Goal: Task Accomplishment & Management: Use online tool/utility

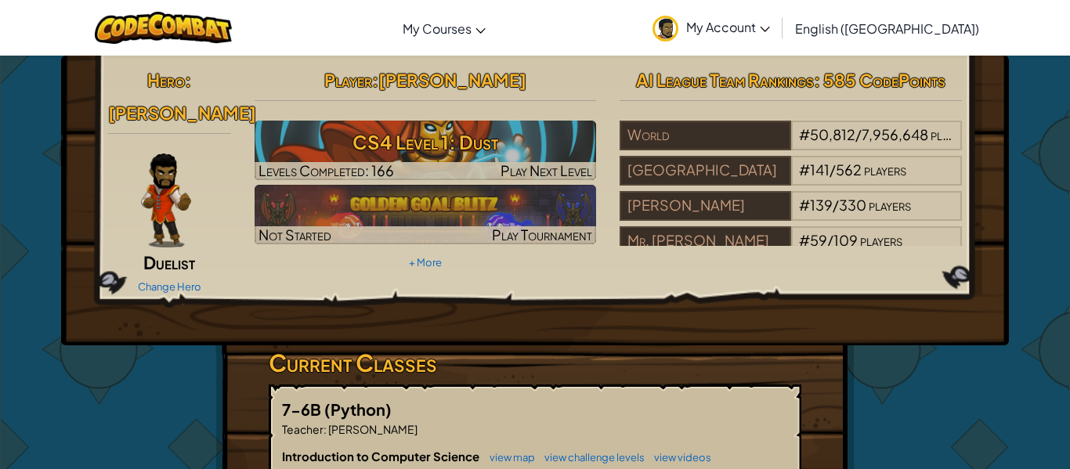
click at [534, 283] on div "Hero : [PERSON_NAME] Duelist Change Hero Player : [PERSON_NAME] CS4 Level 1: Du…" at bounding box center [535, 201] width 948 height 290
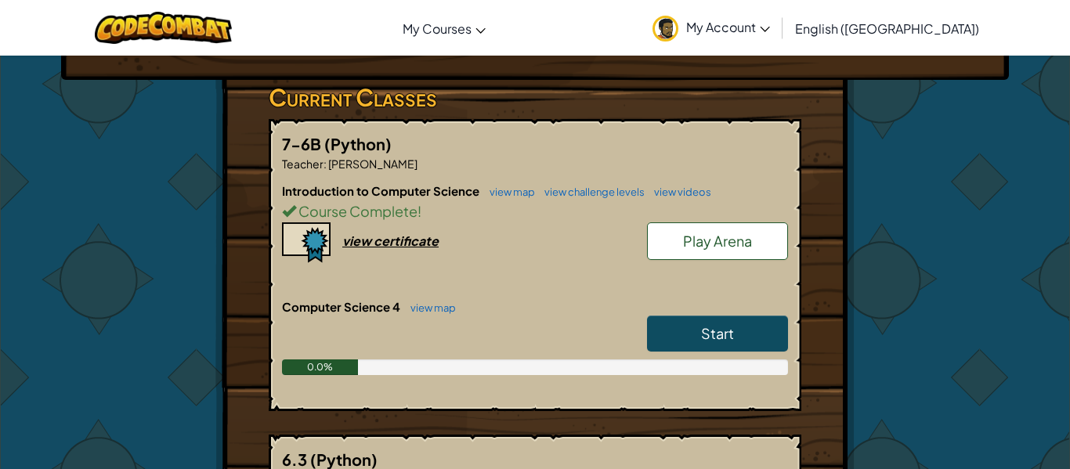
scroll to position [270, 0]
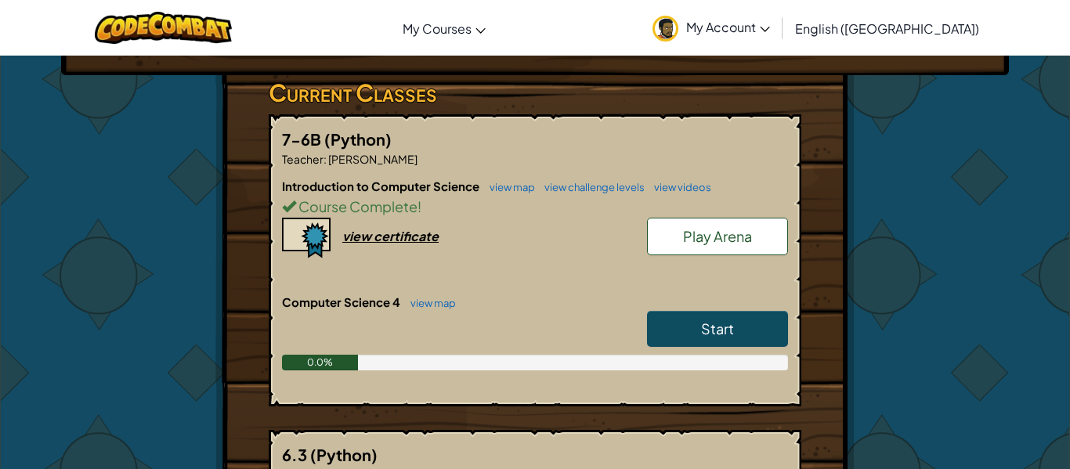
click at [727, 320] on span "Start" at bounding box center [717, 329] width 33 height 18
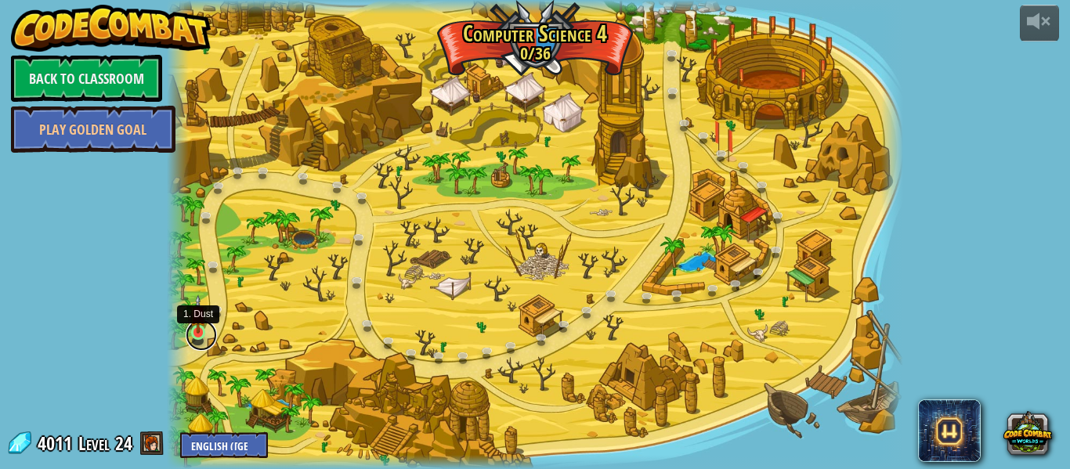
click at [198, 333] on link at bounding box center [201, 335] width 31 height 31
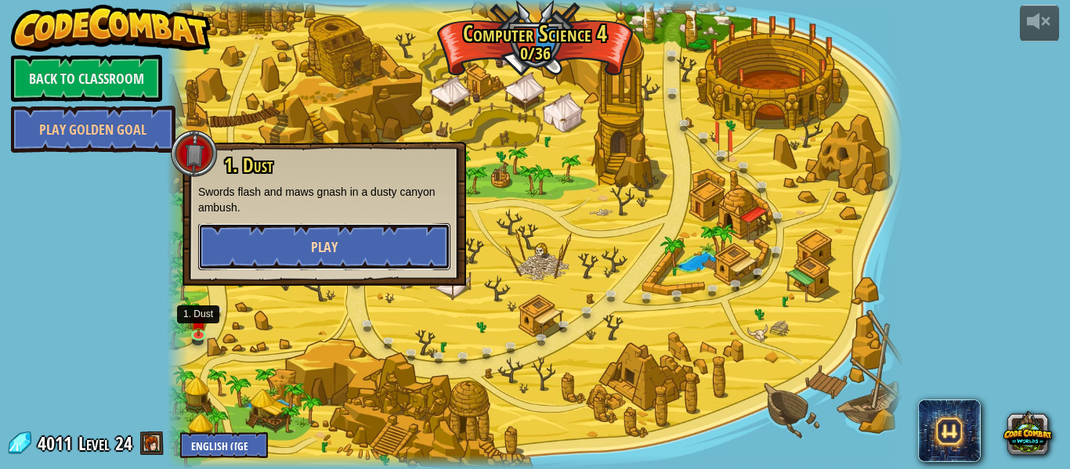
click at [327, 233] on button "Play" at bounding box center [324, 246] width 252 height 47
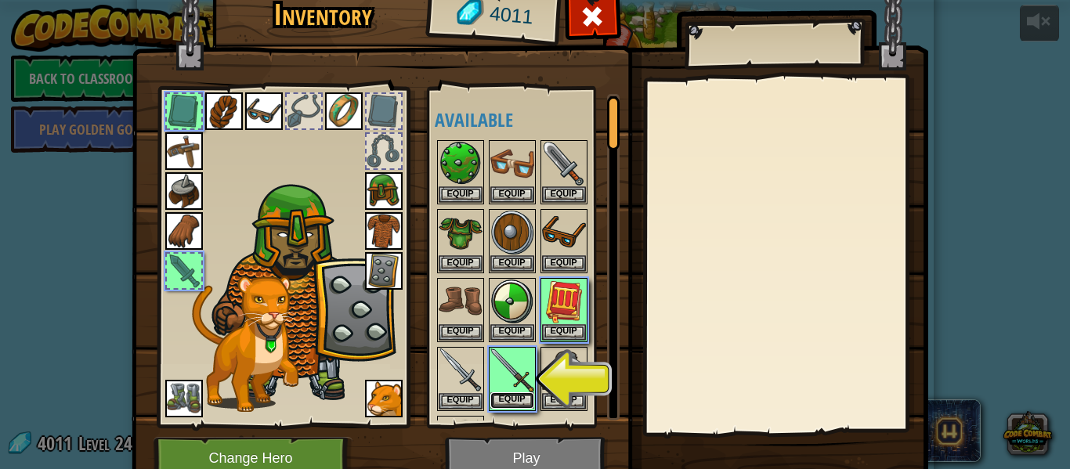
click at [511, 395] on button "Equip" at bounding box center [512, 401] width 44 height 16
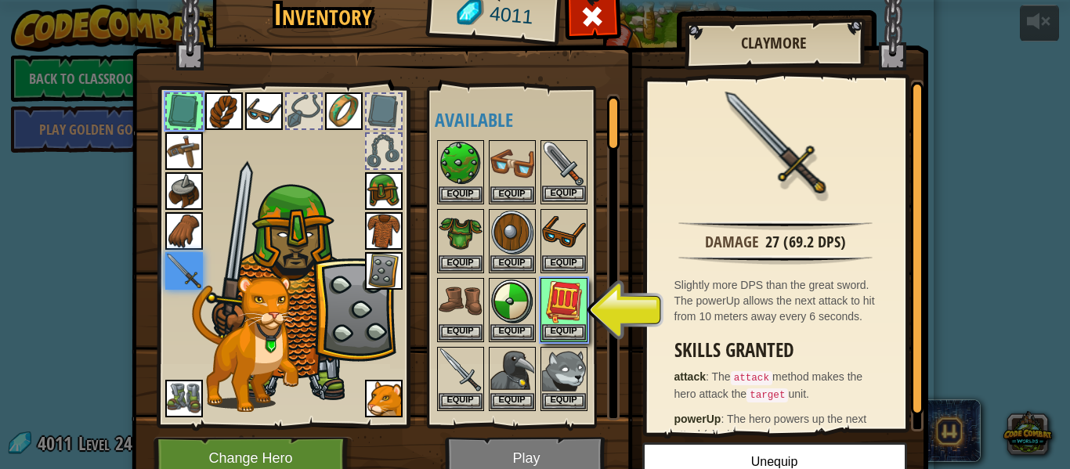
click at [570, 168] on img at bounding box center [564, 164] width 44 height 44
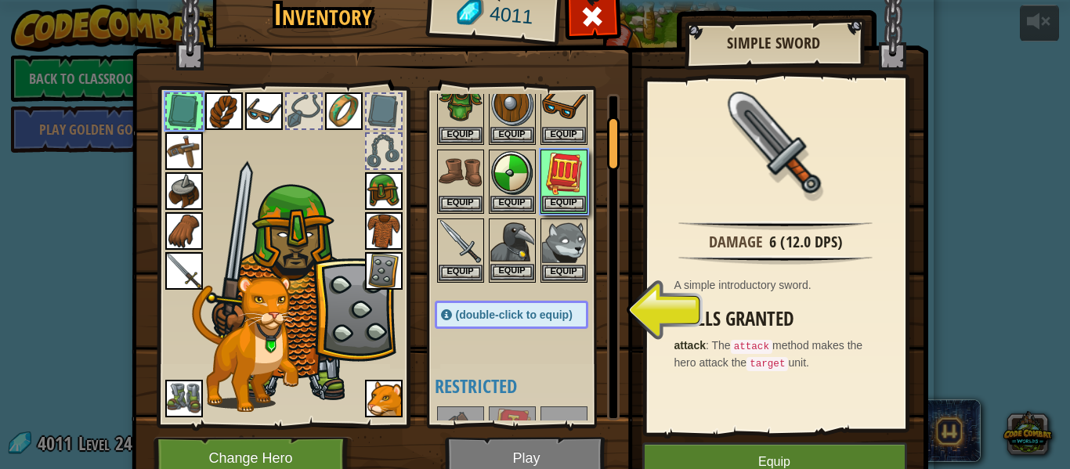
scroll to position [131, 0]
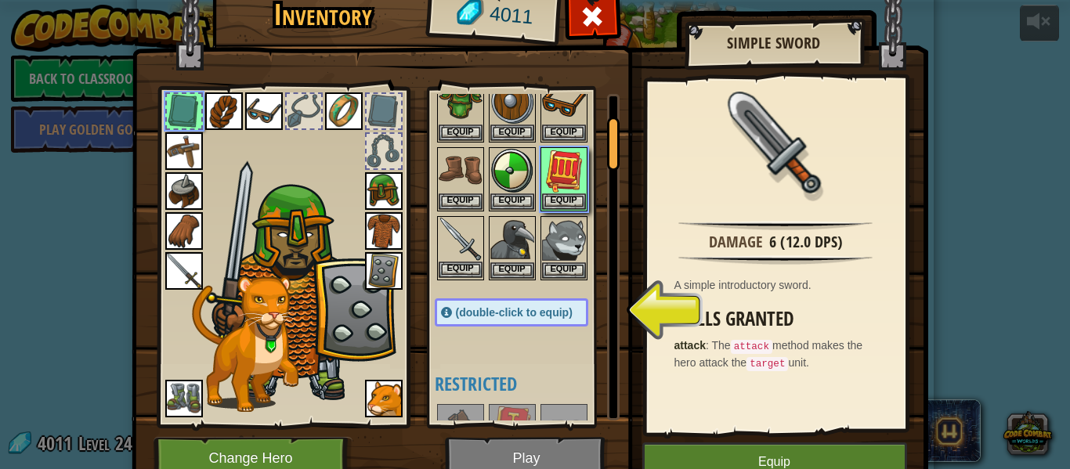
click at [442, 241] on img at bounding box center [461, 240] width 44 height 44
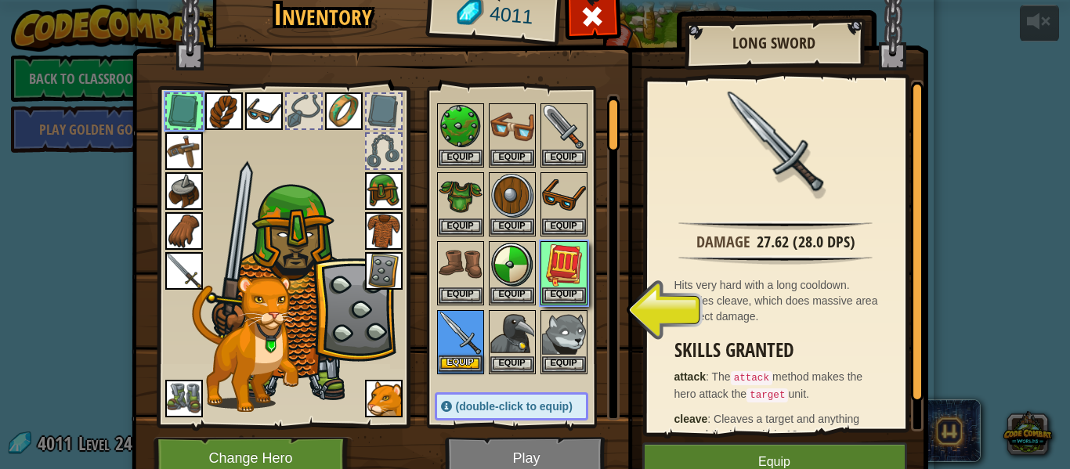
scroll to position [0, 0]
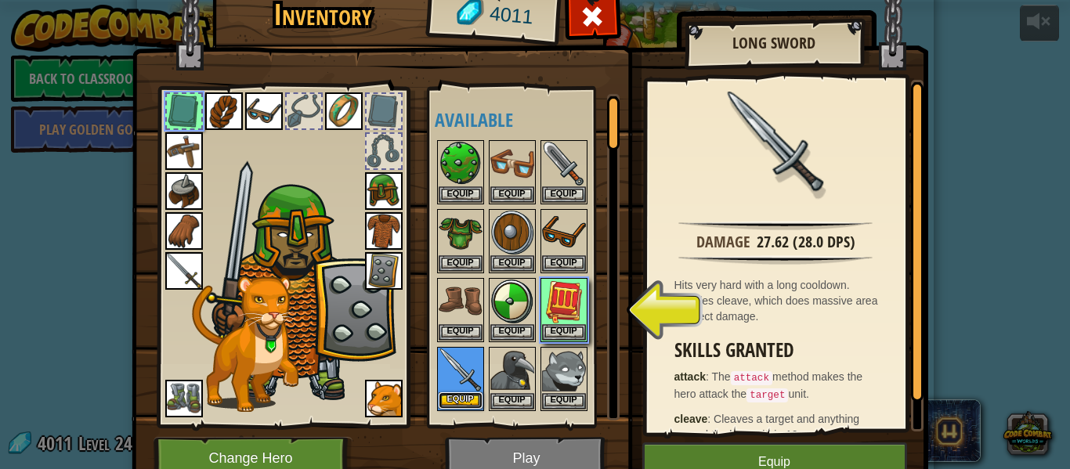
click at [450, 397] on button "Equip" at bounding box center [461, 401] width 44 height 16
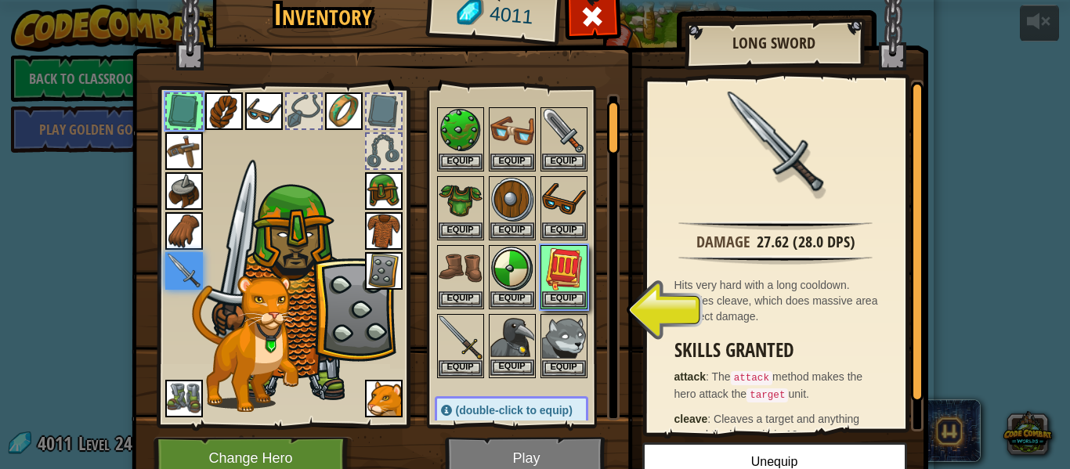
scroll to position [34, 0]
click at [555, 297] on button "Equip" at bounding box center [564, 297] width 44 height 16
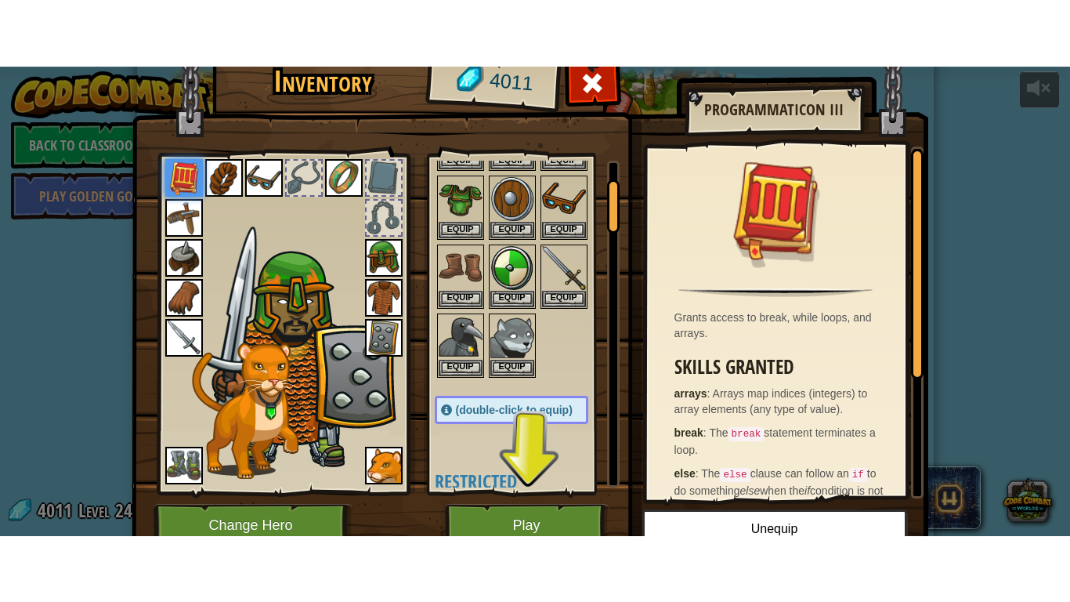
scroll to position [116, 0]
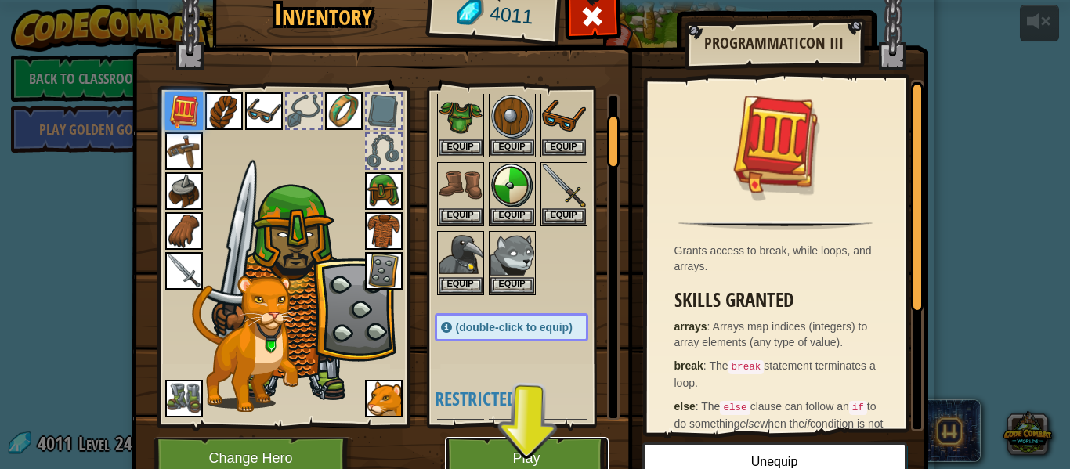
click at [492, 461] on button "Play" at bounding box center [527, 458] width 164 height 43
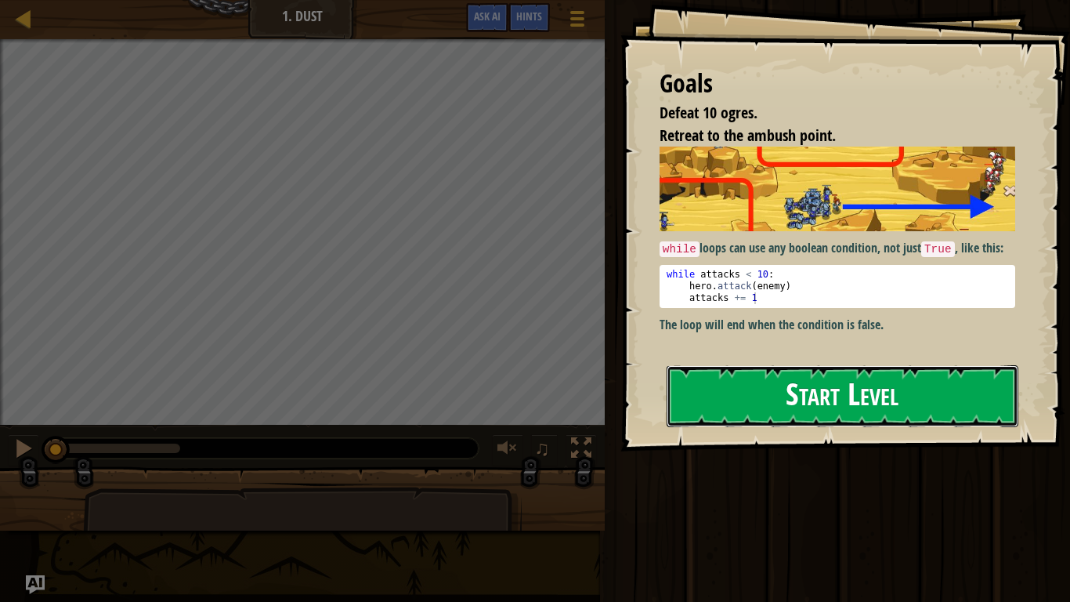
click at [909, 412] on button "Start Level" at bounding box center [843, 396] width 352 height 62
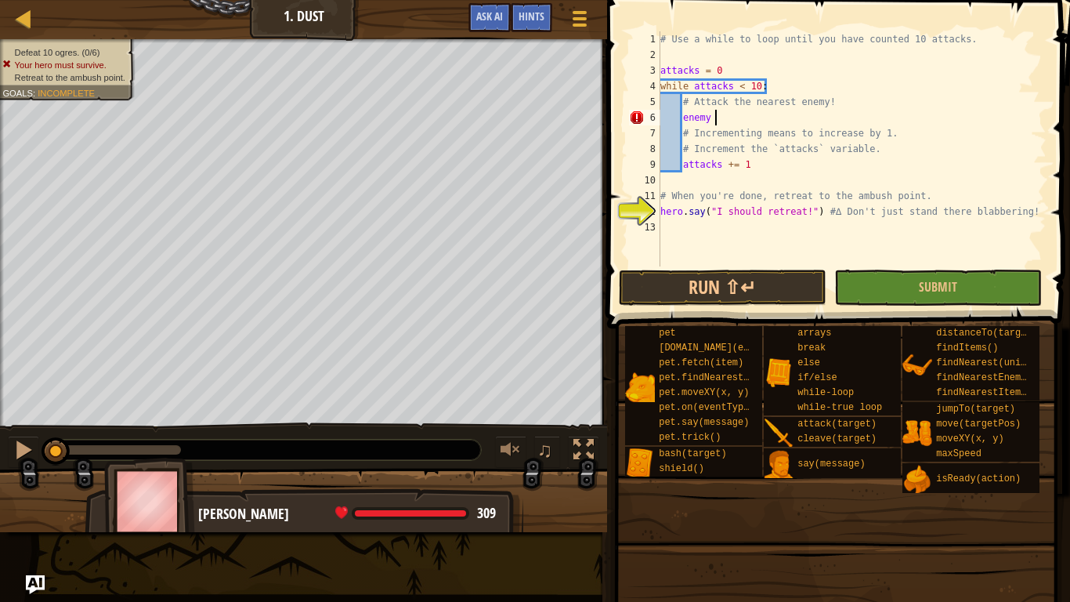
scroll to position [7, 8]
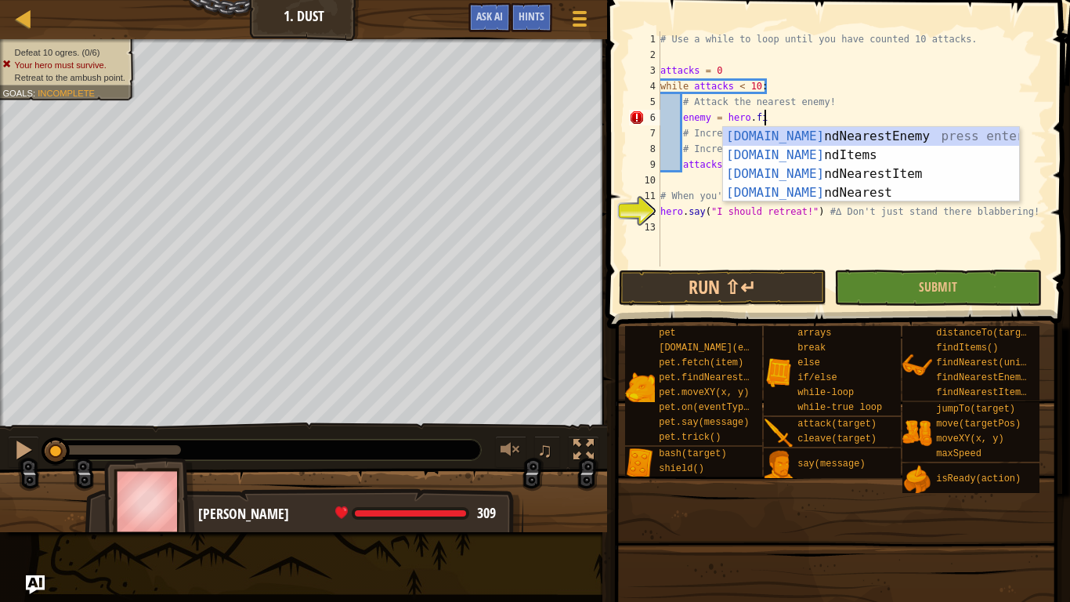
type textarea "enemy = hero.find"
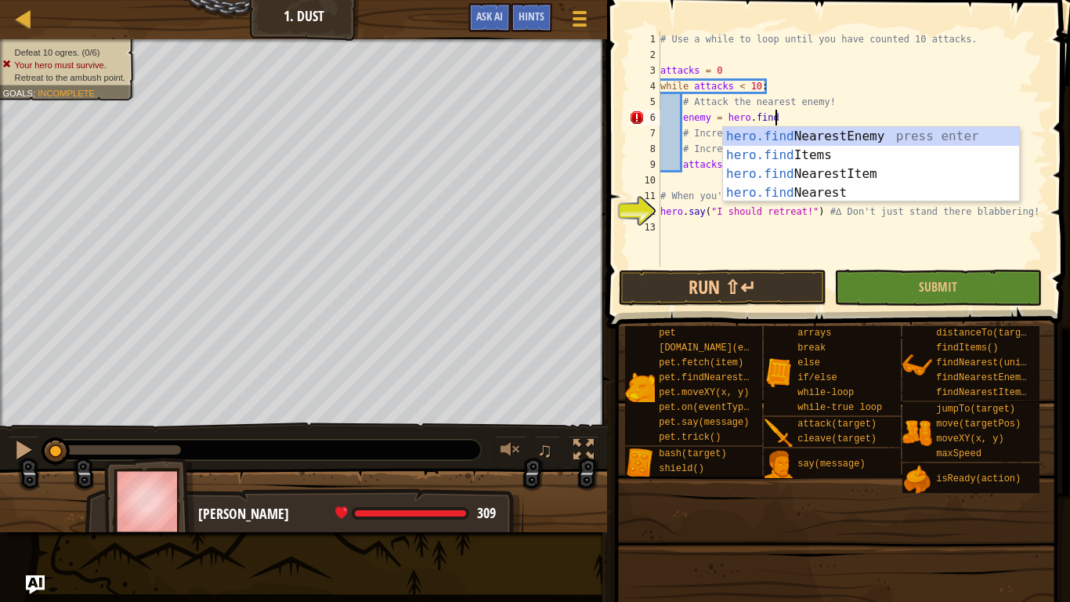
scroll to position [7, 16]
click at [765, 134] on div "hero.find NearestEnemy press enter hero.find Items press enter hero.find Neares…" at bounding box center [871, 183] width 296 height 113
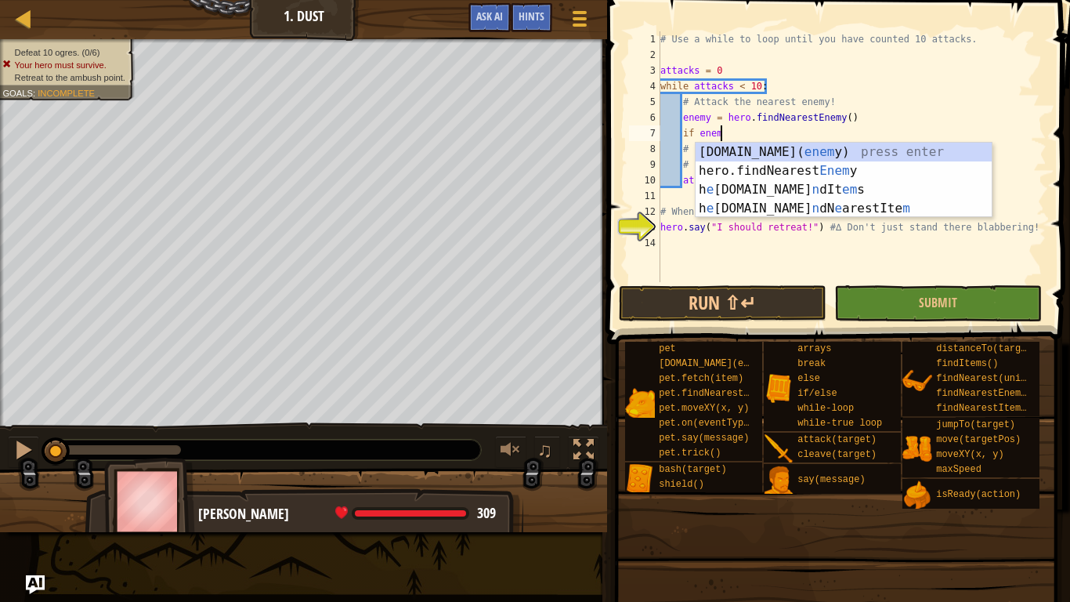
scroll to position [7, 9]
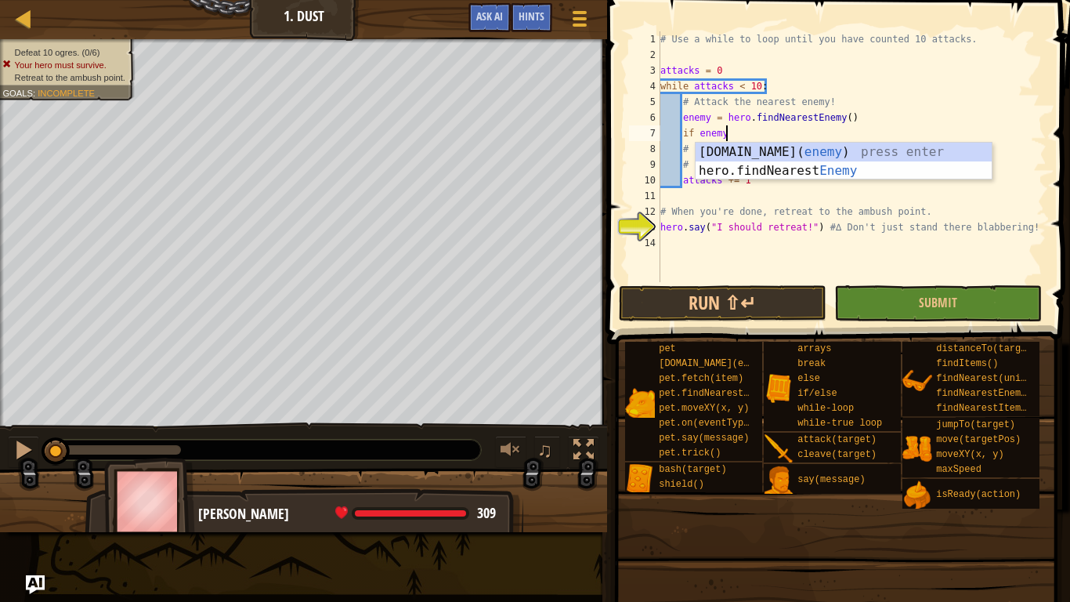
type textarea "if enemy:"
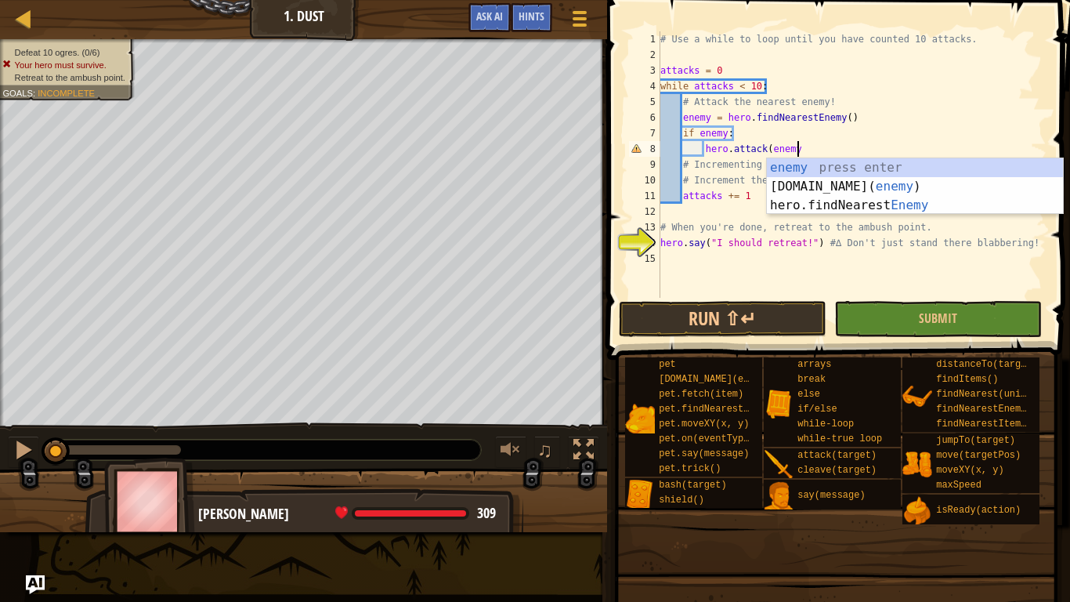
scroll to position [7, 19]
type textarea "hero.attack(enemy)"
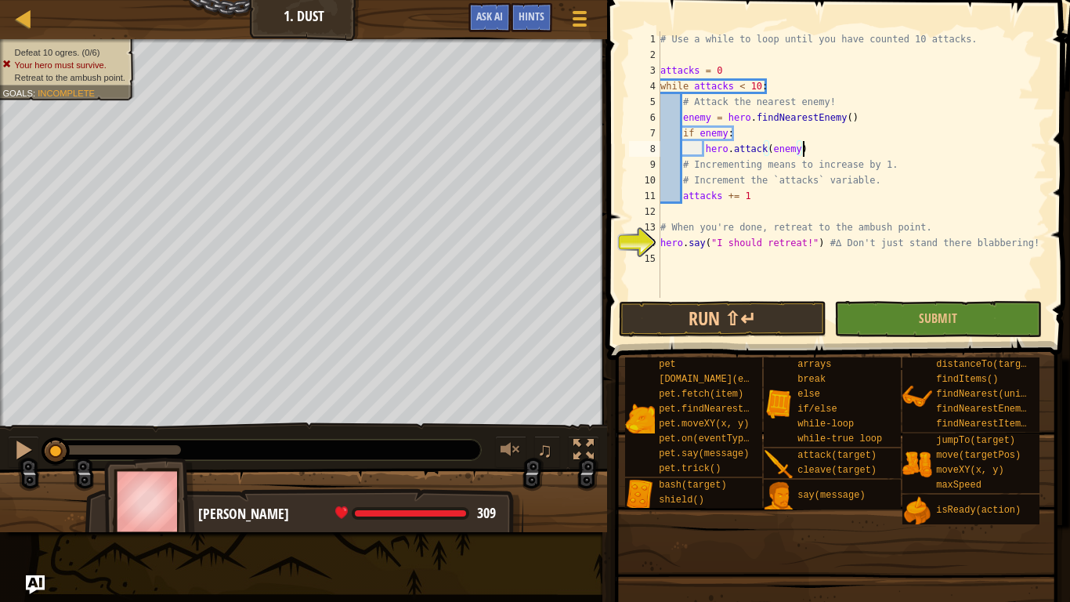
click at [667, 251] on div "# Use a while to loop until you have counted 10 attacks. attacks = 0 while atta…" at bounding box center [851, 180] width 389 height 298
click at [687, 314] on button "Run ⇧↵" at bounding box center [723, 319] width 208 height 36
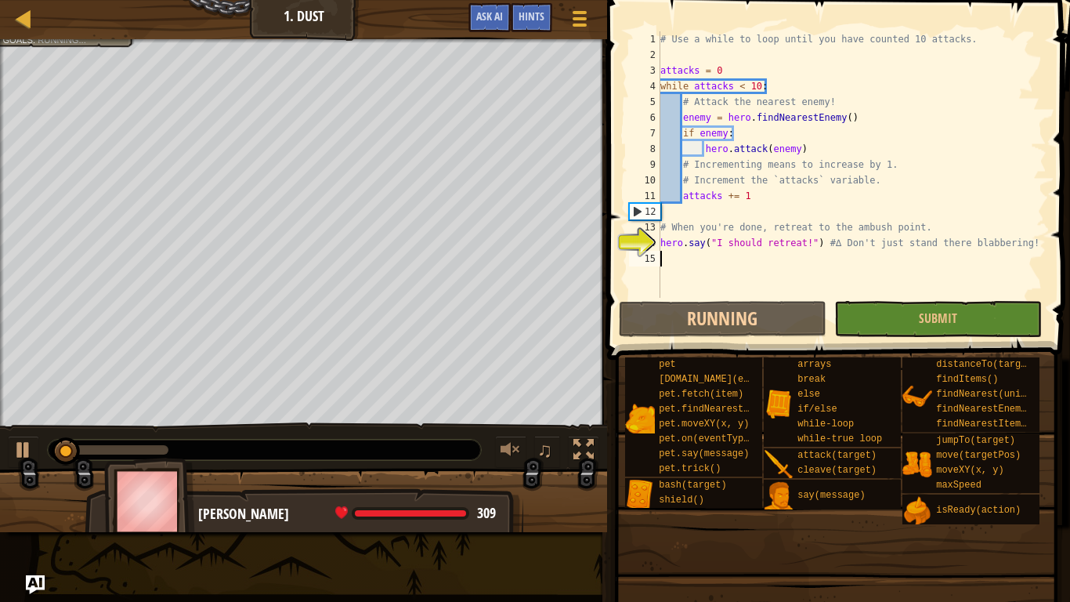
click at [657, 241] on div "14" at bounding box center [644, 243] width 31 height 16
type textarea "hero.say("I should retreat!") #∆ Don't just stand there blabbering!"
click at [668, 243] on div "# Use a while to loop until you have counted 10 attacks. attacks = 0 while atta…" at bounding box center [851, 180] width 389 height 298
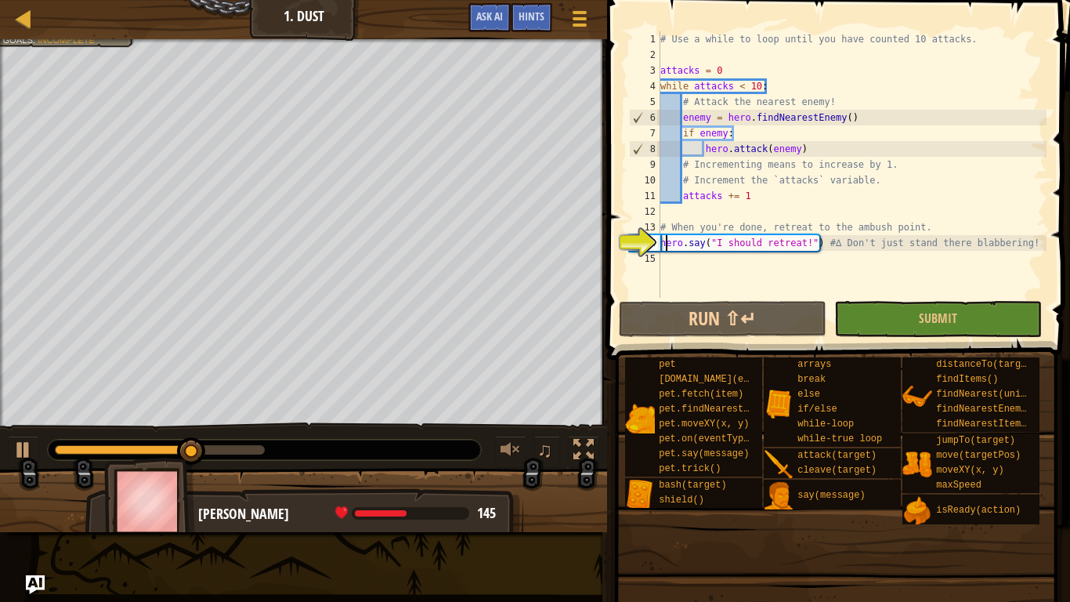
click at [675, 271] on div "# Use a while to loop until you have counted 10 attacks. attacks = 0 while atta…" at bounding box center [851, 180] width 389 height 298
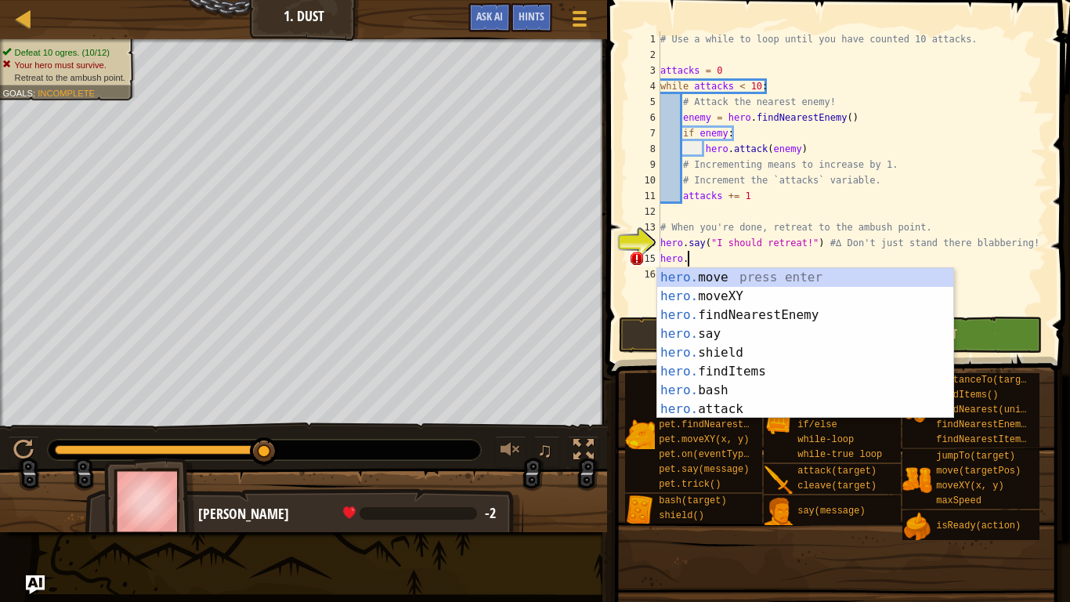
scroll to position [7, 4]
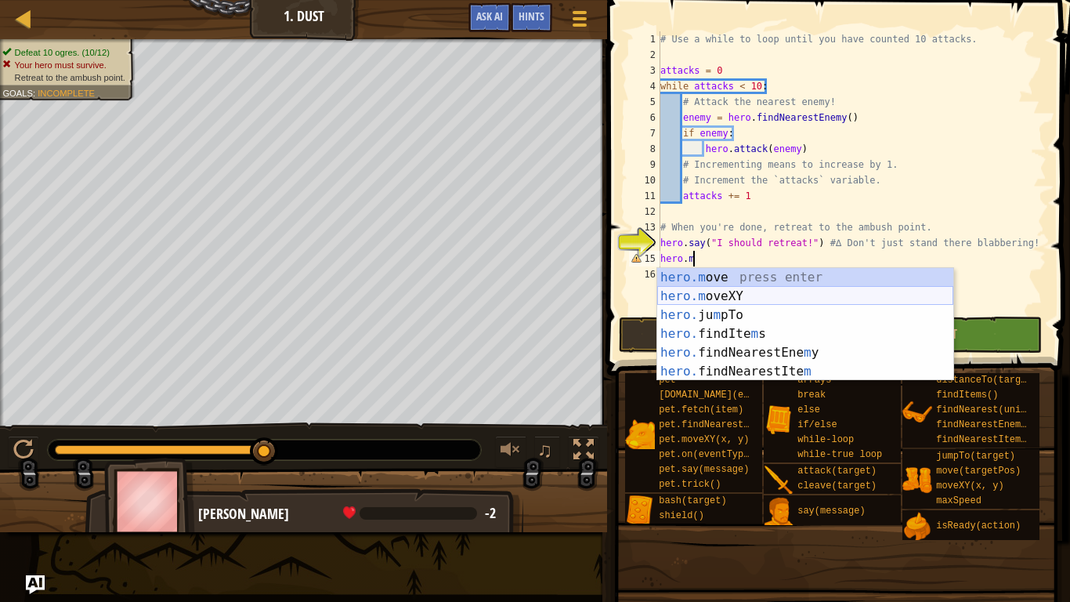
click at [680, 292] on div "hero.m ove press enter hero.m oveXY press enter hero. ju m pTo press enter hero…" at bounding box center [805, 343] width 296 height 150
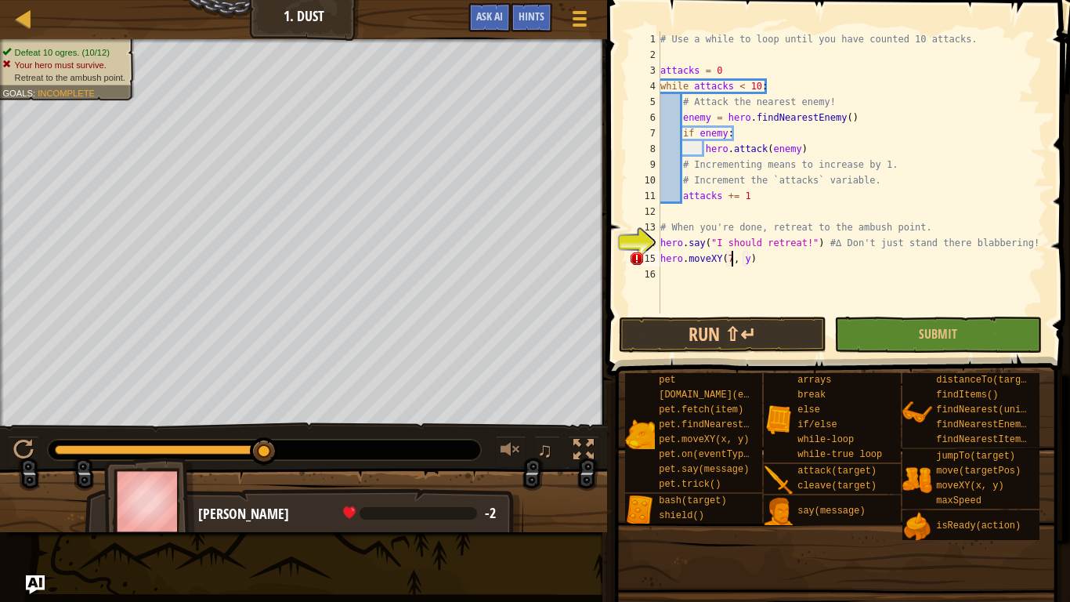
scroll to position [7, 12]
click at [755, 257] on div "# Use a while to loop until you have counted 10 attacks. attacks = 0 while atta…" at bounding box center [851, 187] width 389 height 313
click at [886, 329] on button "Submit" at bounding box center [938, 335] width 208 height 36
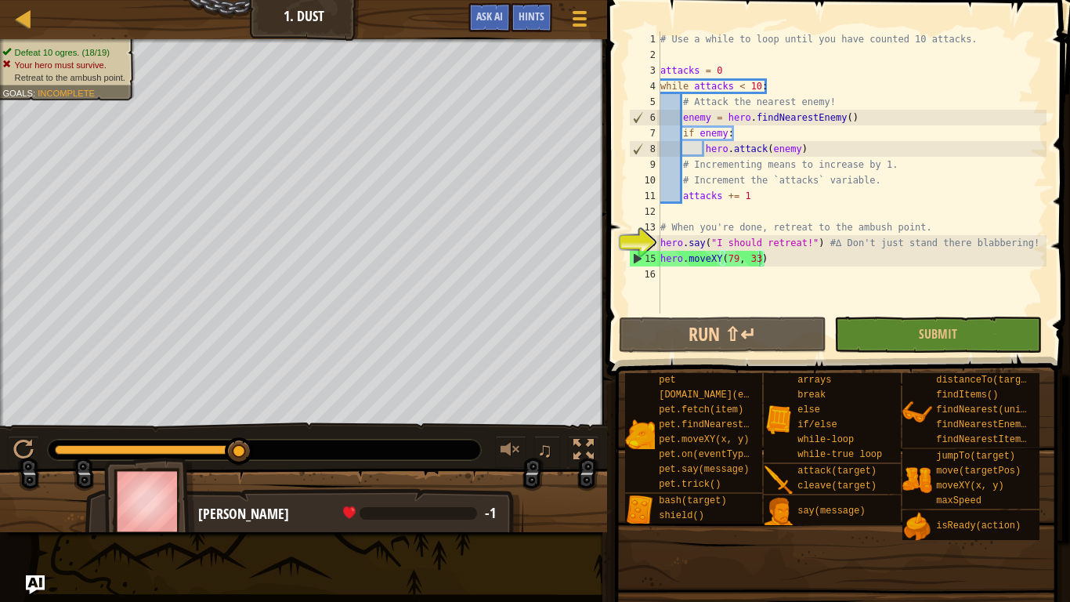
click at [925, 223] on div "# Use a while to loop until you have counted 10 attacks. attacks = 0 while atta…" at bounding box center [851, 187] width 389 height 313
click at [776, 257] on div "# Use a while to loop until you have counted 10 attacks. attacks = 0 while atta…" at bounding box center [851, 187] width 389 height 313
type textarea "hero.moveXY(79, 33)"
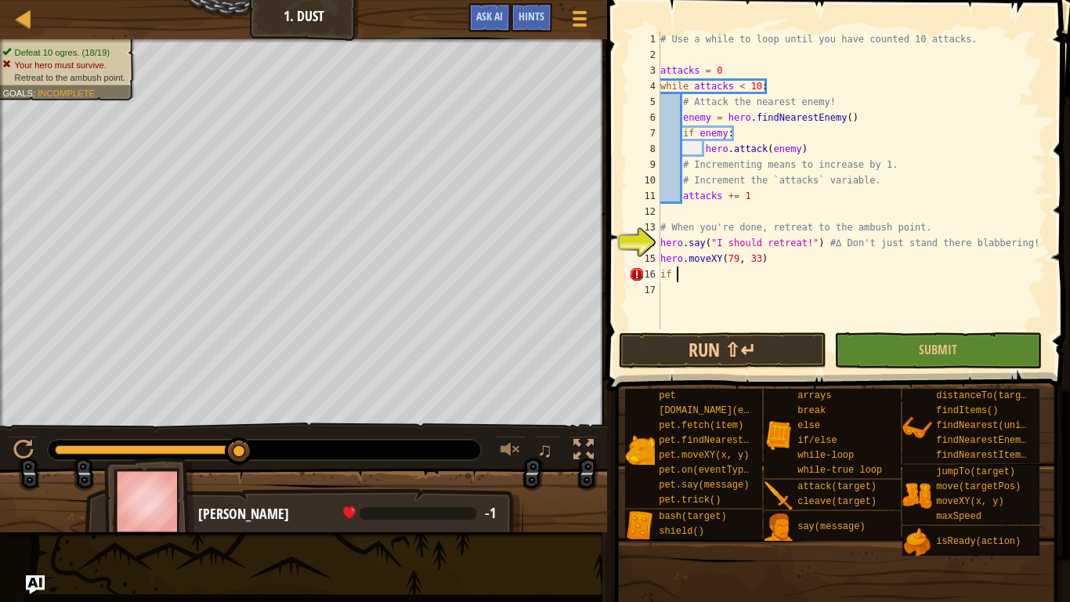
scroll to position [7, 1]
type textarea "i"
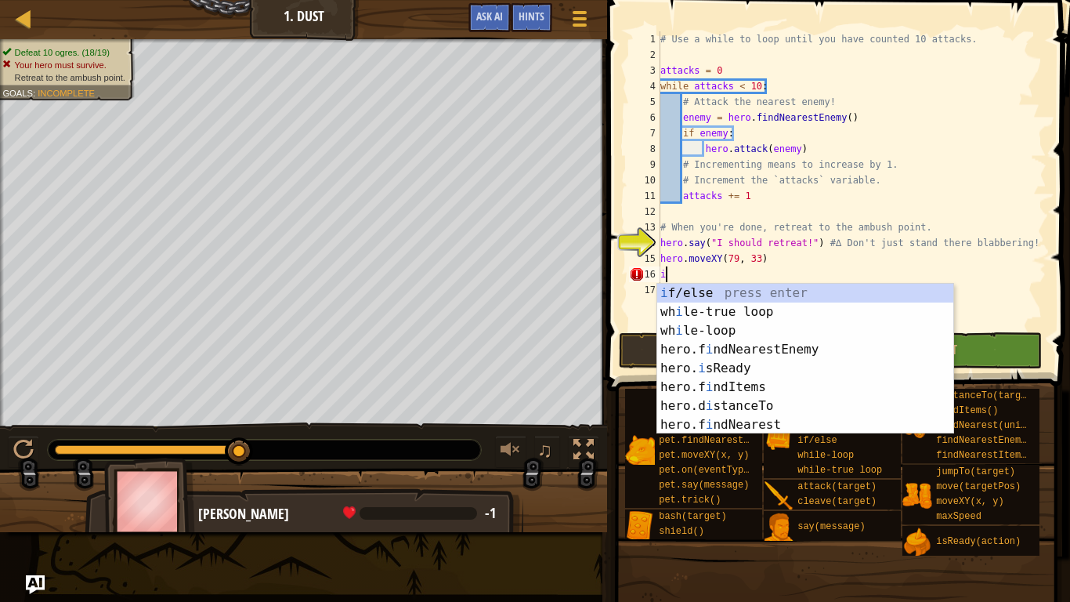
scroll to position [7, 0]
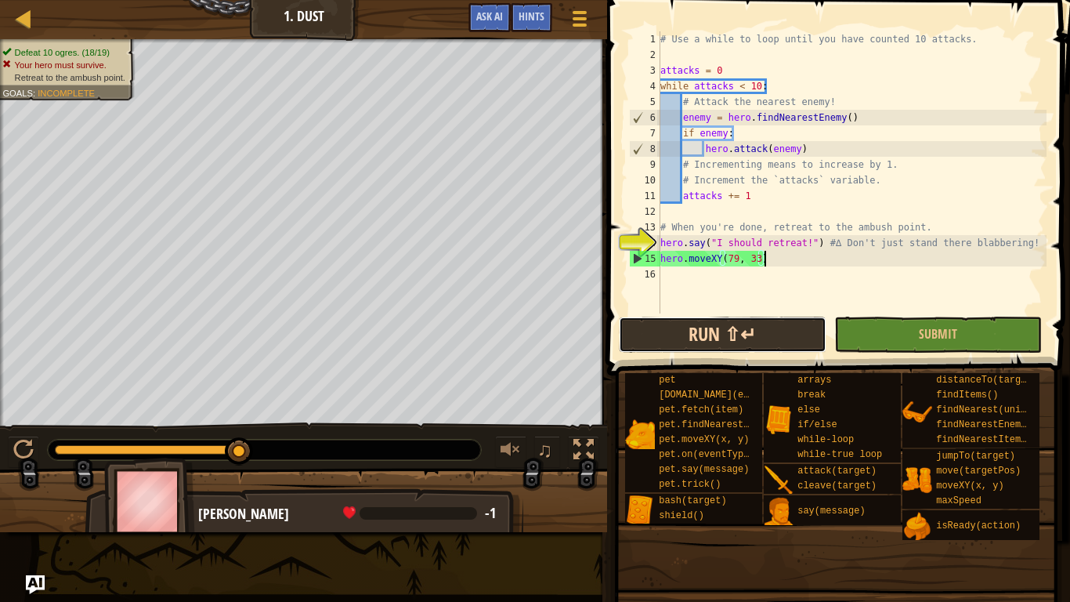
click at [762, 335] on button "Run ⇧↵" at bounding box center [723, 335] width 208 height 36
click at [754, 195] on div "# Use a while to loop until you have counted 10 attacks. attacks = 0 while atta…" at bounding box center [851, 187] width 389 height 313
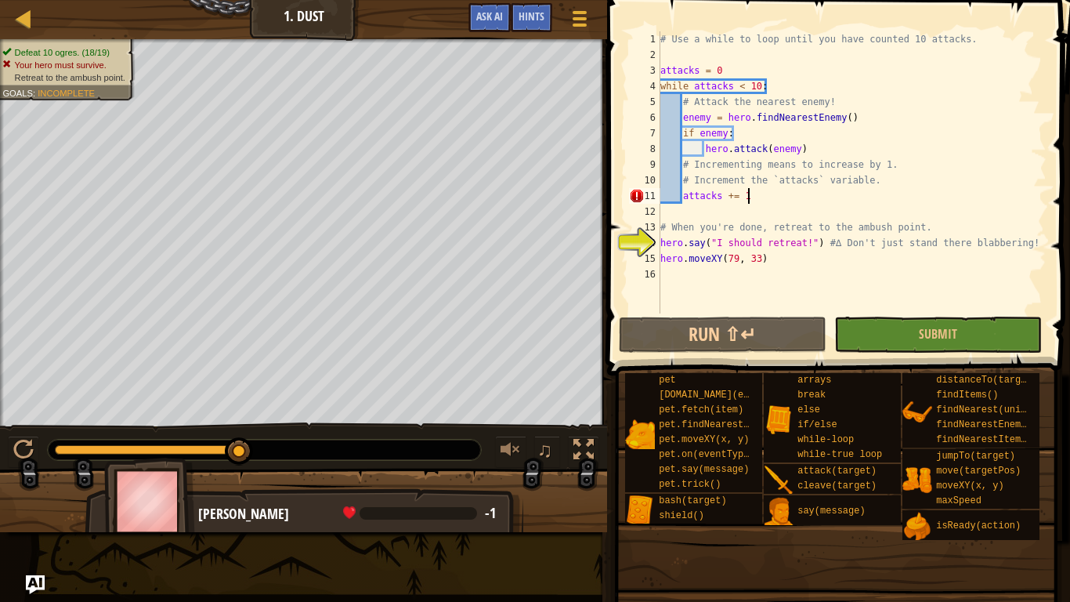
scroll to position [7, 13]
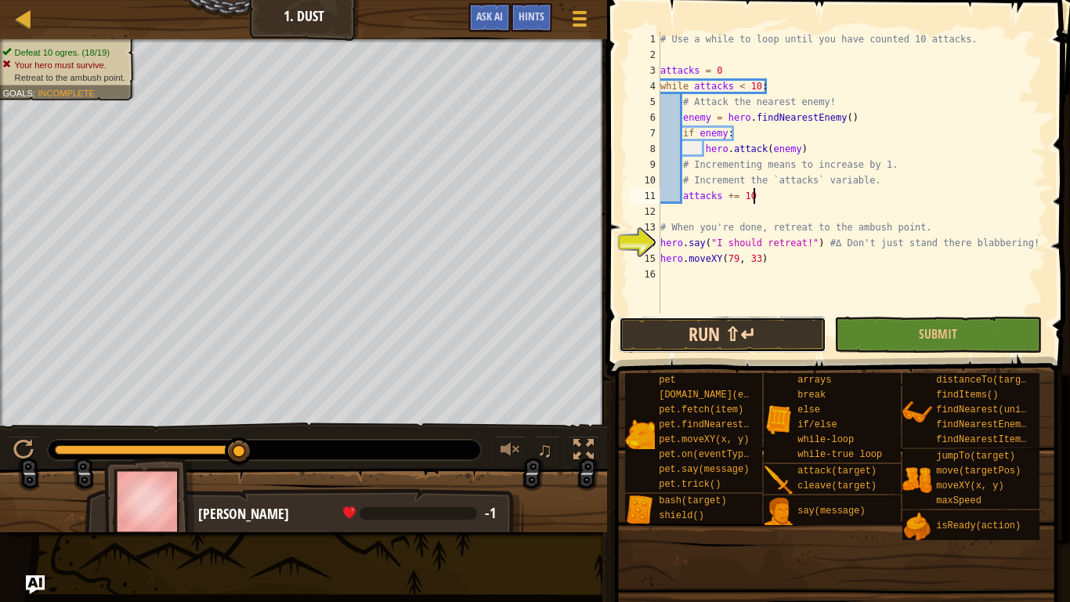
click at [739, 326] on button "Run ⇧↵" at bounding box center [723, 335] width 208 height 36
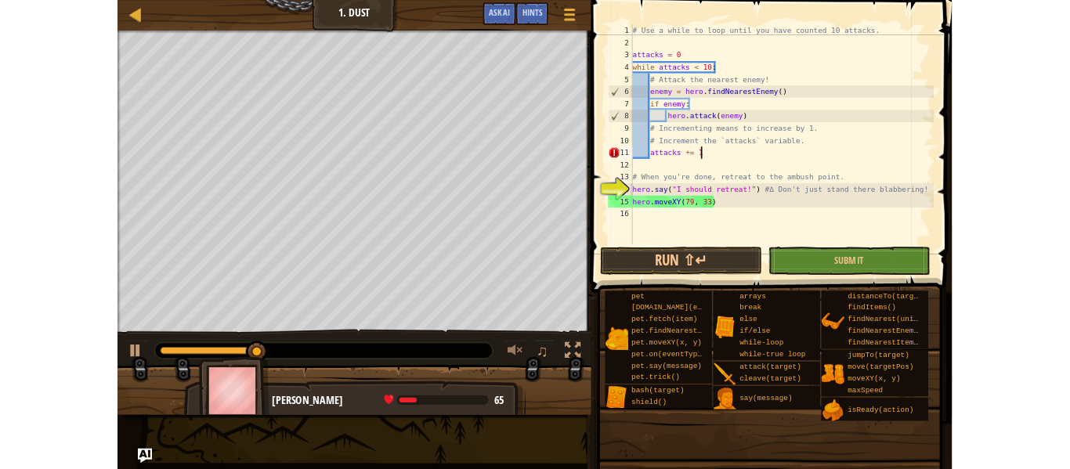
scroll to position [7, 12]
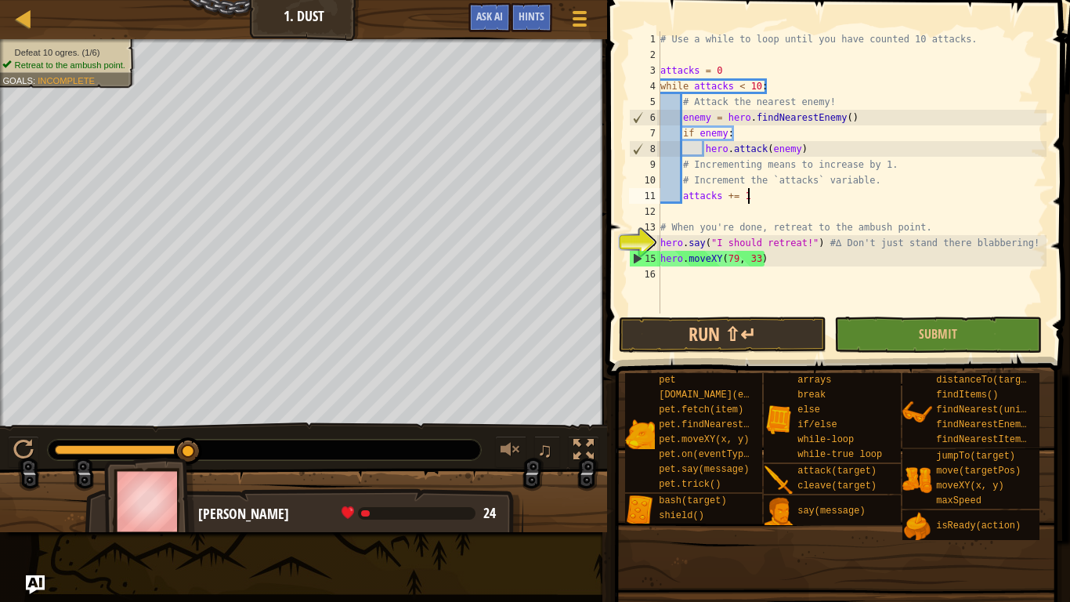
click at [733, 367] on span at bounding box center [836, 588] width 452 height 464
click at [716, 340] on button "Run ⇧↵" at bounding box center [723, 335] width 208 height 36
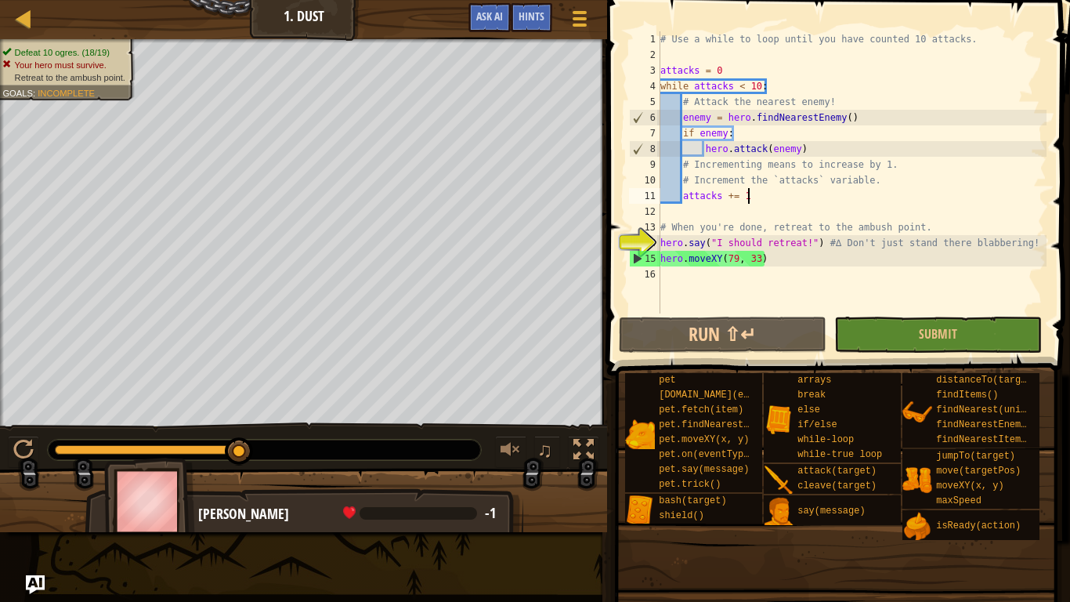
click at [1032, 245] on div "# Use a while to loop until you have counted 10 attacks. attacks = 0 while atta…" at bounding box center [851, 187] width 389 height 313
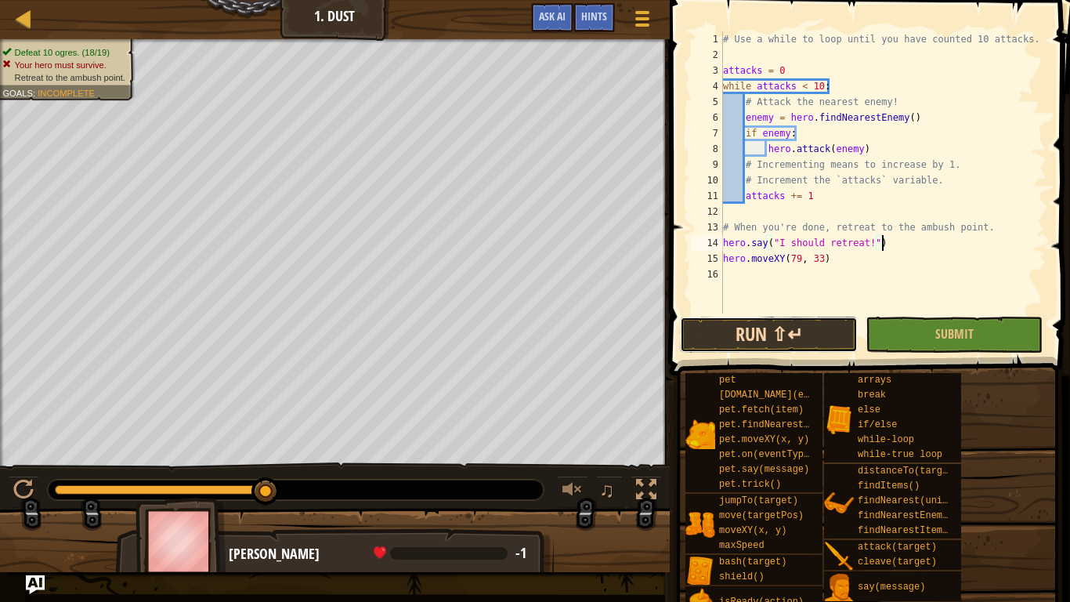
click at [744, 318] on button "Run ⇧↵" at bounding box center [768, 335] width 177 height 36
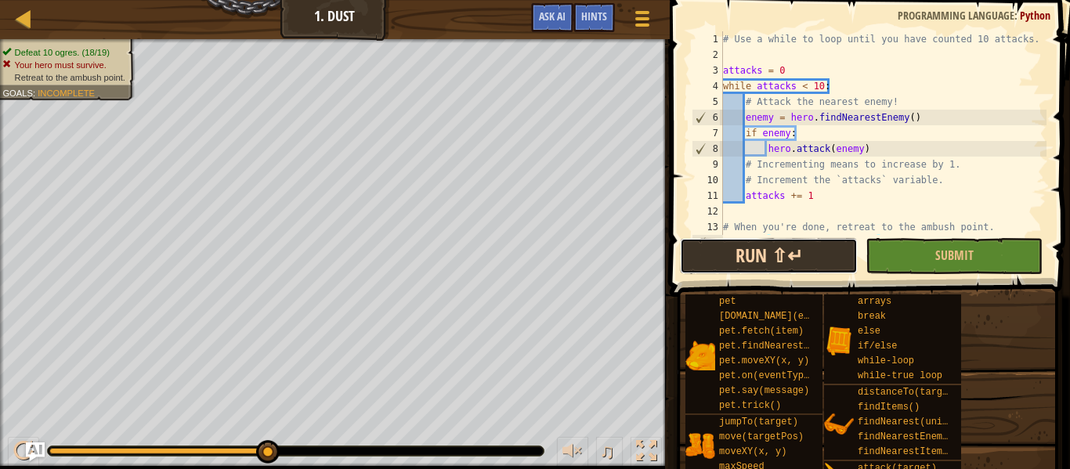
click at [694, 240] on button "Run ⇧↵" at bounding box center [768, 256] width 177 height 36
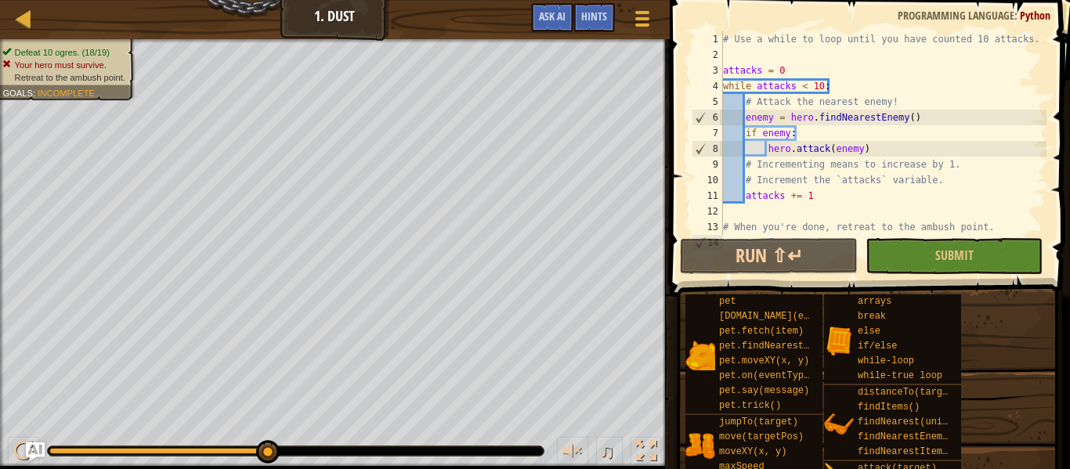
click at [828, 200] on div "# Use a while to loop until you have counted 10 attacks. attacks = 0 while atta…" at bounding box center [883, 148] width 327 height 235
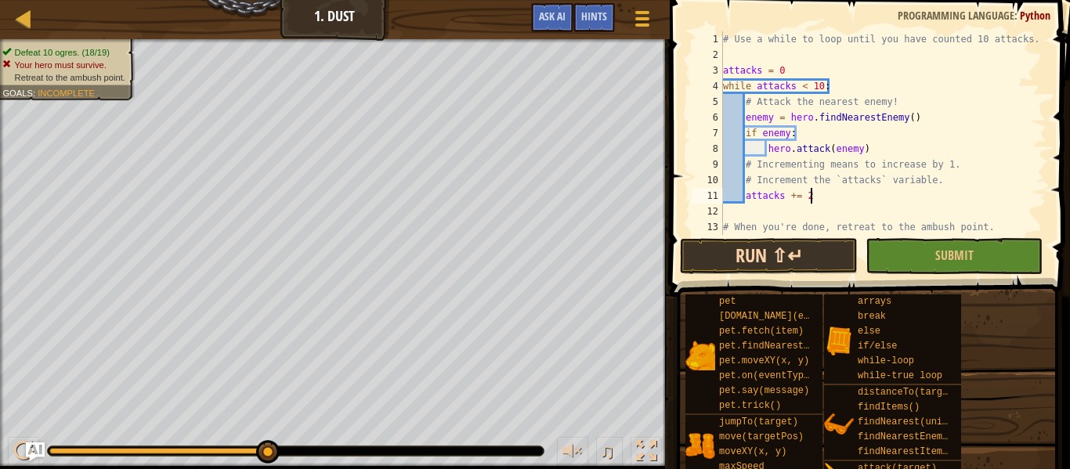
type textarea "attacks += 2"
click at [834, 246] on button "Run ⇧↵" at bounding box center [768, 256] width 177 height 36
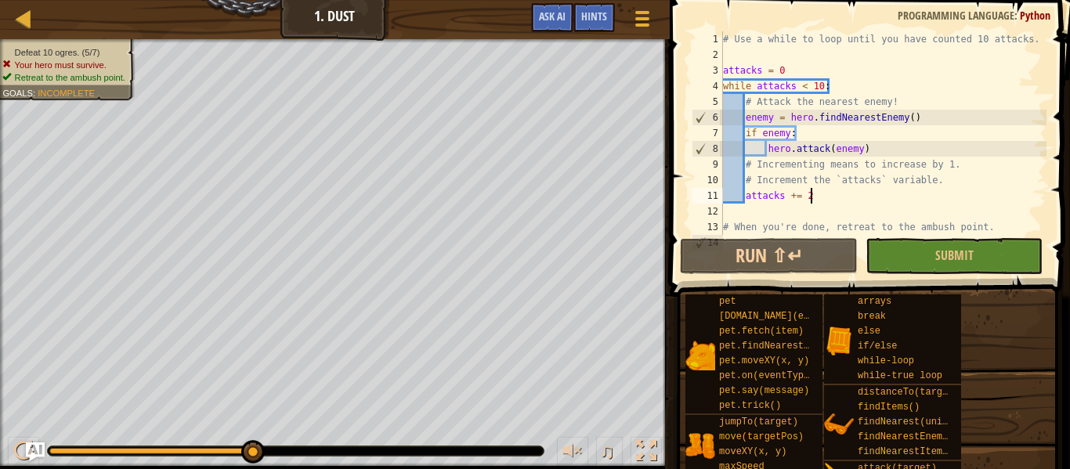
click at [83, 77] on span "Retreat to the ambush point." at bounding box center [70, 77] width 110 height 10
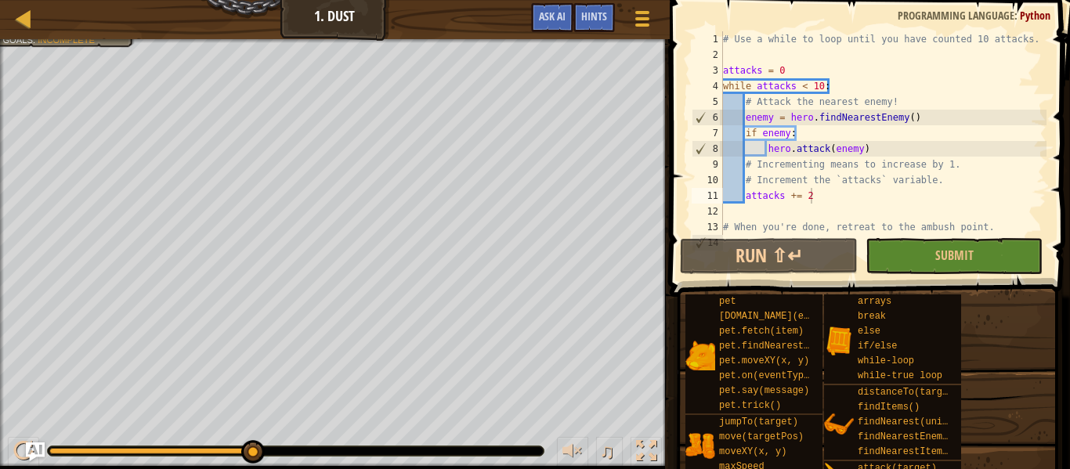
click at [834, 211] on div "# Use a while to loop until you have counted 10 attacks. attacks = 0 while atta…" at bounding box center [883, 148] width 327 height 235
click at [823, 194] on div "# Use a while to loop until you have counted 10 attacks. attacks = 0 while atta…" at bounding box center [883, 148] width 327 height 235
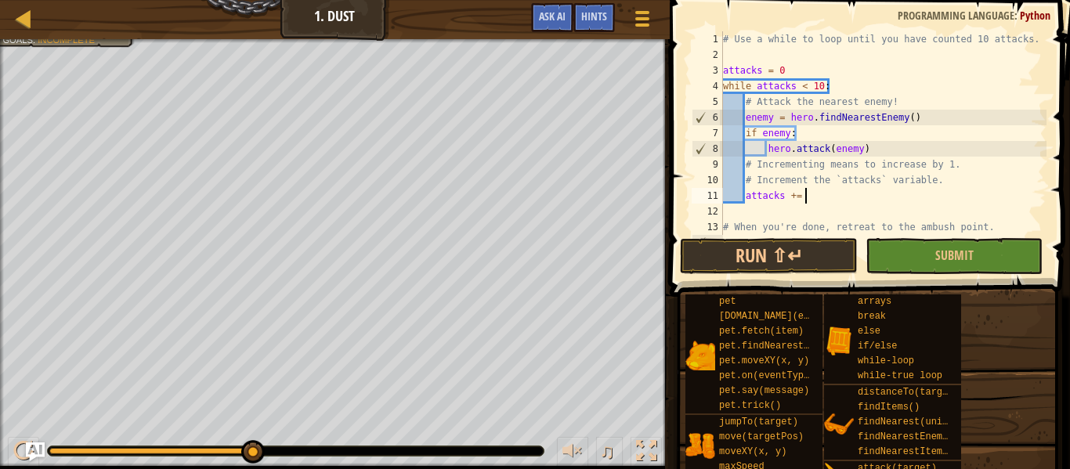
scroll to position [7, 12]
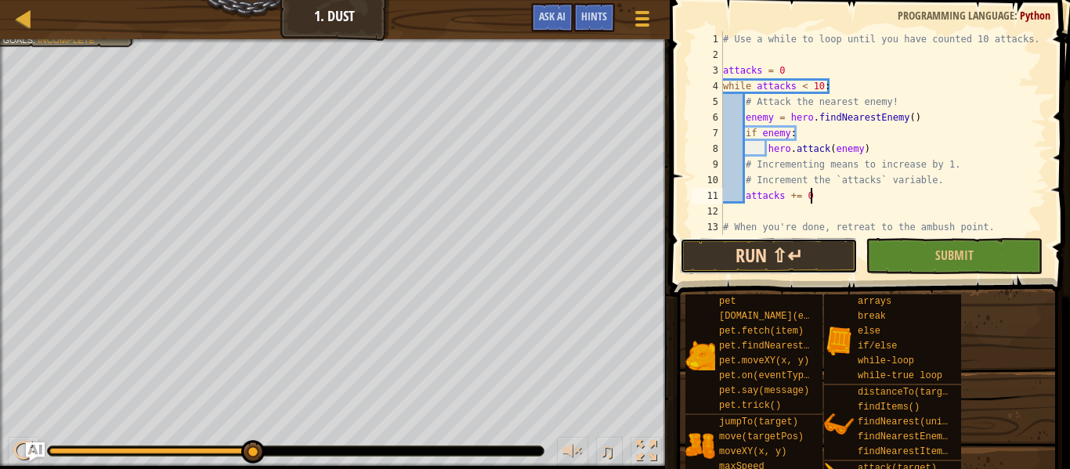
click at [730, 261] on button "Run ⇧↵" at bounding box center [768, 256] width 177 height 36
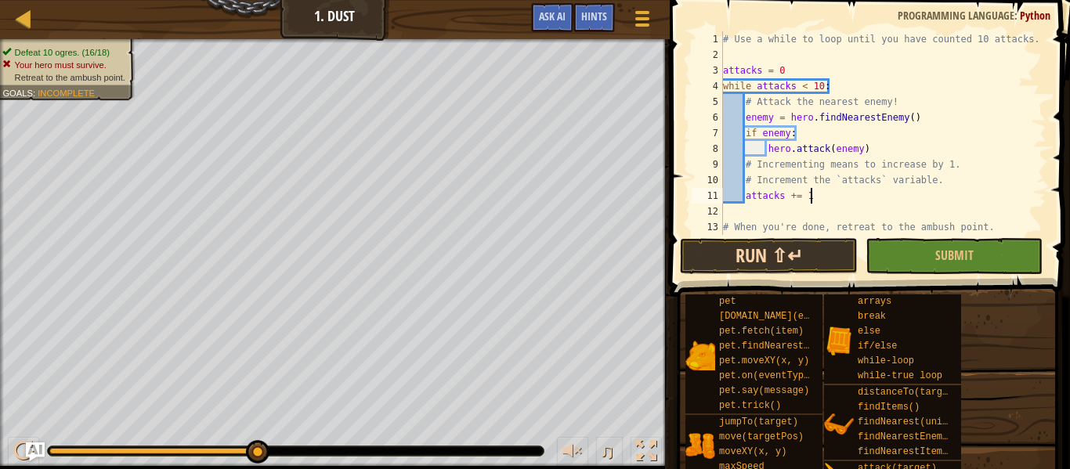
type textarea "attacks += 1"
click at [756, 248] on button "Run ⇧↵" at bounding box center [768, 256] width 177 height 36
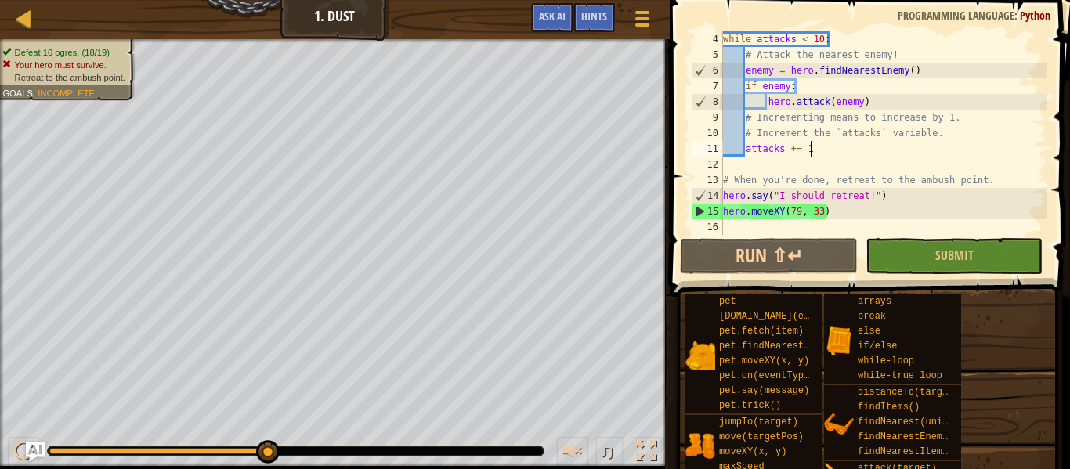
scroll to position [47, 0]
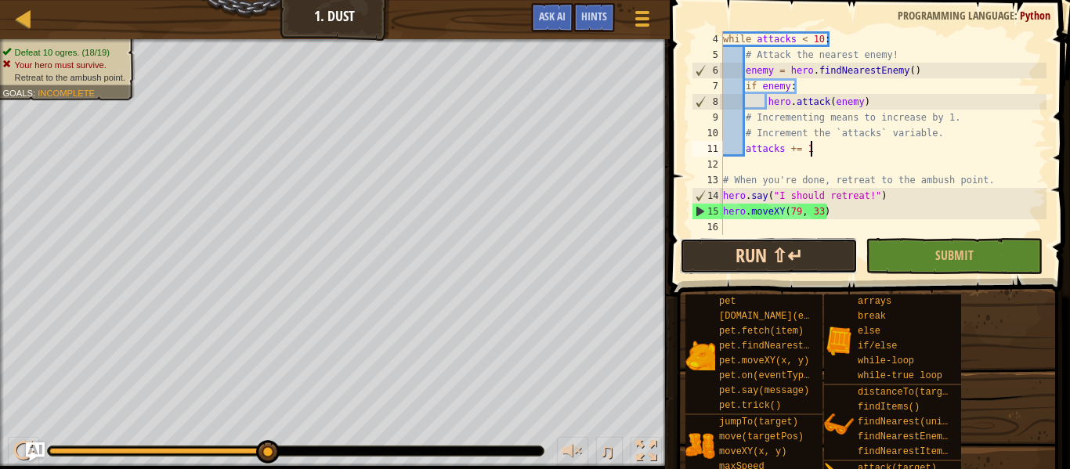
click at [752, 255] on button "Run ⇧↵" at bounding box center [768, 256] width 177 height 36
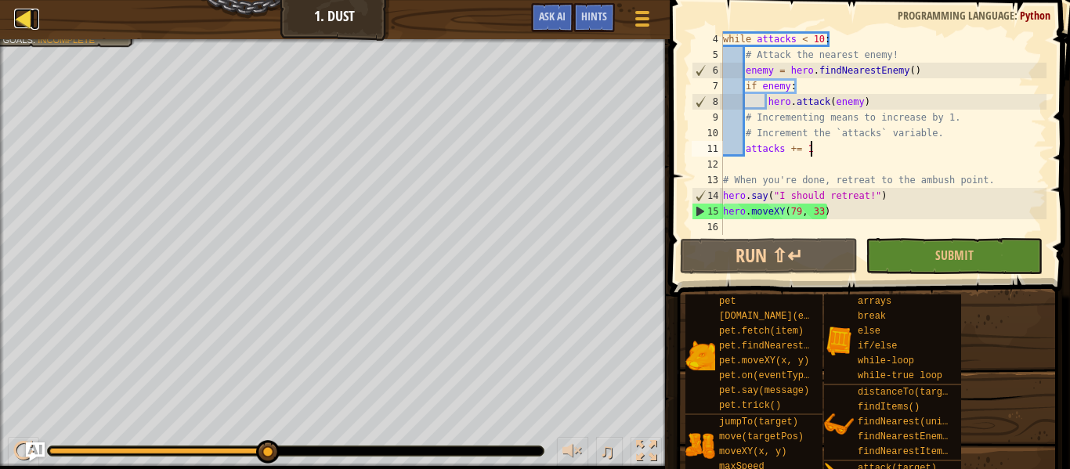
click at [31, 27] on div at bounding box center [24, 19] width 20 height 20
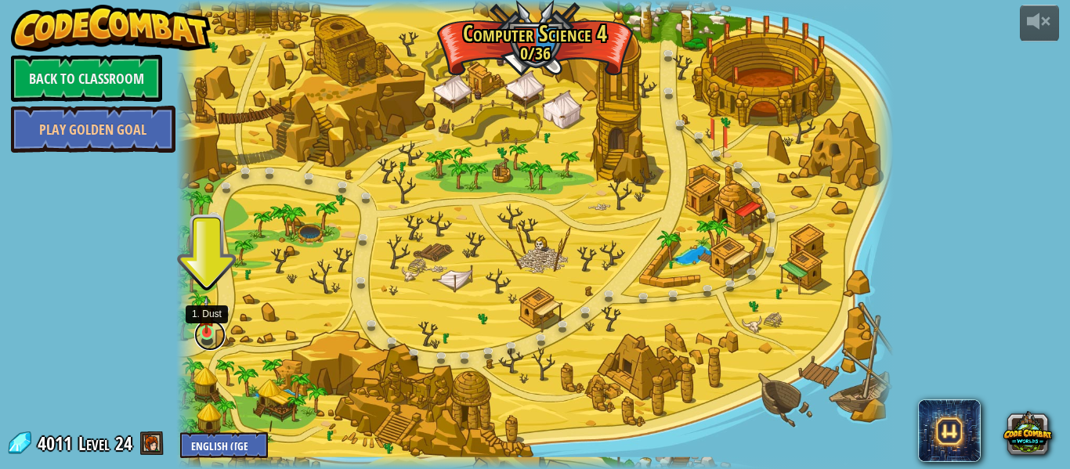
click at [212, 338] on link at bounding box center [209, 335] width 31 height 31
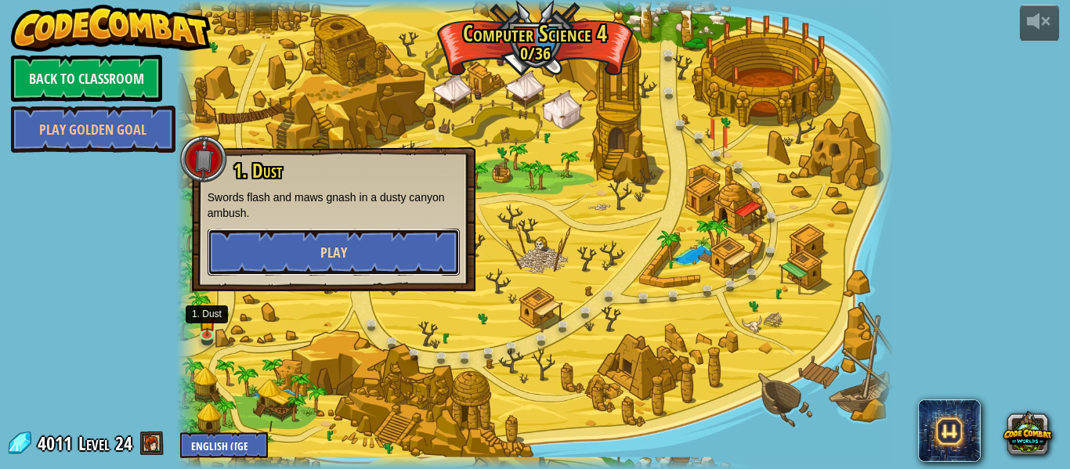
click at [258, 262] on button "Play" at bounding box center [334, 252] width 252 height 47
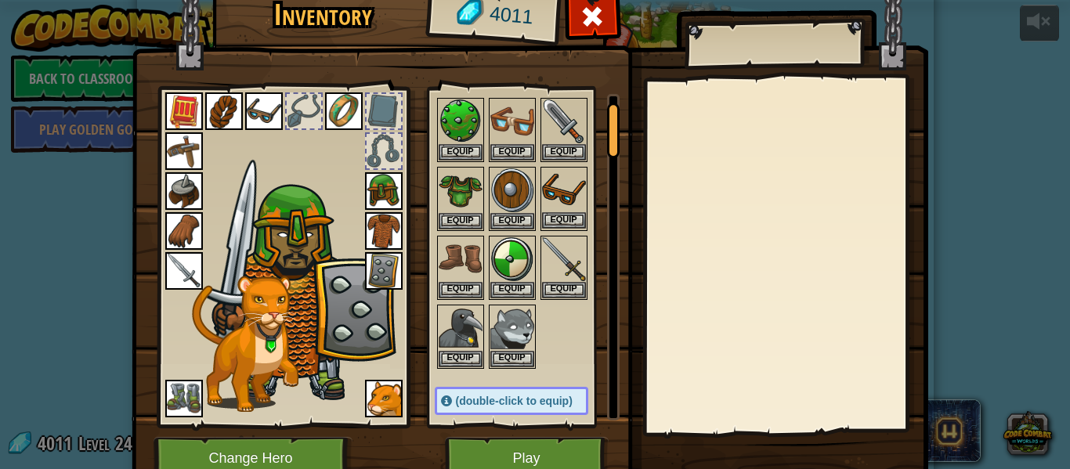
scroll to position [45, 0]
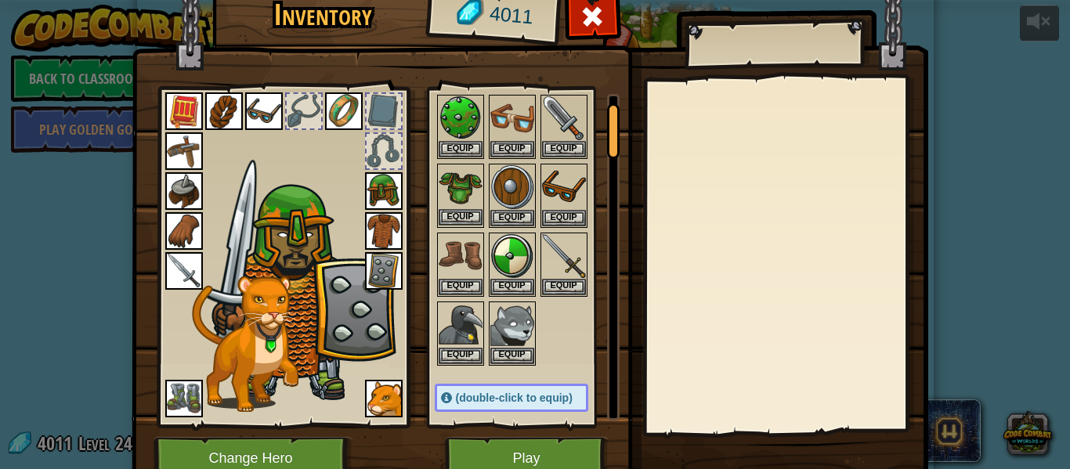
click at [457, 190] on img at bounding box center [461, 187] width 44 height 44
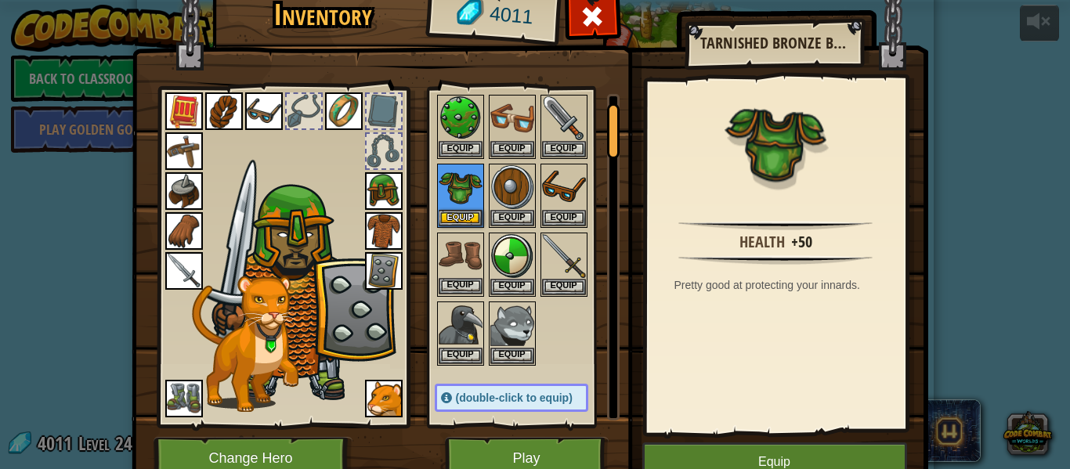
click at [450, 262] on img at bounding box center [461, 256] width 44 height 44
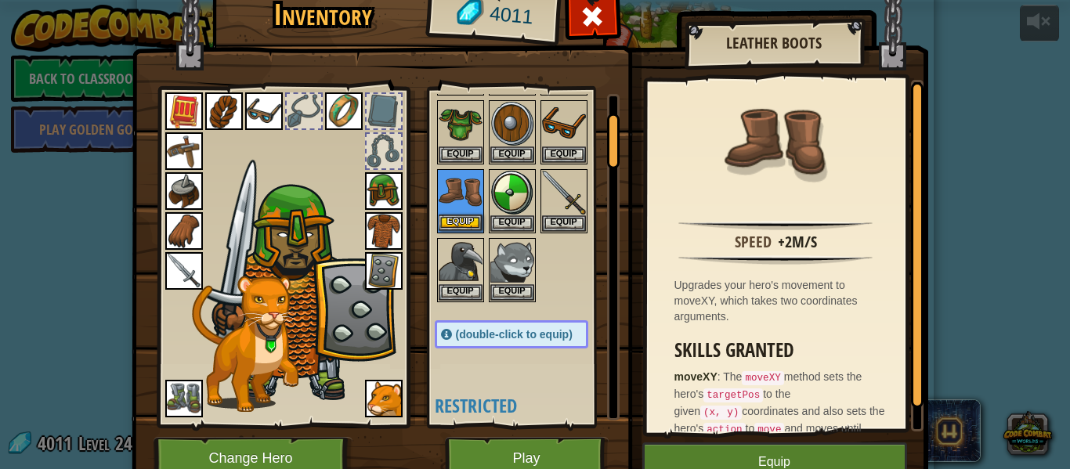
scroll to position [118, 0]
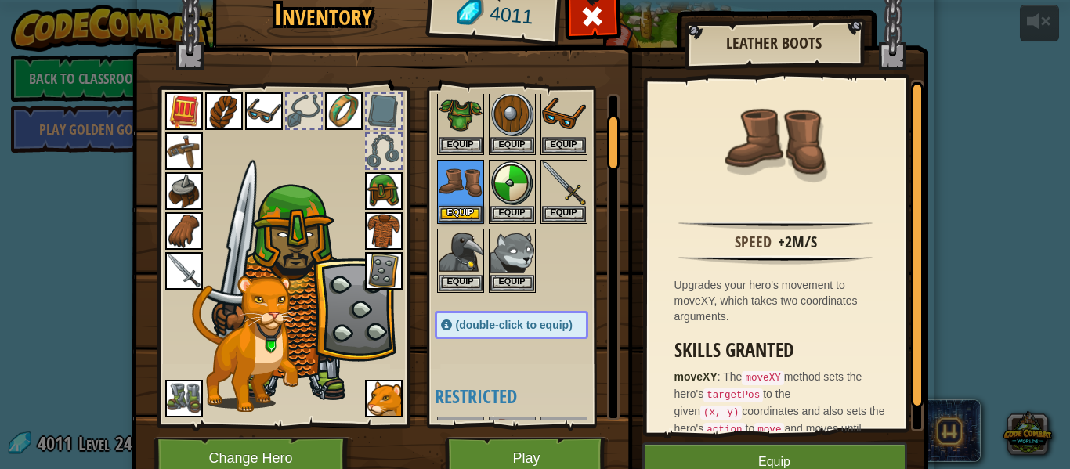
click at [371, 276] on img at bounding box center [384, 271] width 38 height 38
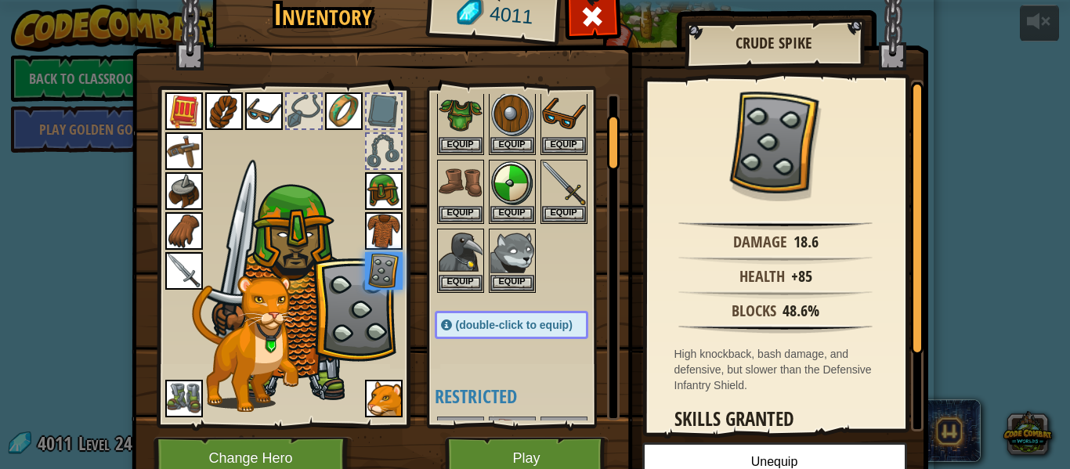
click at [371, 241] on img at bounding box center [384, 231] width 38 height 38
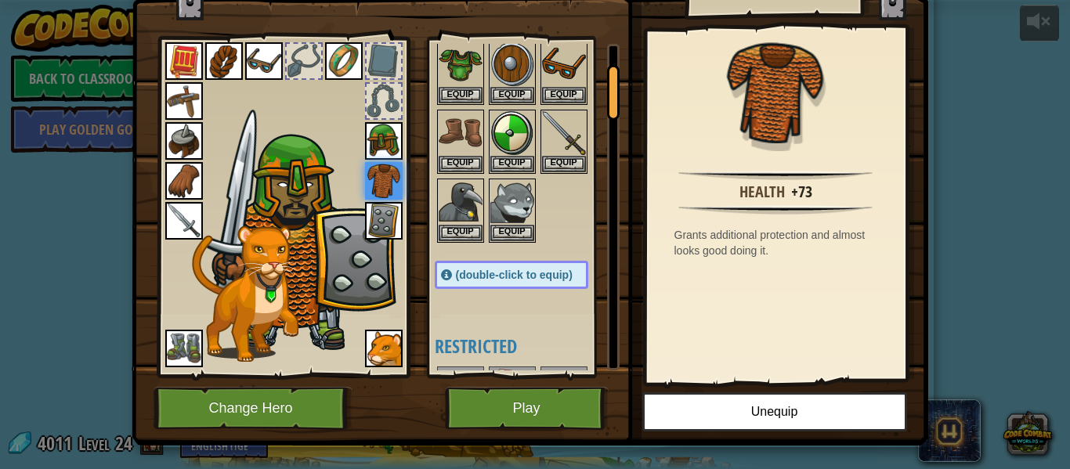
scroll to position [55, 0]
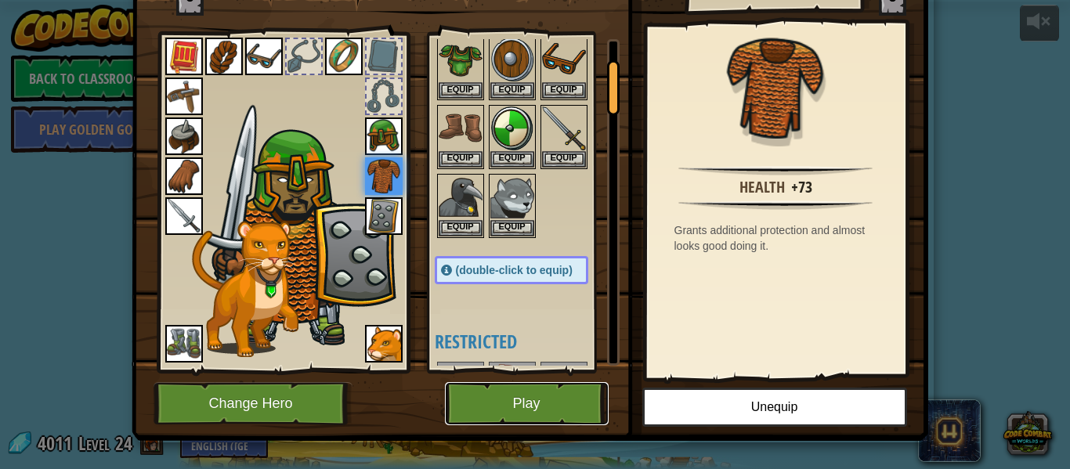
click at [555, 393] on button "Play" at bounding box center [527, 403] width 164 height 43
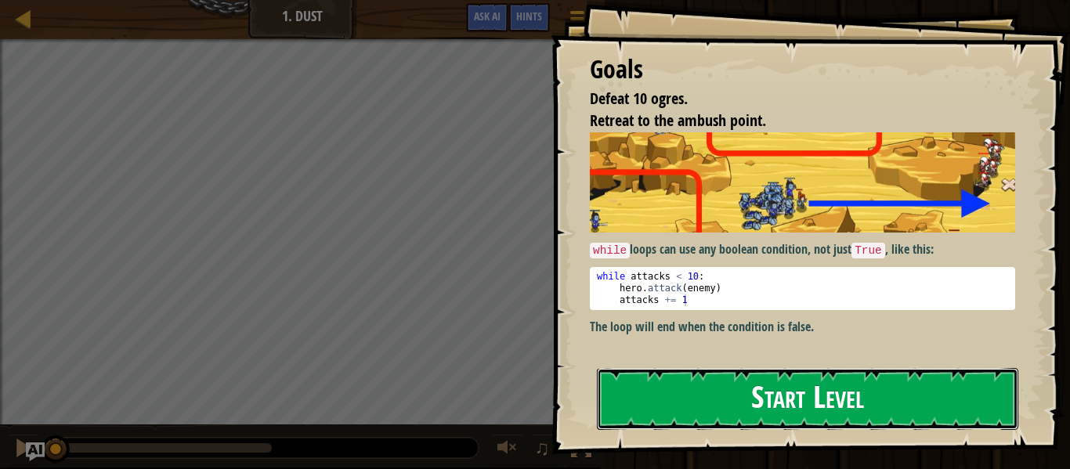
click at [767, 368] on button "Start Level" at bounding box center [808, 399] width 422 height 62
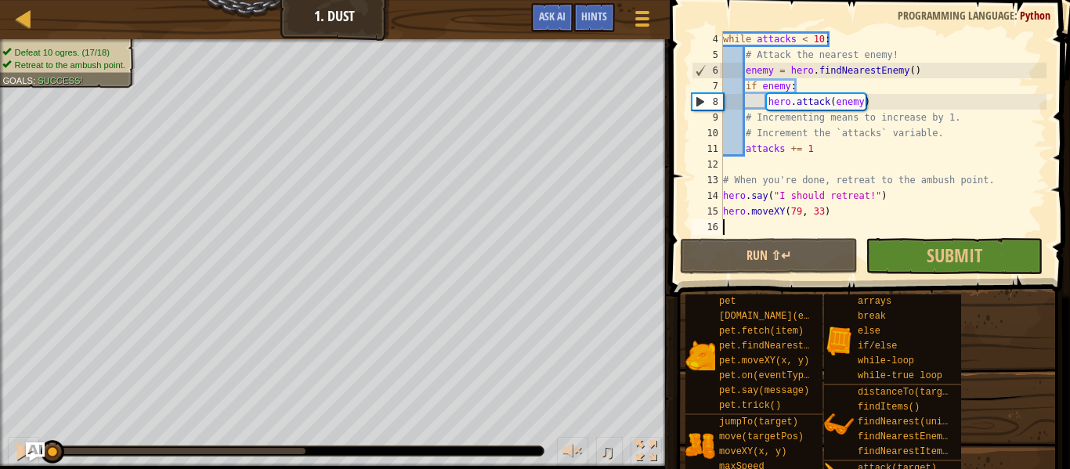
scroll to position [47, 0]
click at [769, 198] on div "while attacks < 10 : # Attack the nearest enemy! enemy = hero . findNearestEnem…" at bounding box center [883, 148] width 327 height 235
click at [896, 204] on div "while attacks < 10 : # Attack the nearest enemy! enemy = hero . findNearestEnem…" at bounding box center [883, 148] width 327 height 235
click at [885, 190] on div "while attacks < 10 : # Attack the nearest enemy! enemy = hero . findNearestEnem…" at bounding box center [883, 148] width 327 height 235
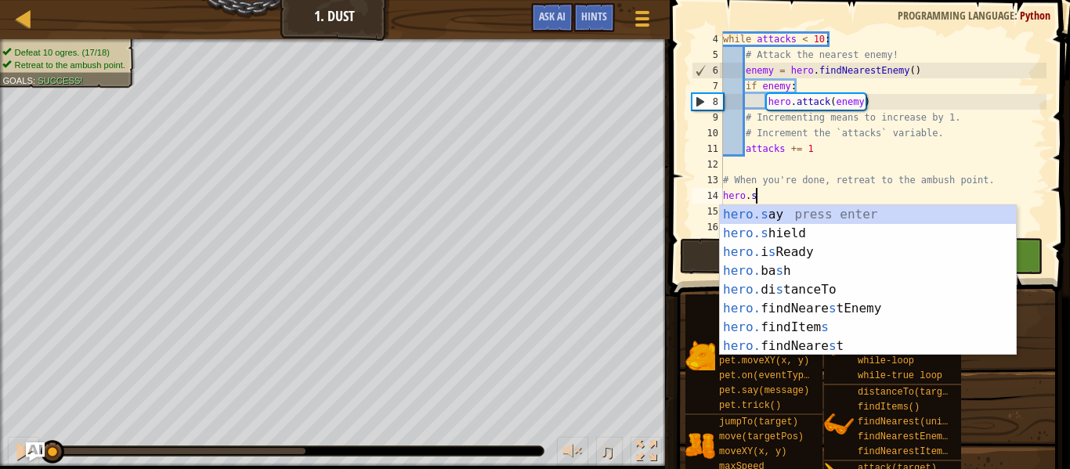
type textarea "h"
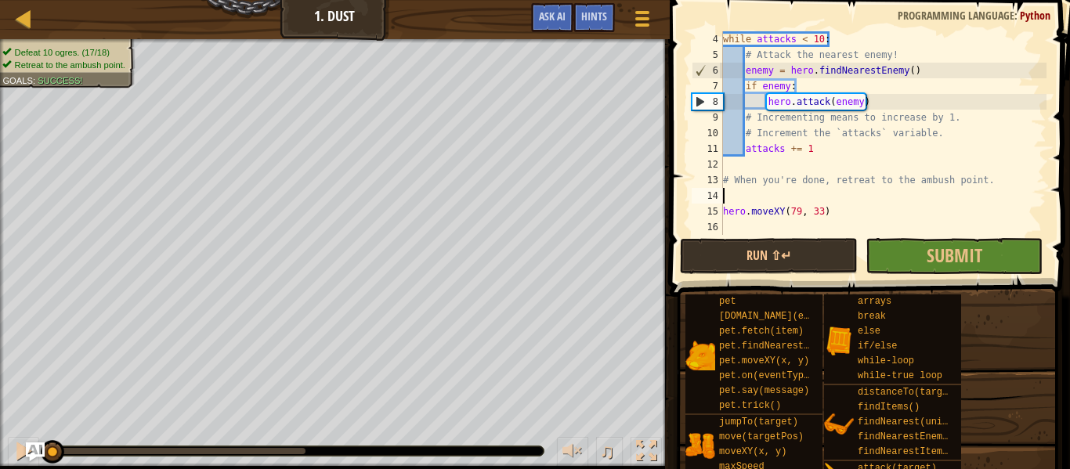
type textarea "# When you're done, retreat to the ambush point."
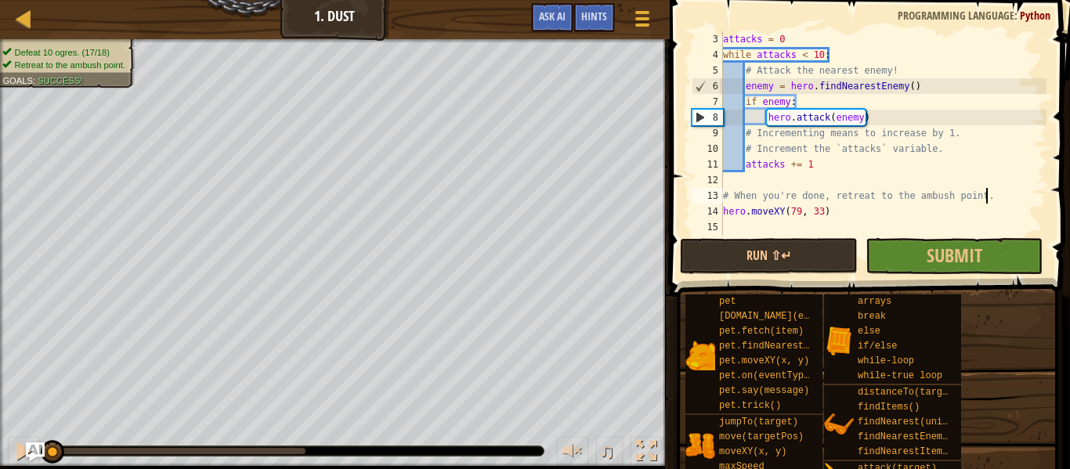
scroll to position [31, 0]
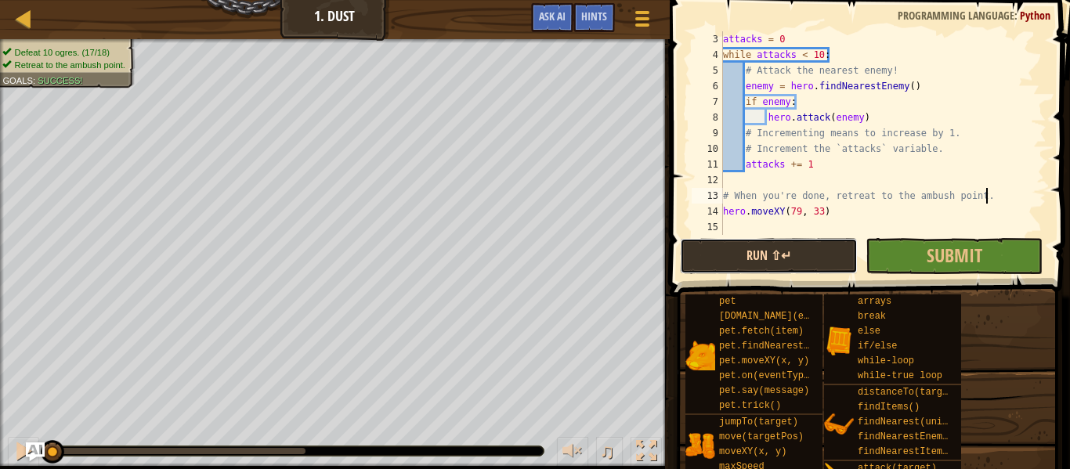
click at [752, 255] on button "Run ⇧↵" at bounding box center [768, 256] width 177 height 36
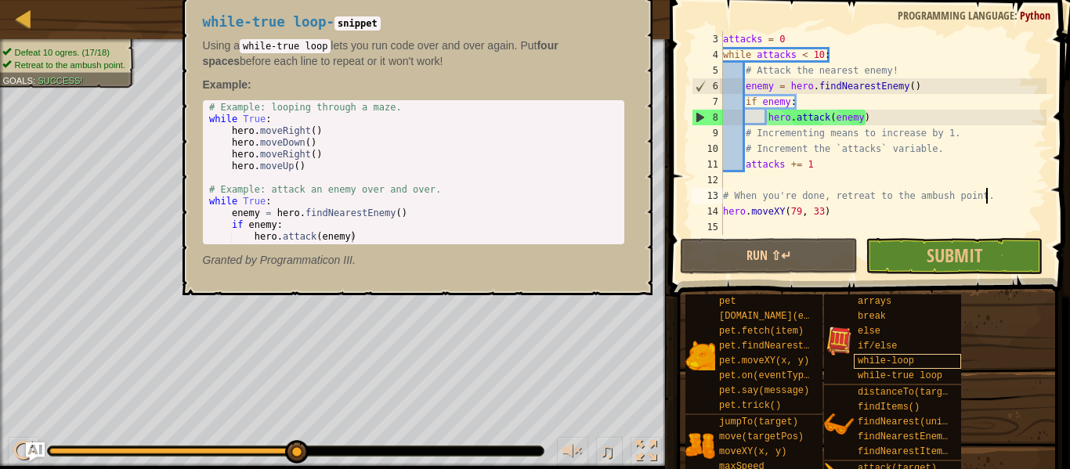
click at [899, 361] on div "Map Computer Science 4 1. Dust Game Menu Done Hints Ask AI 1 הההההההההההההההההה…" at bounding box center [535, 234] width 1070 height 469
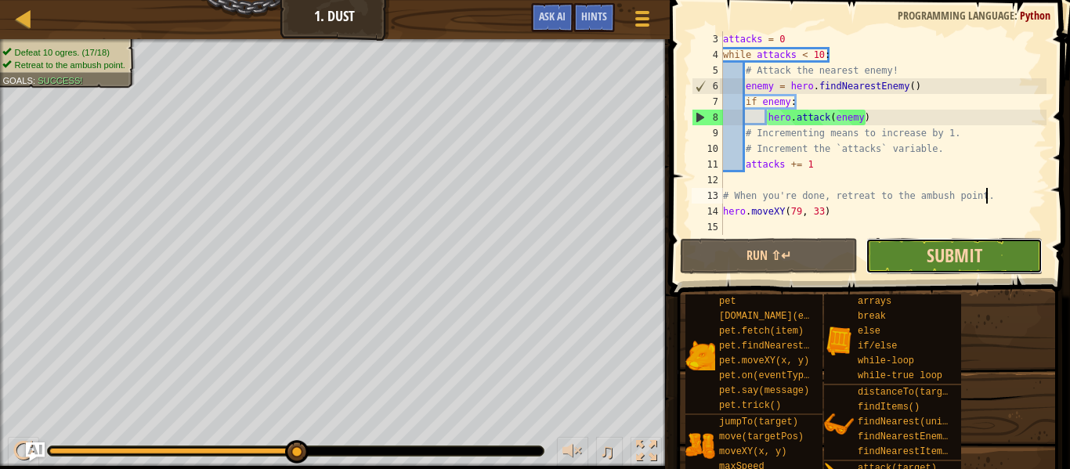
click at [978, 253] on span "Submit" at bounding box center [955, 255] width 56 height 25
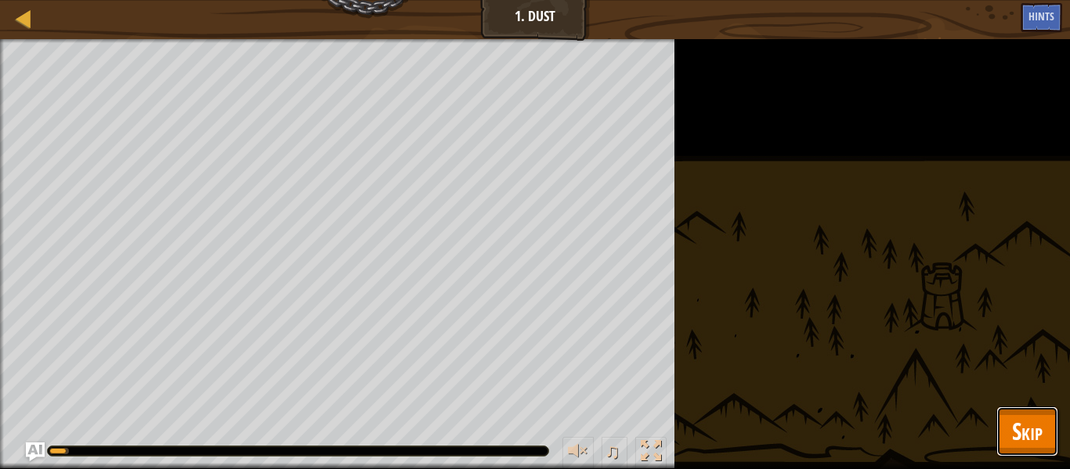
click at [1029, 422] on span "Skip" at bounding box center [1027, 431] width 31 height 32
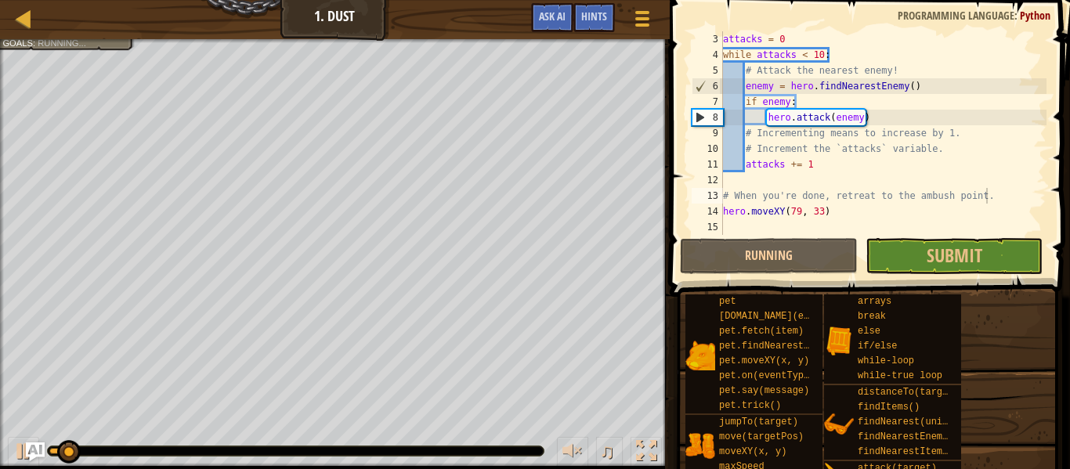
click at [1029, 422] on div "pet [DOMAIN_NAME](enemy) pet.fetch(item) pet.findNearestByType(type) pet.moveXY…" at bounding box center [872, 416] width 375 height 244
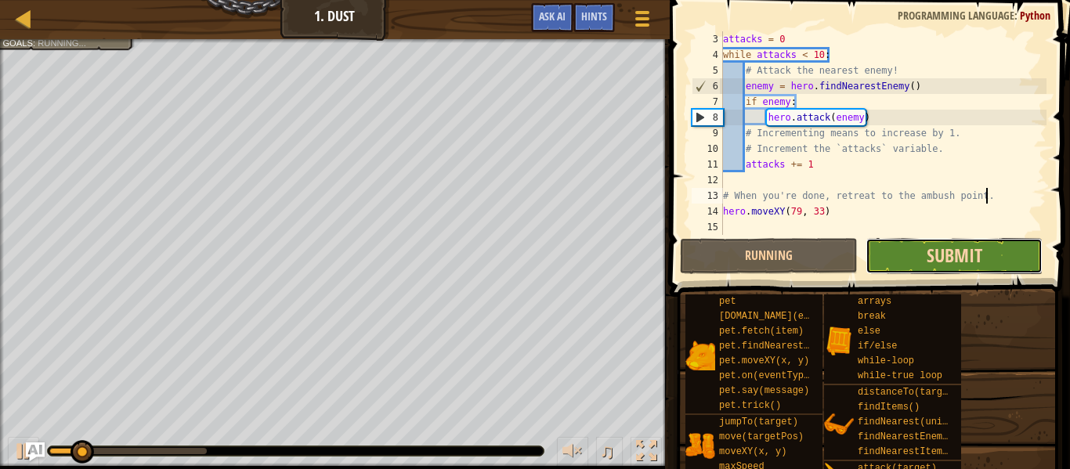
click at [946, 262] on span "Submit" at bounding box center [955, 255] width 56 height 25
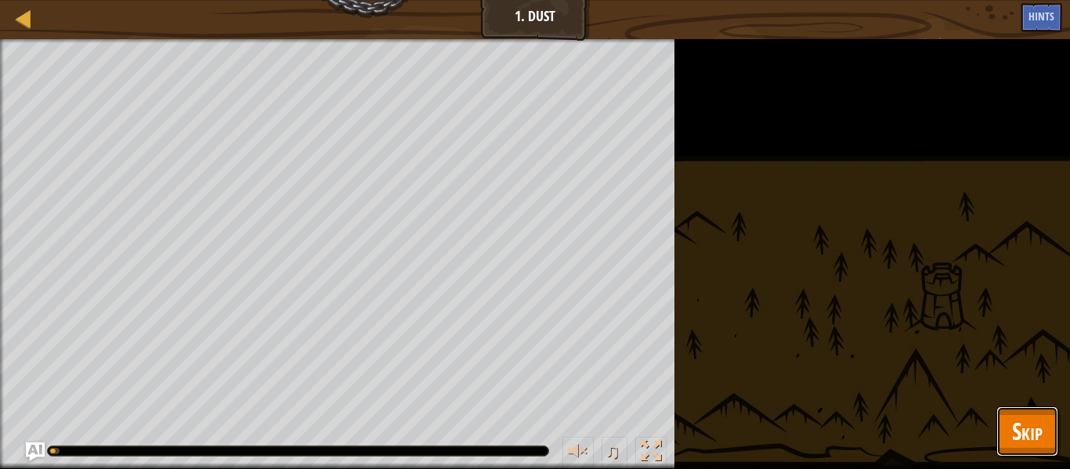
click at [1008, 427] on button "Skip" at bounding box center [1028, 432] width 62 height 50
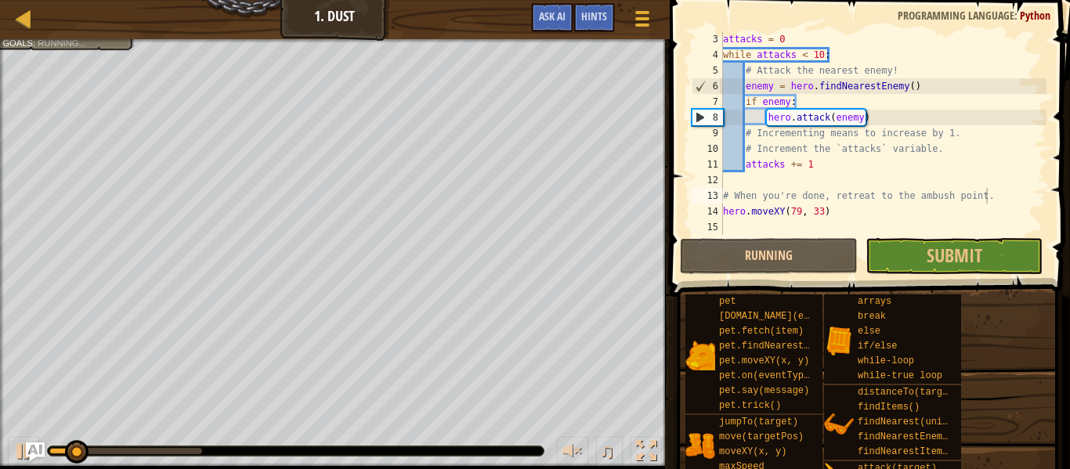
click at [905, 274] on span at bounding box center [871, 126] width 413 height 343
click at [895, 0] on body "Map Computer Science 4 1. Dust Game Menu Done Hints Ask AI 1 הההההההההההההההההה…" at bounding box center [535, 0] width 1070 height 0
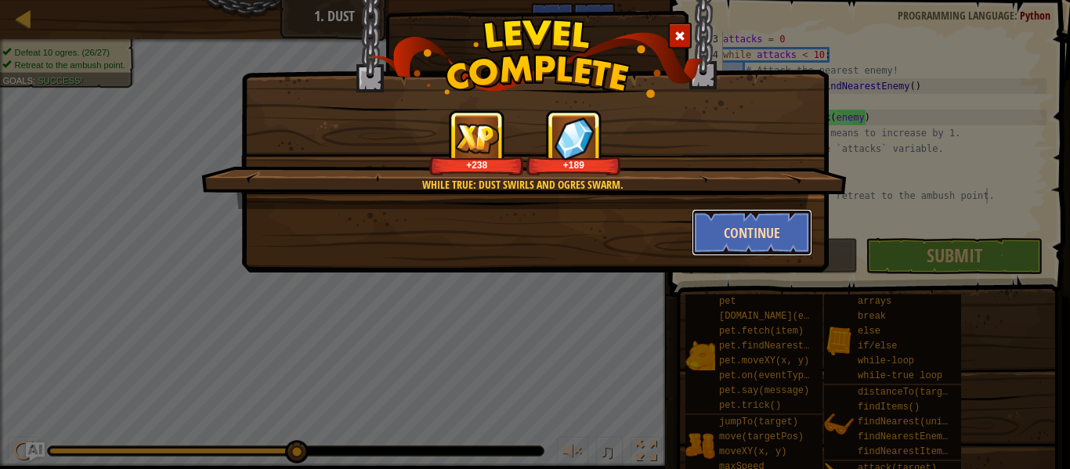
click at [711, 237] on button "Continue" at bounding box center [752, 232] width 121 height 47
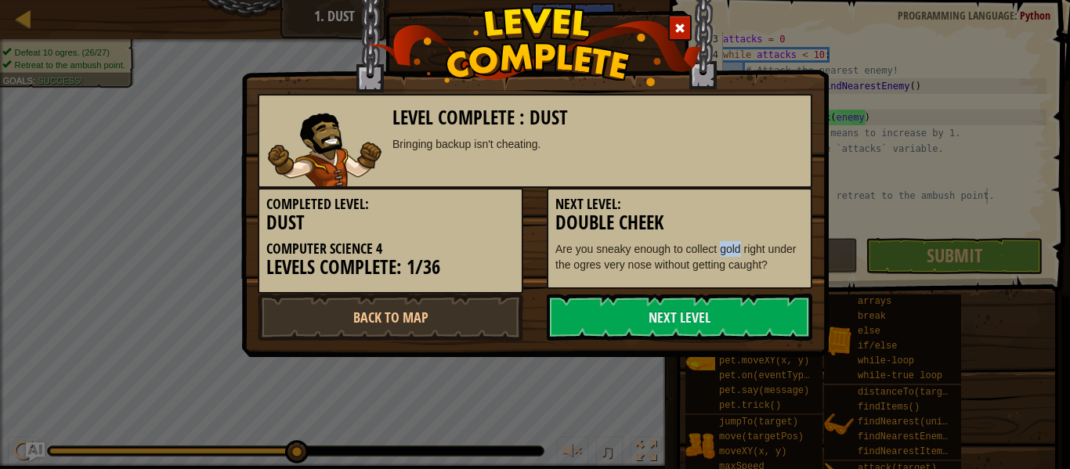
click at [459, 184] on div "Level Complete : Dust Bringing backup isn't cheating." at bounding box center [535, 141] width 555 height 94
click at [682, 335] on link "Next Level" at bounding box center [680, 317] width 266 height 47
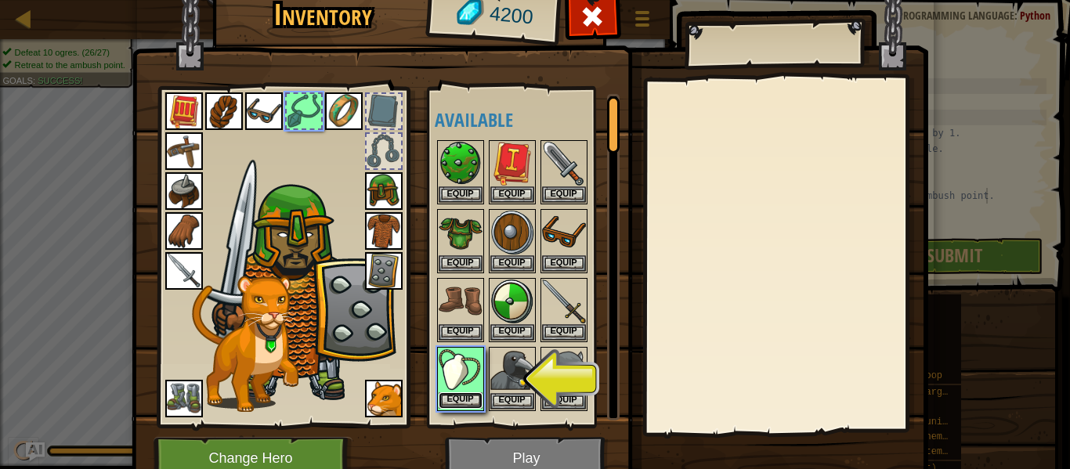
click at [469, 399] on button "Equip" at bounding box center [461, 401] width 44 height 16
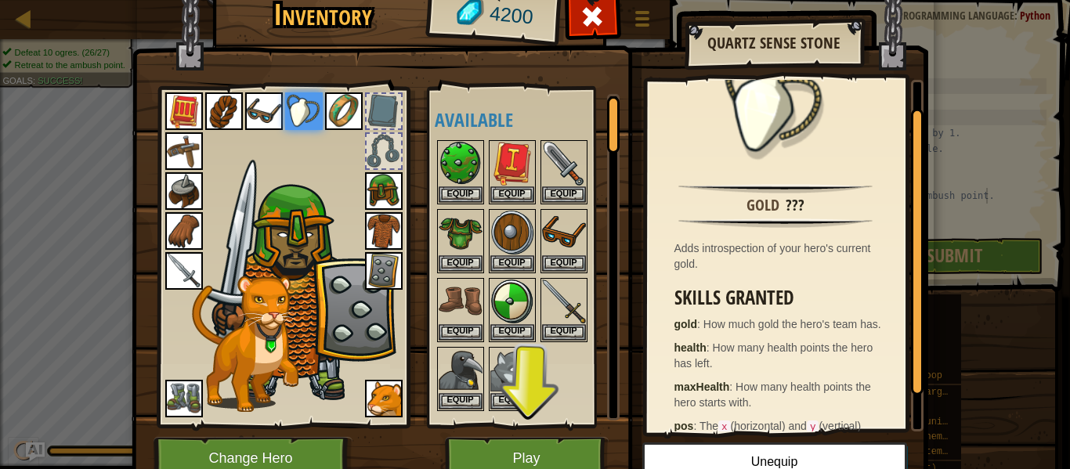
scroll to position [32, 0]
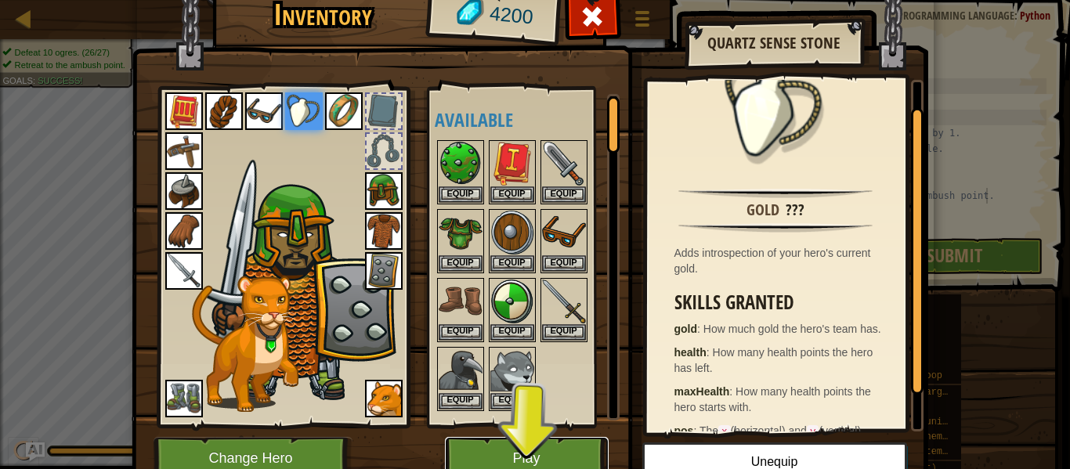
click at [556, 467] on button "Play" at bounding box center [527, 458] width 164 height 43
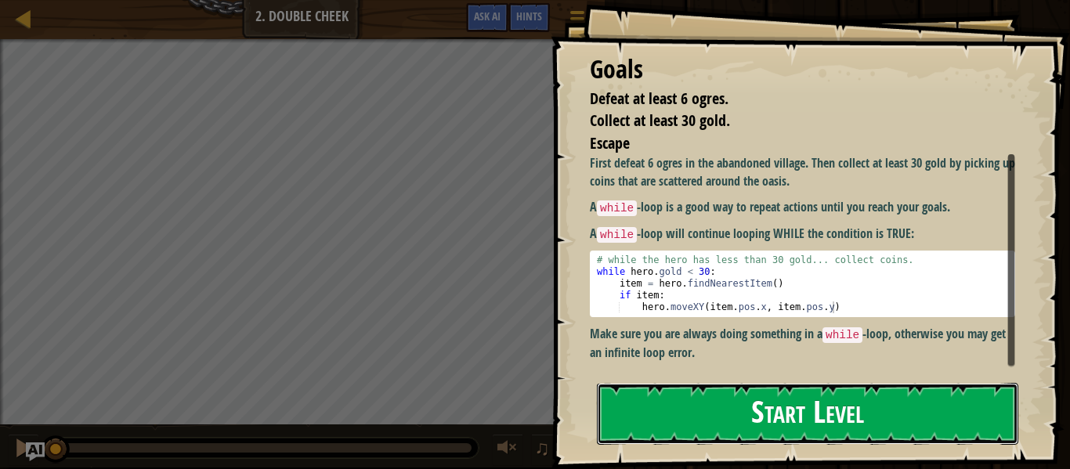
click at [694, 431] on button "Start Level" at bounding box center [808, 414] width 422 height 62
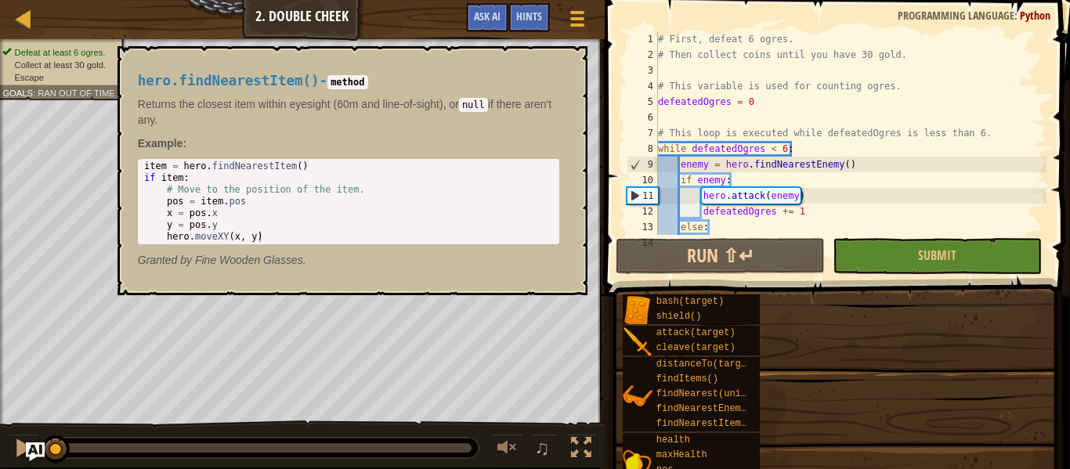
click at [694, 431] on div "findNearestItem()" at bounding box center [706, 424] width 107 height 15
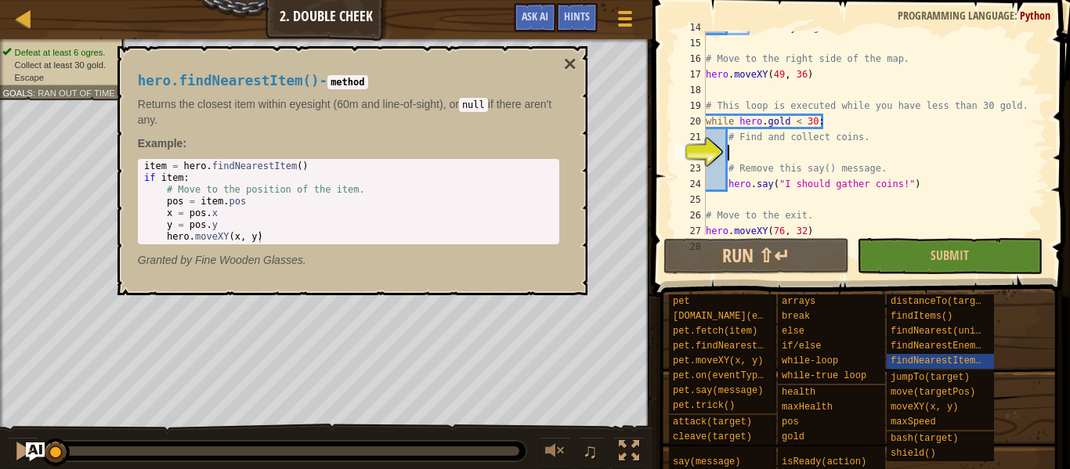
scroll to position [227, 0]
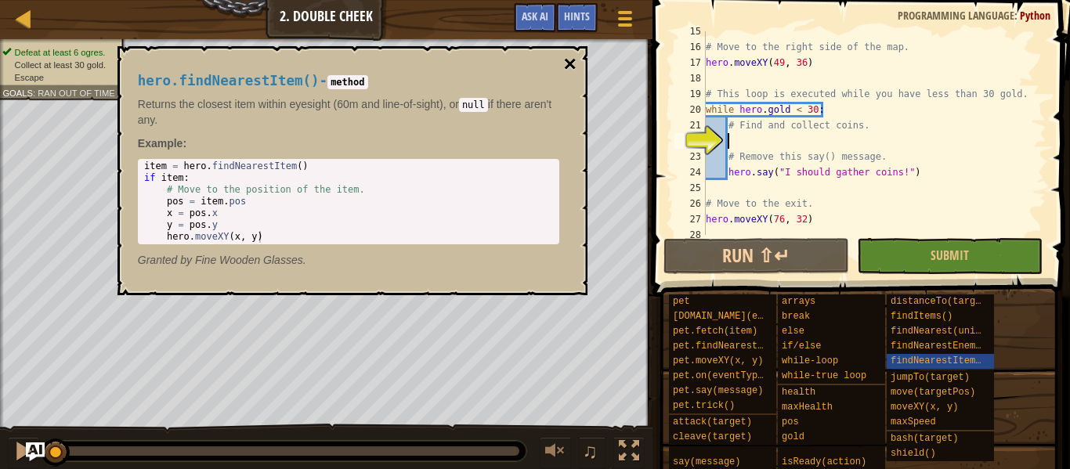
click at [566, 60] on button "×" at bounding box center [569, 64] width 13 height 22
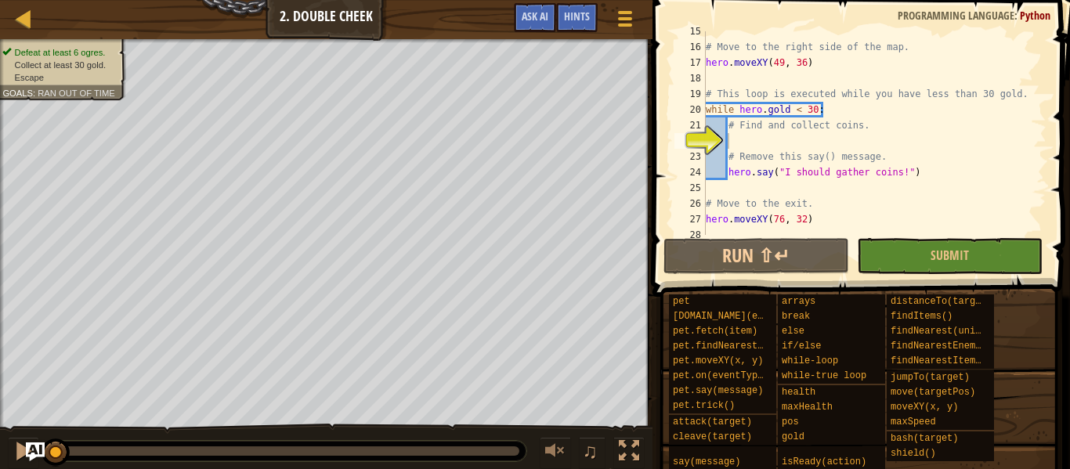
scroll to position [235, 0]
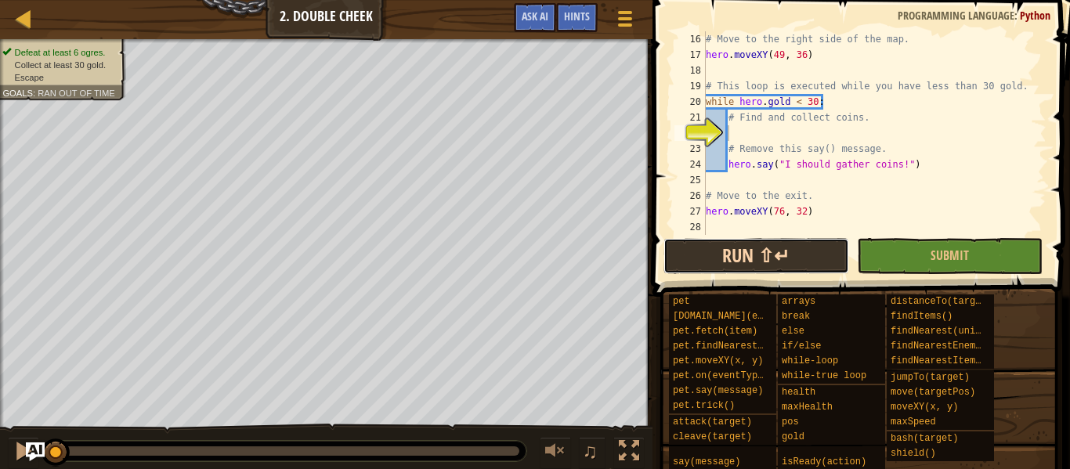
click at [787, 262] on button "Run ⇧↵" at bounding box center [757, 256] width 186 height 36
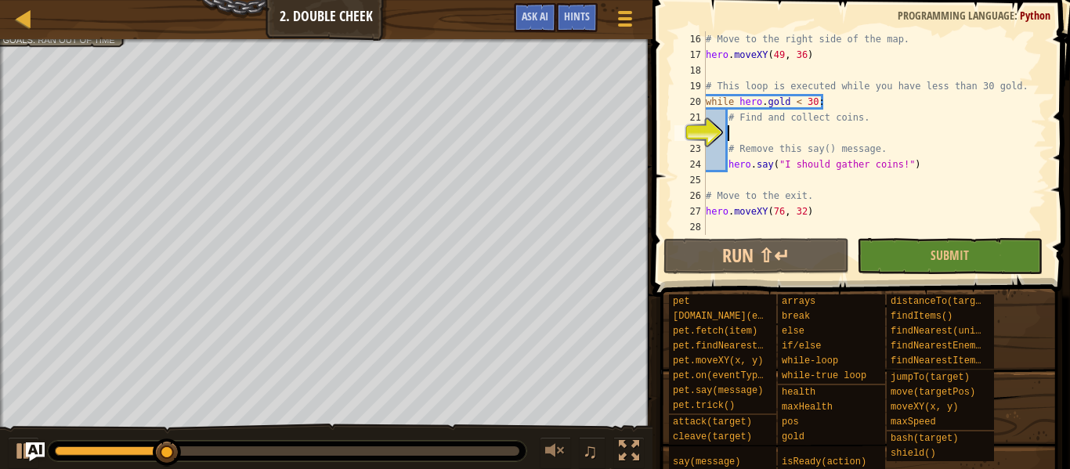
click at [823, 212] on div "# Move to the right side of the map. hero . moveXY ( 49 , 36 ) # This loop is e…" at bounding box center [875, 148] width 344 height 235
type textarea "hero.moveXY(76, 32)"
click at [758, 134] on div "# Move to the right side of the map. hero . moveXY ( 49 , 36 ) # This loop is e…" at bounding box center [875, 148] width 344 height 235
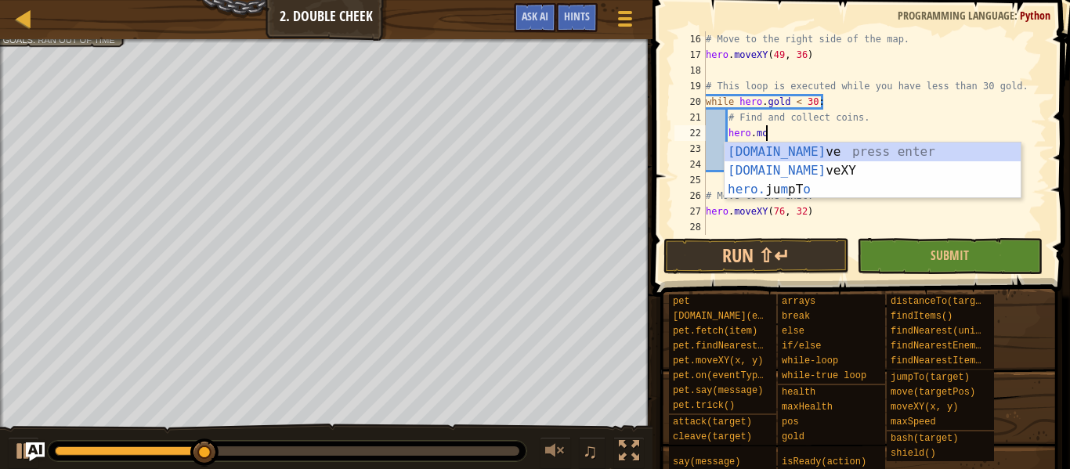
scroll to position [7, 8]
click at [818, 175] on div "[DOMAIN_NAME] ve press enter [DOMAIN_NAME] veXY press enter hero. ju m pT o pre…" at bounding box center [873, 190] width 296 height 94
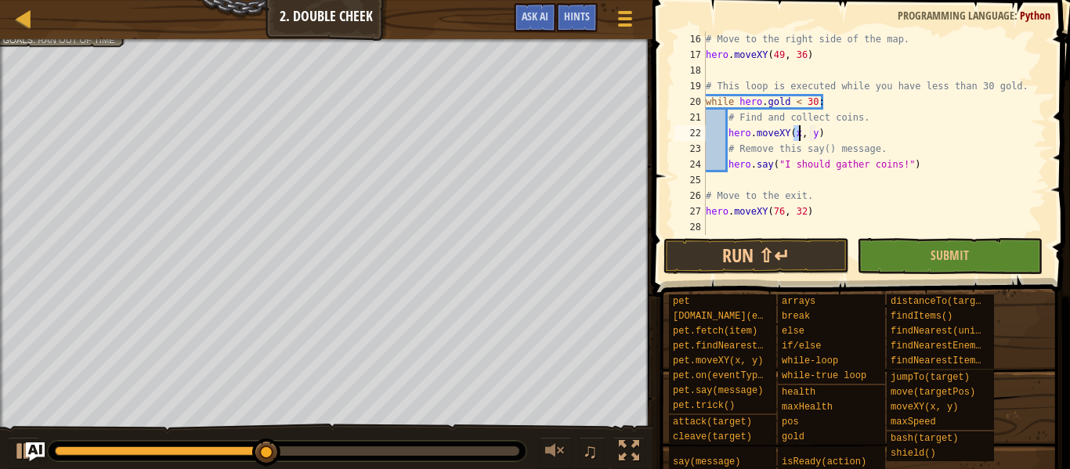
click at [836, 139] on div "# Move to the right side of the map. hero . moveXY ( 49 , 36 ) # This loop is e…" at bounding box center [875, 148] width 344 height 235
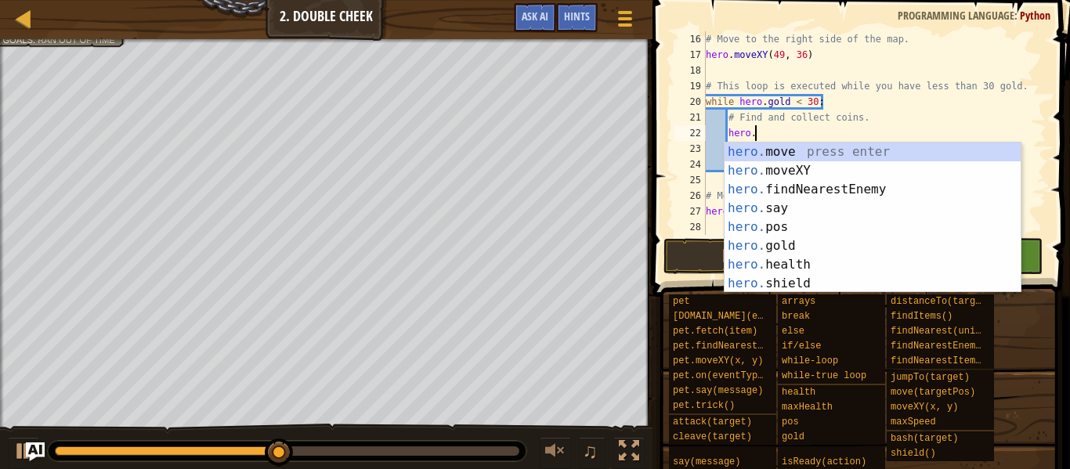
scroll to position [7, 6]
type textarea "h"
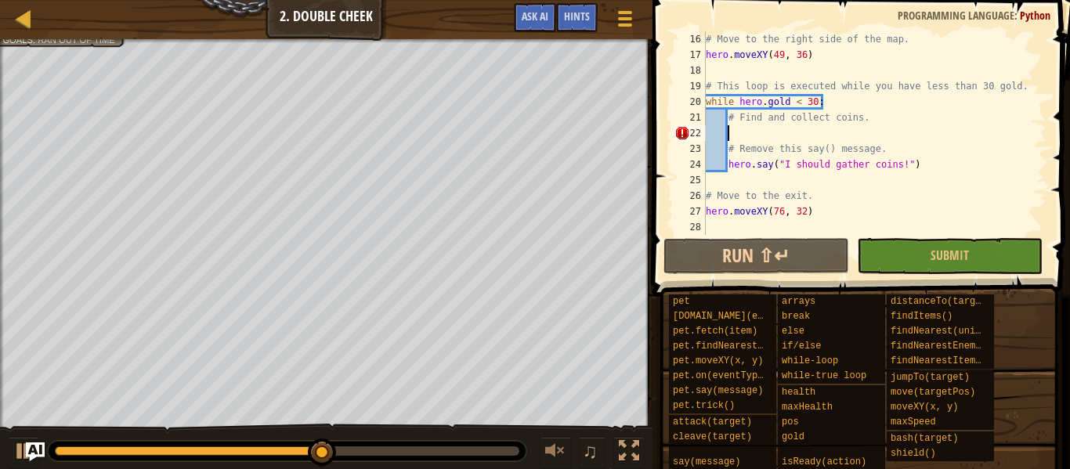
scroll to position [7, 2]
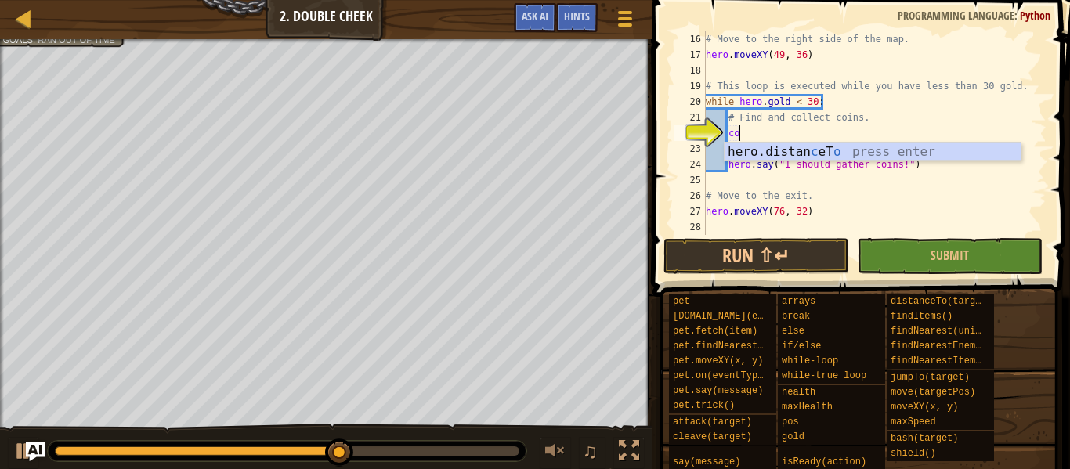
type textarea "c"
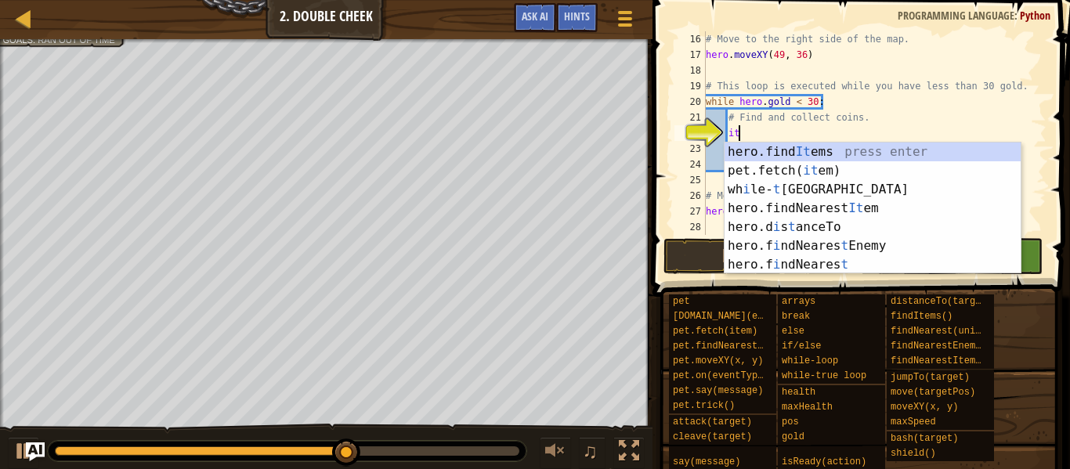
scroll to position [7, 5]
type textarea "item"
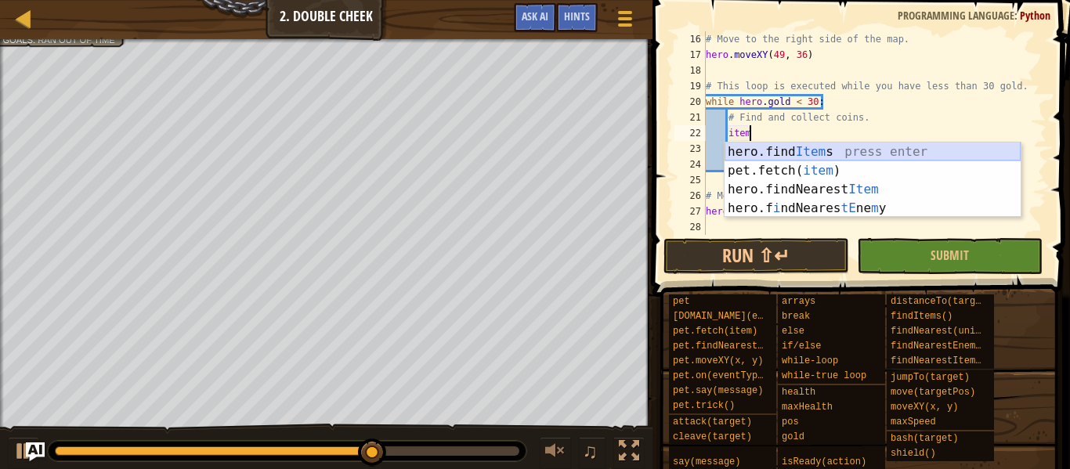
click at [842, 153] on div "hero.find Item s press enter pet.fetch( item ) press enter hero.findNearest Ite…" at bounding box center [873, 199] width 296 height 113
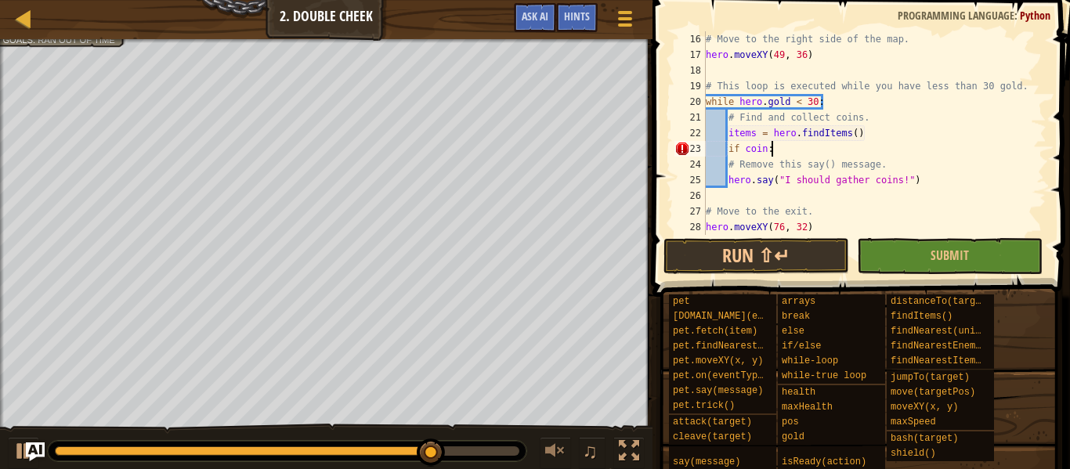
scroll to position [7, 9]
click at [921, 181] on div "# Move to the right side of the map. hero . moveXY ( 49 , 36 ) # This loop is e…" at bounding box center [875, 148] width 344 height 235
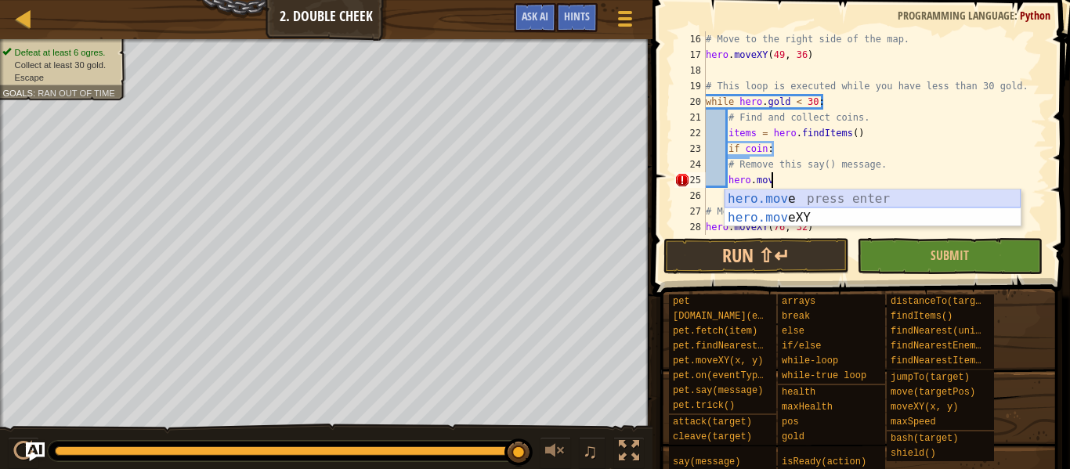
click at [841, 197] on div "hero.mov e press enter hero.mov eXY press enter" at bounding box center [873, 227] width 296 height 75
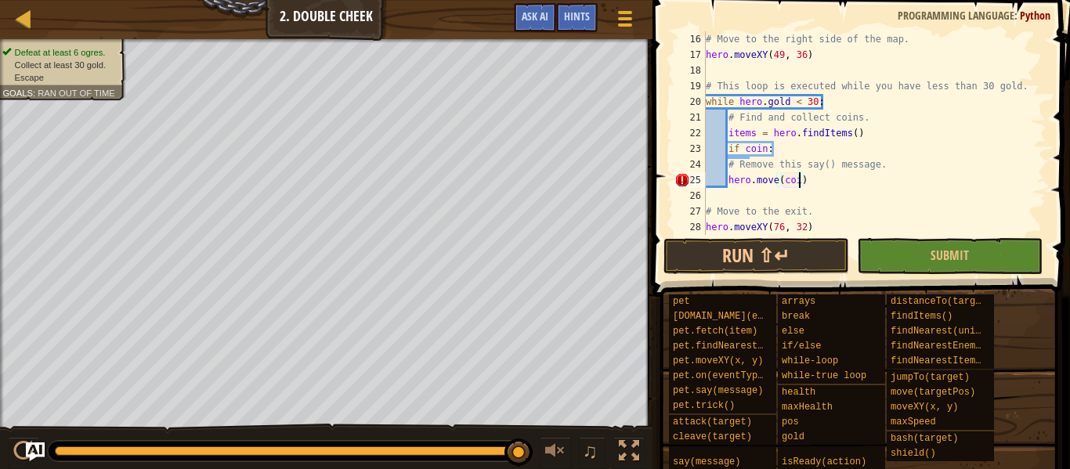
scroll to position [7, 14]
click at [786, 267] on button "Run ⇧↵" at bounding box center [757, 256] width 186 height 36
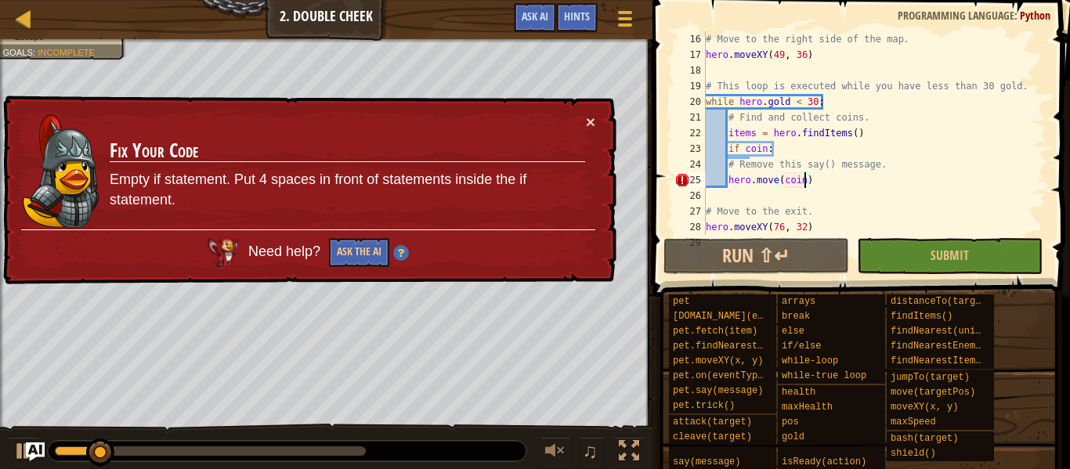
click at [727, 176] on div "# Move to the right side of the map. hero . moveXY ( 49 , 36 ) # This loop is e…" at bounding box center [875, 148] width 344 height 235
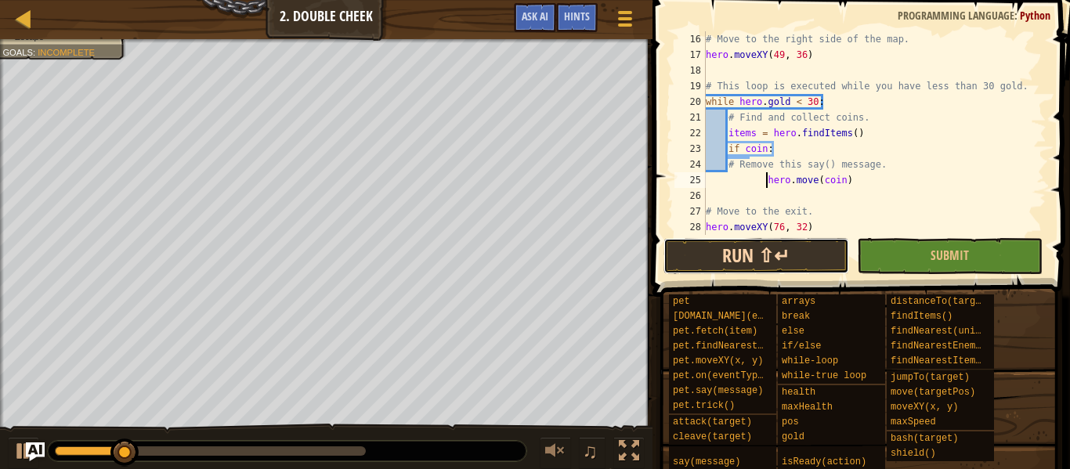
click at [720, 259] on button "Run ⇧↵" at bounding box center [757, 256] width 186 height 36
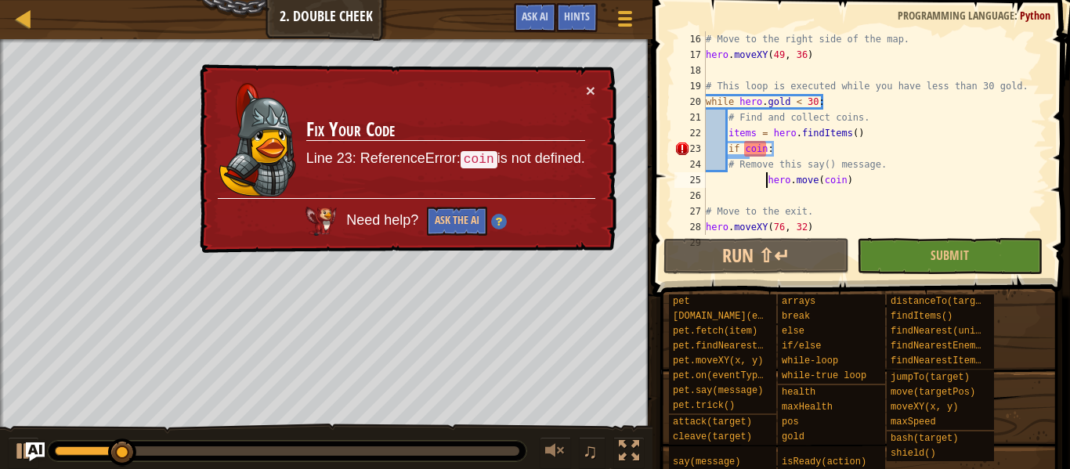
click at [764, 145] on div "# Move to the right side of the map. hero . moveXY ( 49 , 36 ) # This loop is e…" at bounding box center [875, 148] width 344 height 235
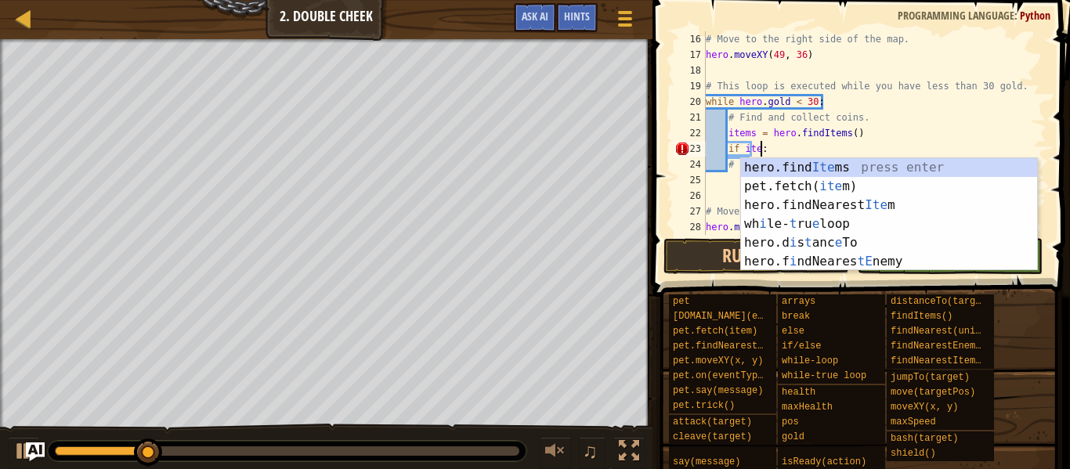
scroll to position [7, 9]
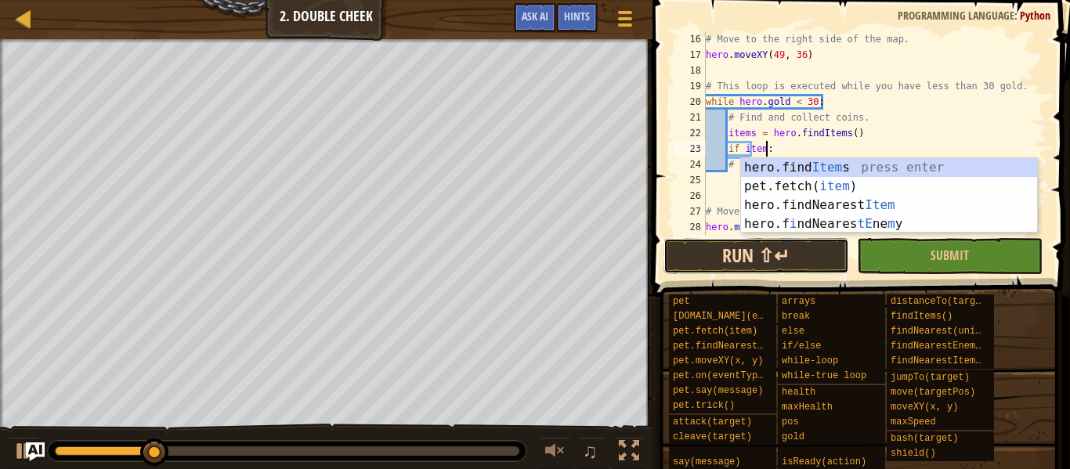
click at [751, 260] on button "Run ⇧↵" at bounding box center [757, 256] width 186 height 36
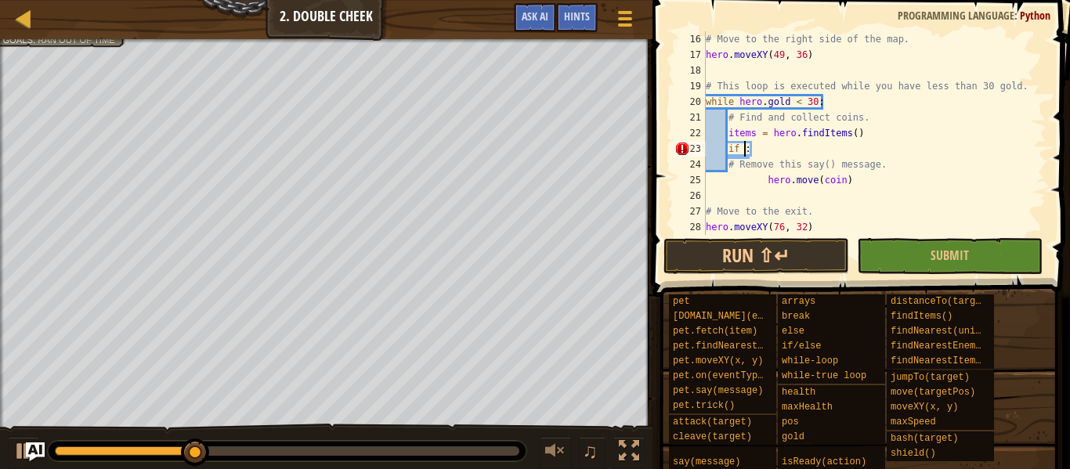
scroll to position [7, 5]
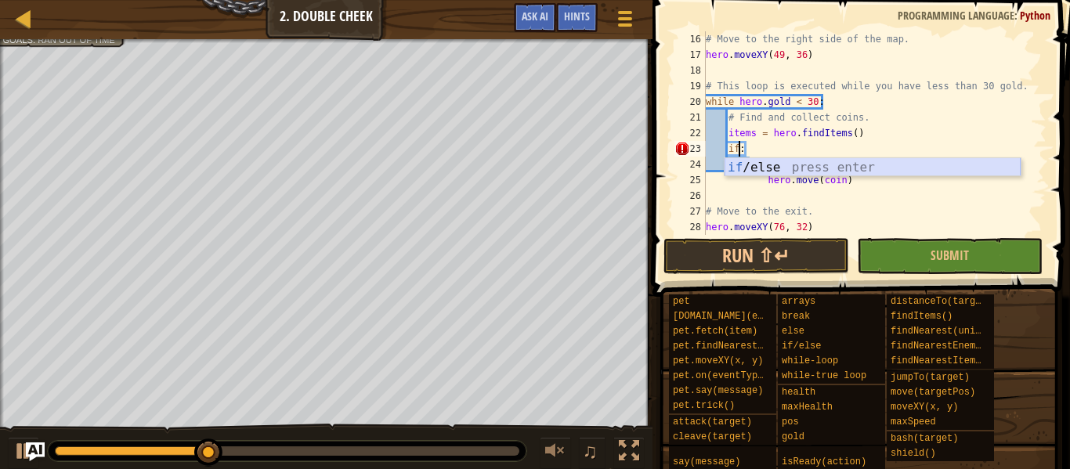
click at [772, 170] on div "if /else press enter" at bounding box center [873, 186] width 296 height 56
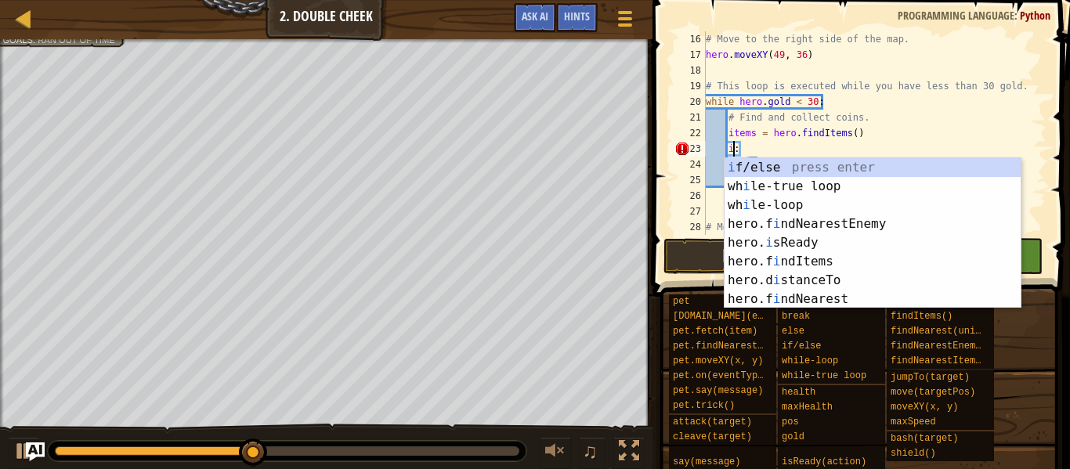
type textarea ":"
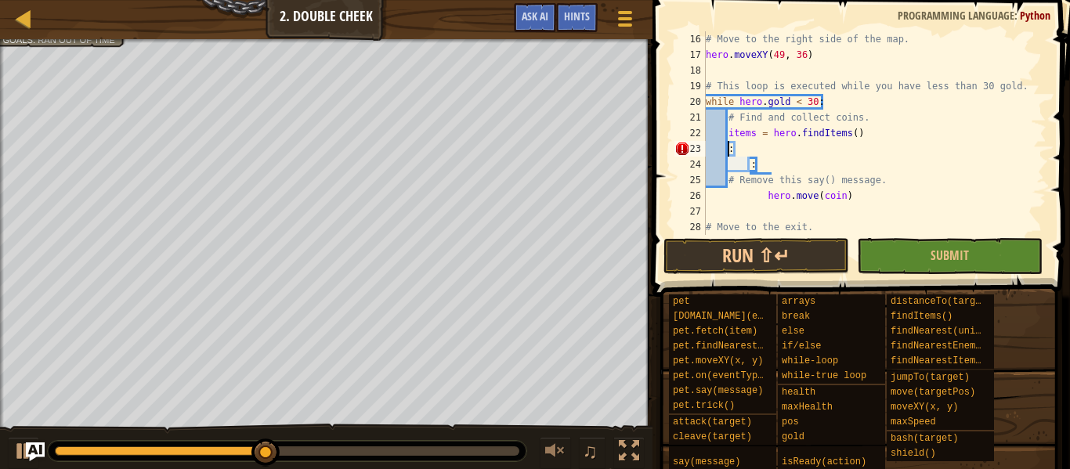
click at [793, 147] on div "# Move to the right side of the map. hero . moveXY ( 49 , 36 ) # This loop is e…" at bounding box center [875, 148] width 344 height 235
click at [761, 168] on div "# Move to the right side of the map. hero . moveXY ( 49 , 36 ) # This loop is e…" at bounding box center [875, 148] width 344 height 235
type textarea ":"
click at [877, 201] on div "# Move to the right side of the map. hero . moveXY ( 49 , 36 ) # This loop is e…" at bounding box center [875, 148] width 344 height 235
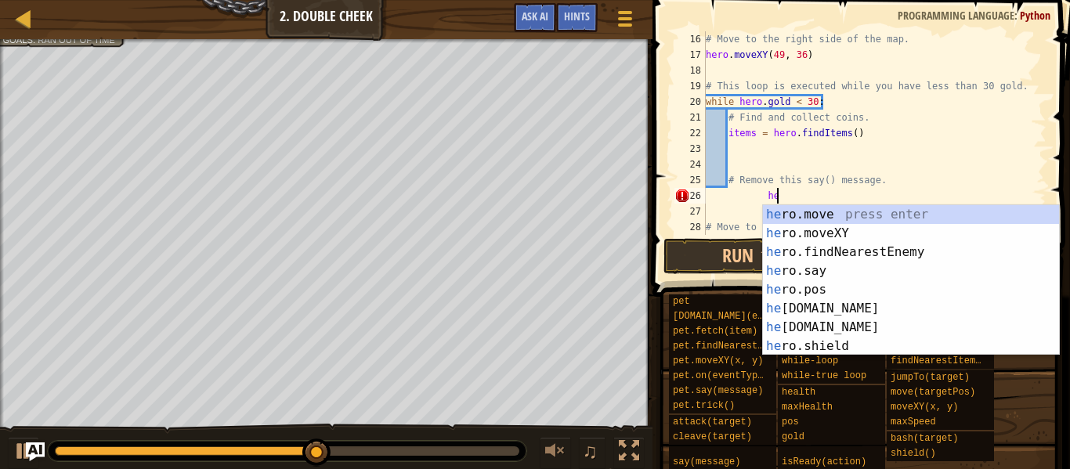
type textarea "h"
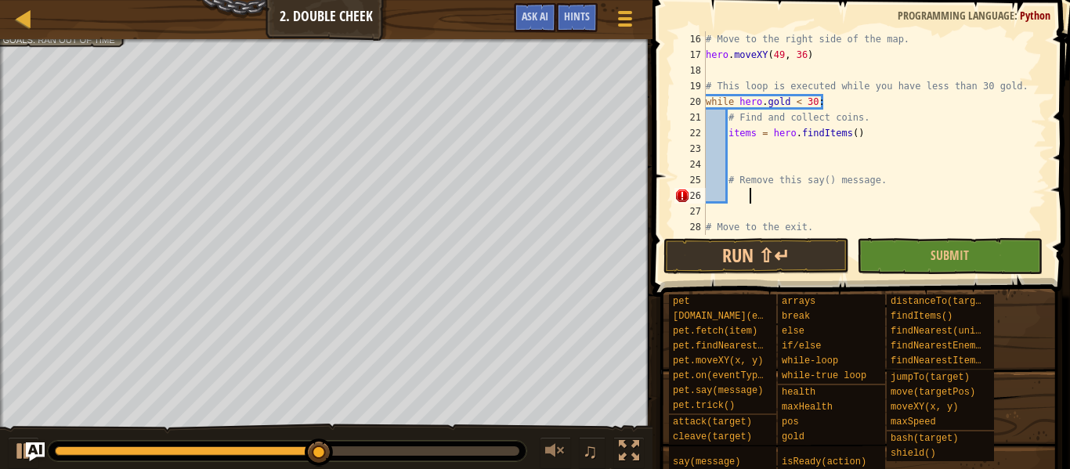
scroll to position [7, 0]
type textarea "# Remove this say() message."
click at [880, 140] on div "# Move to the right side of the map. hero . moveXY ( 49 , 36 ) # This loop is e…" at bounding box center [875, 148] width 344 height 235
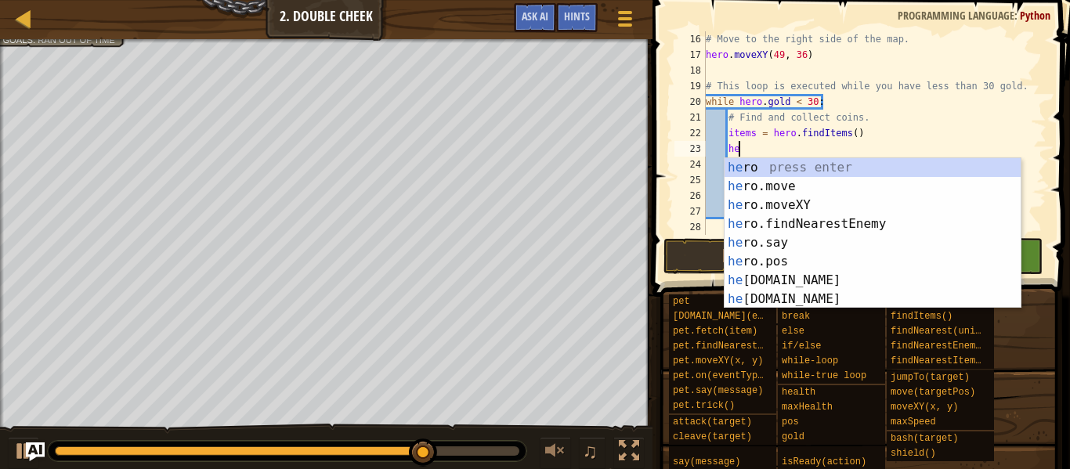
scroll to position [7, 24]
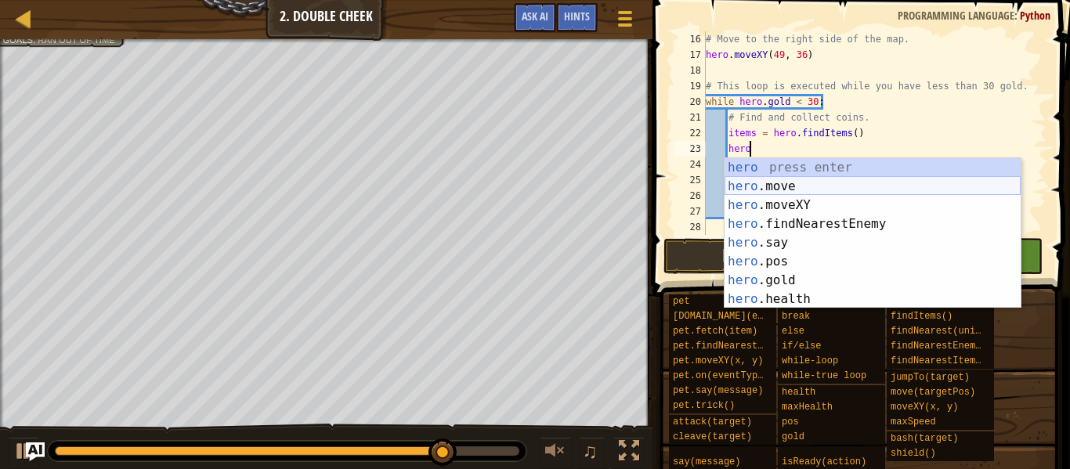
click at [816, 183] on div "hero press enter hero .move press enter hero .moveXY press enter hero .findNear…" at bounding box center [873, 252] width 296 height 188
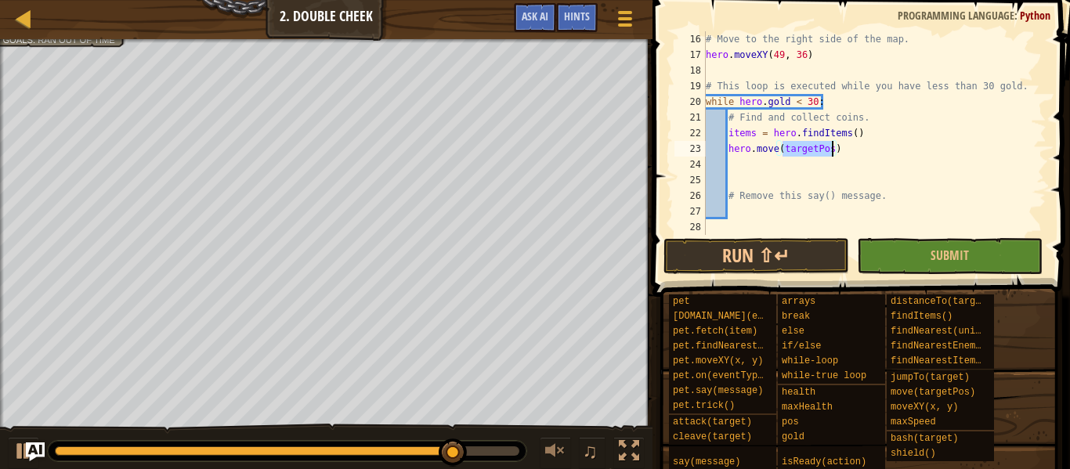
scroll to position [7, 11]
click at [738, 254] on button "Run ⇧↵" at bounding box center [757, 256] width 186 height 36
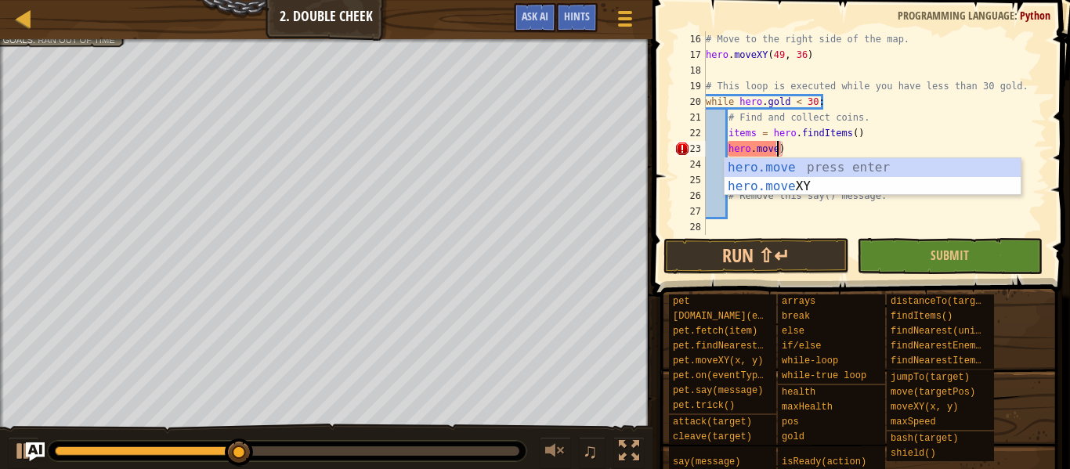
scroll to position [7, 10]
click at [831, 186] on div "hero.move press enter hero.move XY press enter" at bounding box center [873, 195] width 296 height 75
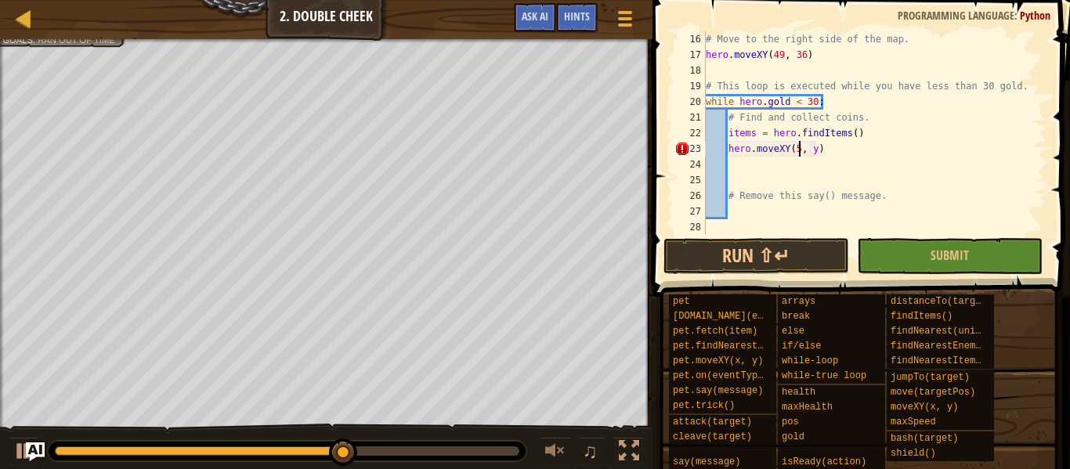
scroll to position [7, 14]
click at [817, 145] on div "# Move to the right side of the map. hero . moveXY ( 49 , 36 ) # This loop is e…" at bounding box center [875, 148] width 344 height 235
click at [820, 147] on div "# Move to the right side of the map. hero . moveXY ( 49 , 36 ) # This loop is e…" at bounding box center [875, 148] width 344 height 235
type textarea "hero.moveXY(58, 36)"
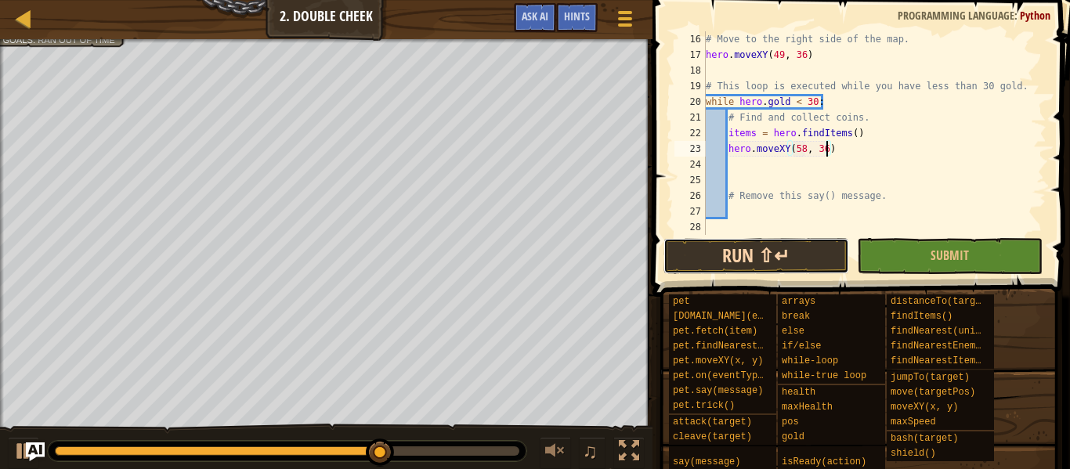
click at [786, 254] on button "Run ⇧↵" at bounding box center [757, 256] width 186 height 36
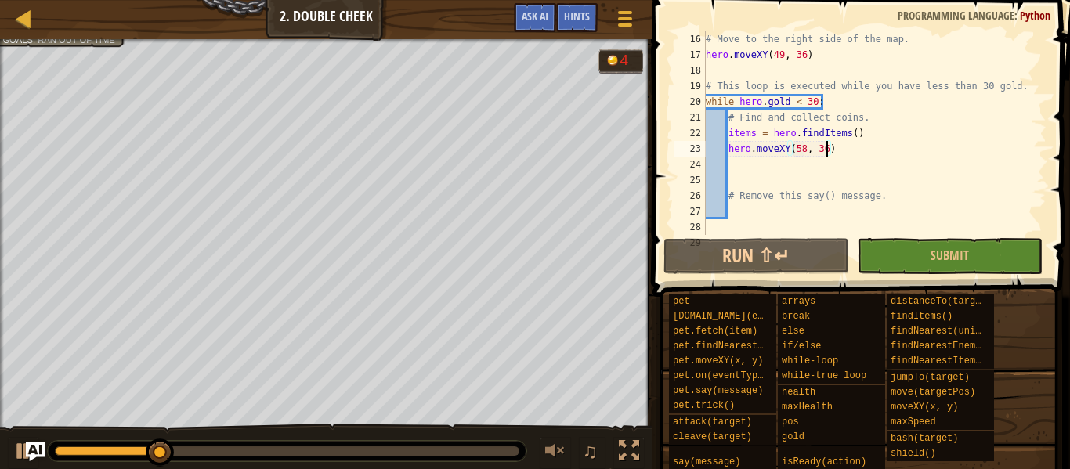
click at [732, 158] on div "# Move to the right side of the map. hero . moveXY ( 49 , 36 ) # This loop is e…" at bounding box center [875, 148] width 344 height 235
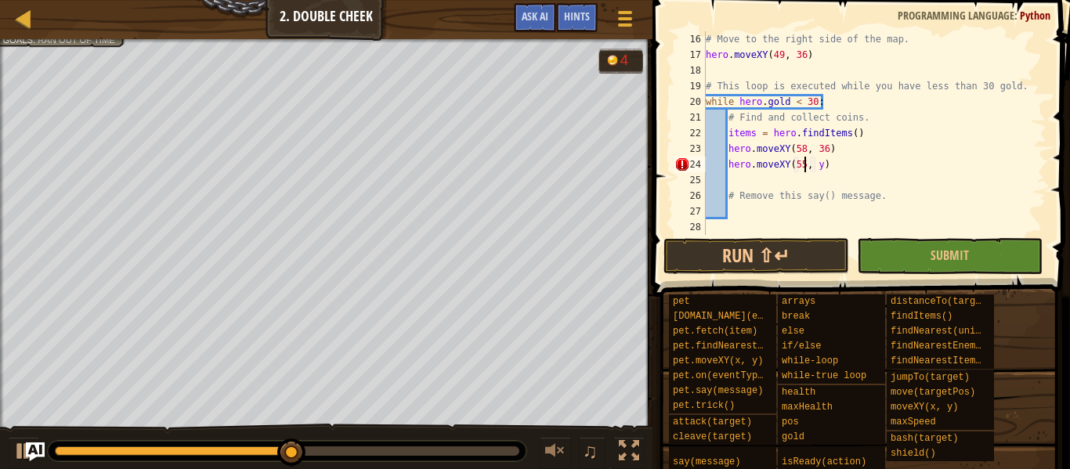
scroll to position [7, 14]
click at [823, 165] on div "# Move to the right side of the map. hero . moveXY ( 49 , 36 ) # This loop is e…" at bounding box center [875, 148] width 344 height 235
type textarea "hero.moveXY(55, 55)"
click at [777, 250] on button "Run ⇧↵" at bounding box center [757, 256] width 186 height 36
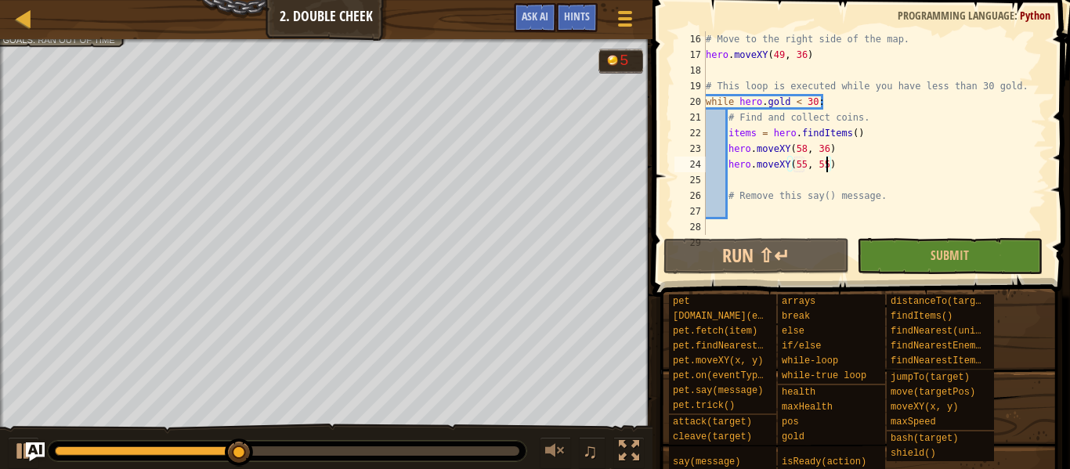
click at [743, 175] on div "# Move to the right side of the map. hero . moveXY ( 49 , 36 ) # This loop is e…" at bounding box center [875, 148] width 344 height 235
type textarea "h"
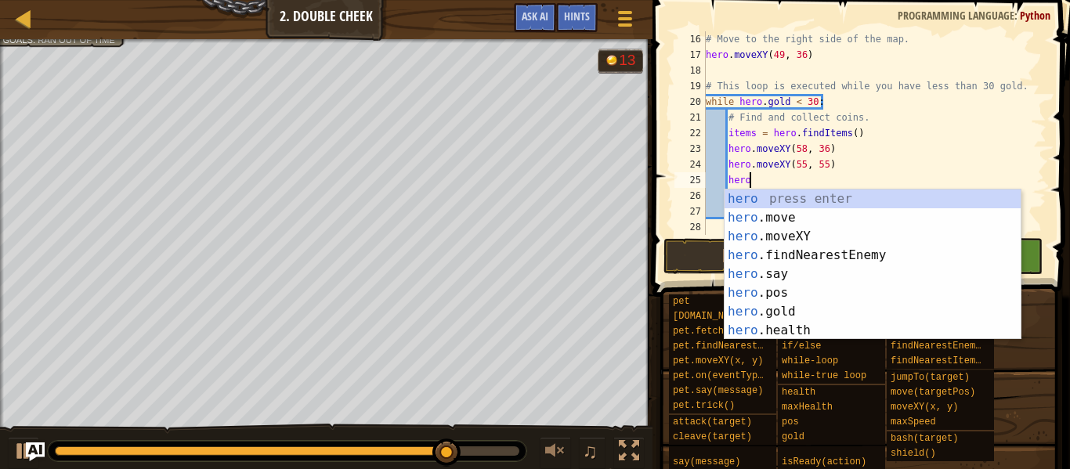
scroll to position [7, 6]
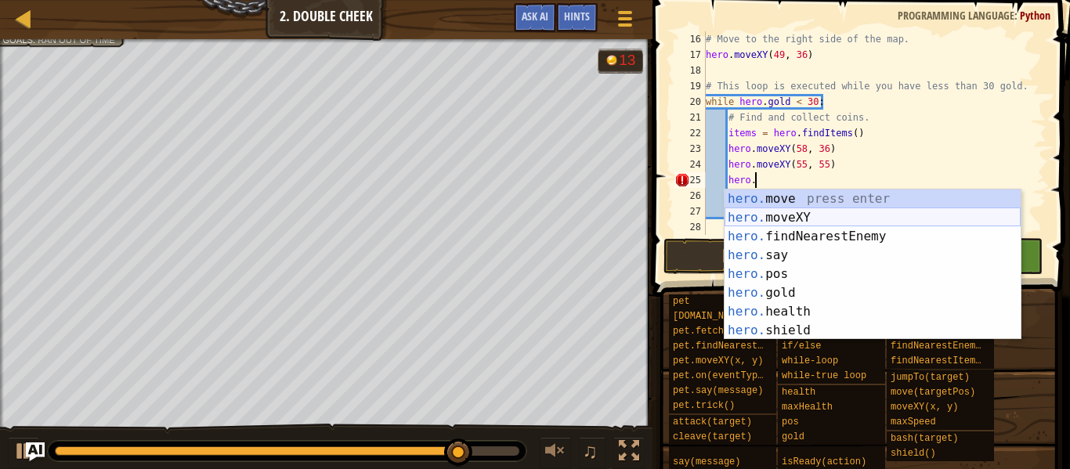
click at [776, 217] on div "hero. move press enter hero. moveXY press enter hero. findNearestEnemy press en…" at bounding box center [873, 284] width 296 height 188
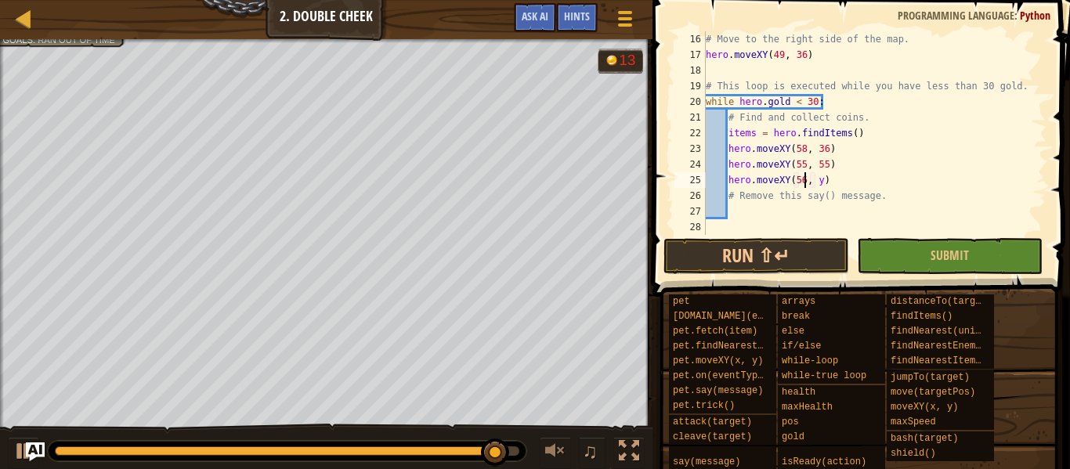
scroll to position [7, 14]
click at [820, 178] on div "# Move to the right side of the map. hero . moveXY ( 49 , 36 ) # This loop is e…" at bounding box center [875, 148] width 344 height 235
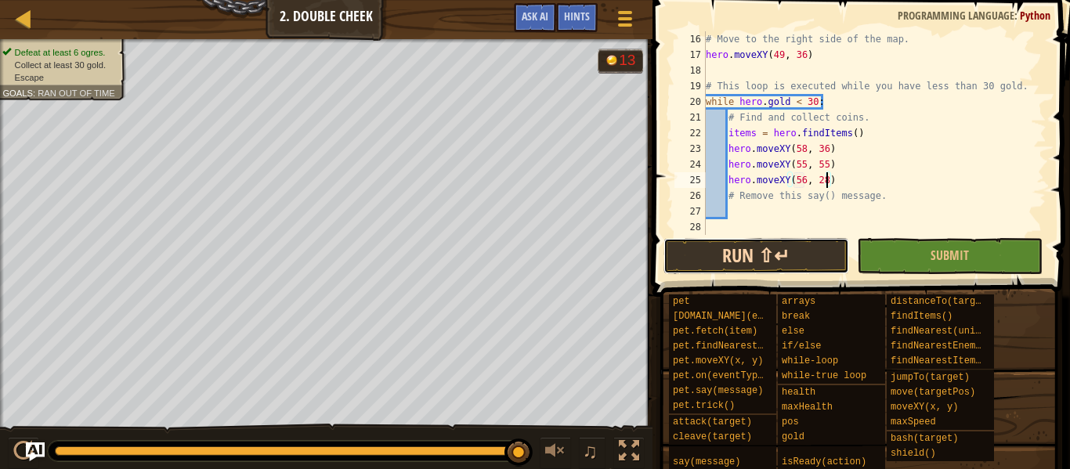
click at [785, 255] on button "Run ⇧↵" at bounding box center [757, 256] width 186 height 36
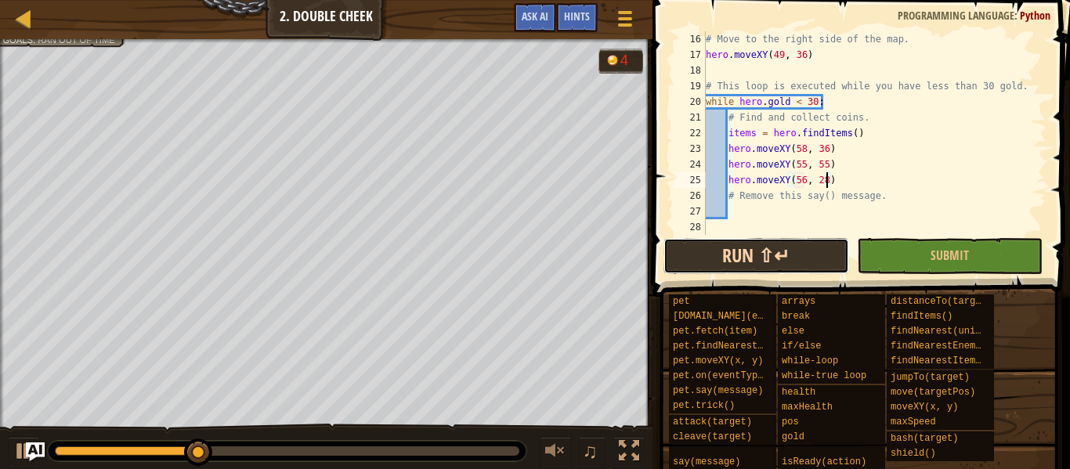
click at [789, 255] on button "Run ⇧↵" at bounding box center [757, 256] width 186 height 36
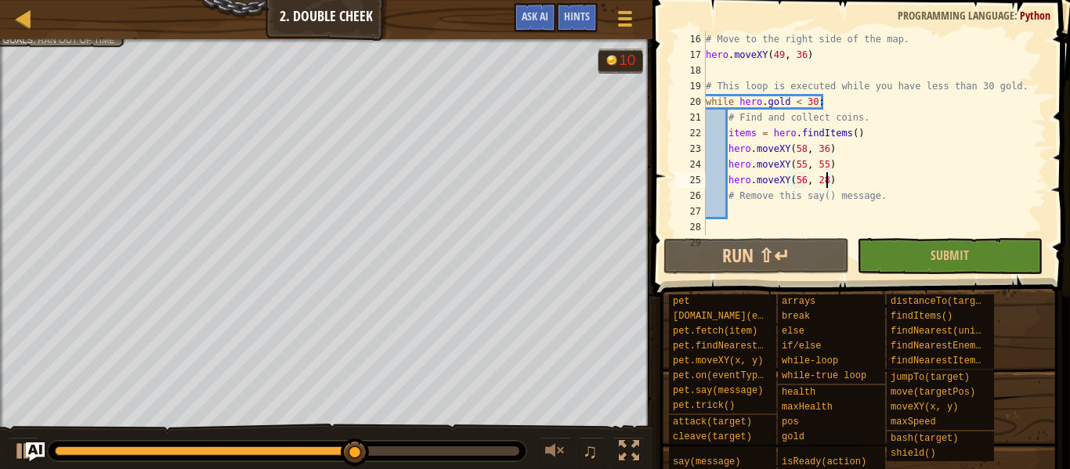
click at [801, 177] on div "# Move to the right side of the map. hero . moveXY ( 49 , 36 ) # This loop is e…" at bounding box center [875, 148] width 344 height 235
click at [802, 179] on div "# Move to the right side of the map. hero . moveXY ( 49 , 36 ) # This loop is e…" at bounding box center [875, 148] width 344 height 235
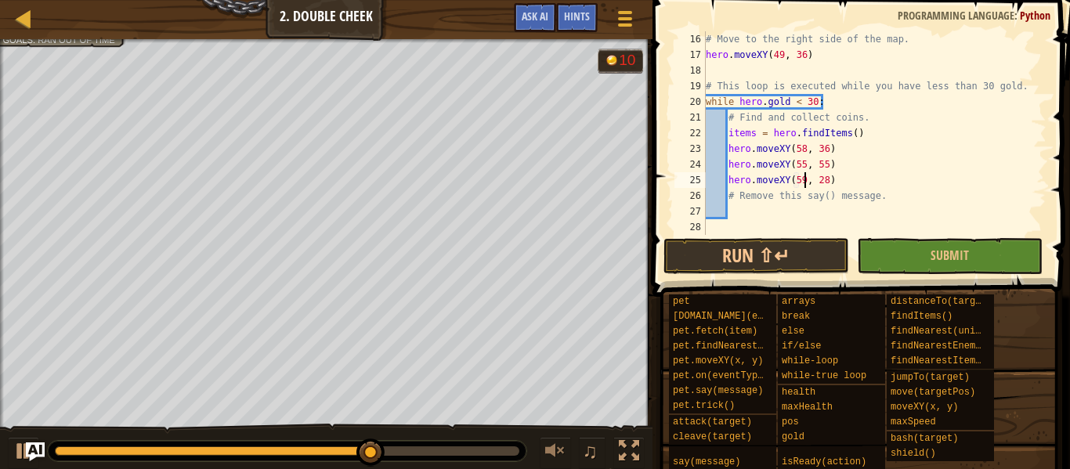
scroll to position [7, 14]
click at [828, 181] on div "# Move to the right side of the map. hero . moveXY ( 49 , 36 ) # This loop is e…" at bounding box center [875, 148] width 344 height 235
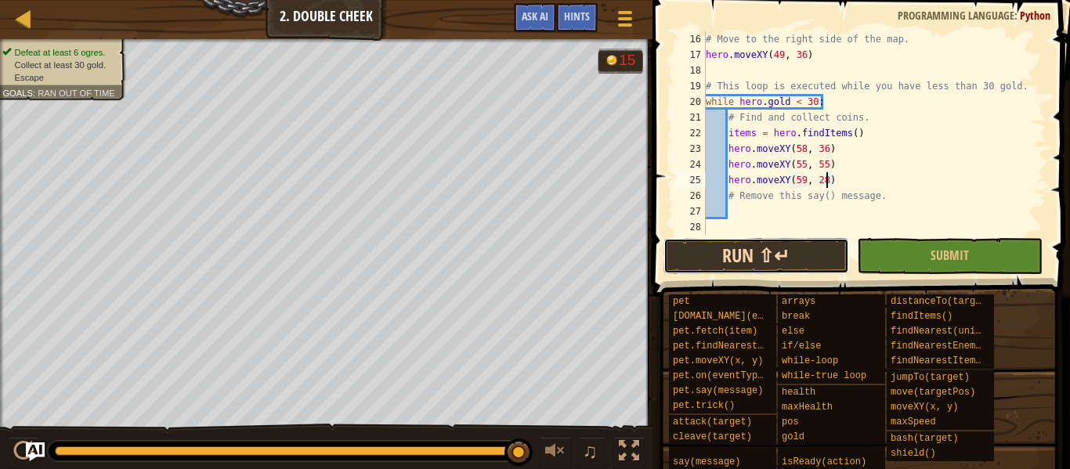
click at [781, 258] on button "Run ⇧↵" at bounding box center [757, 256] width 186 height 36
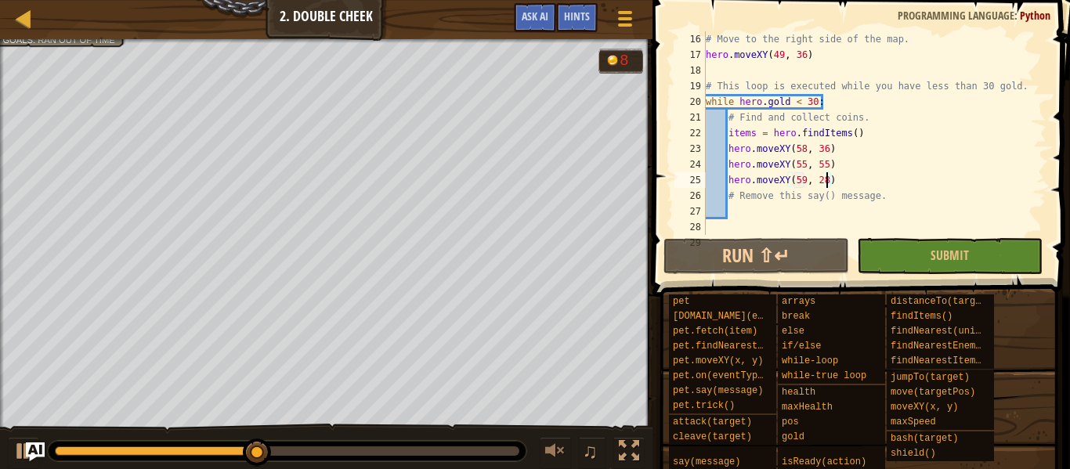
click at [846, 165] on div "# Move to the right side of the map. hero . moveXY ( 49 , 36 ) # This loop is e…" at bounding box center [875, 148] width 344 height 235
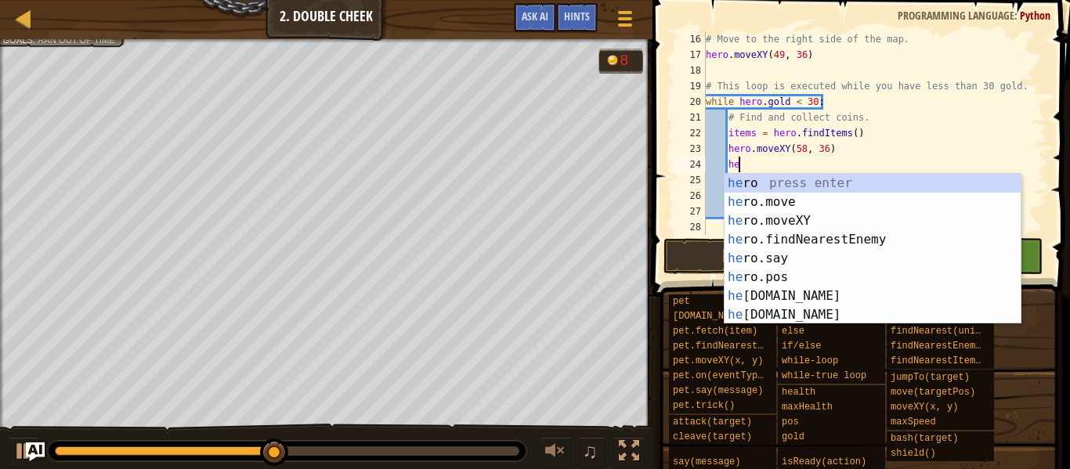
type textarea "h"
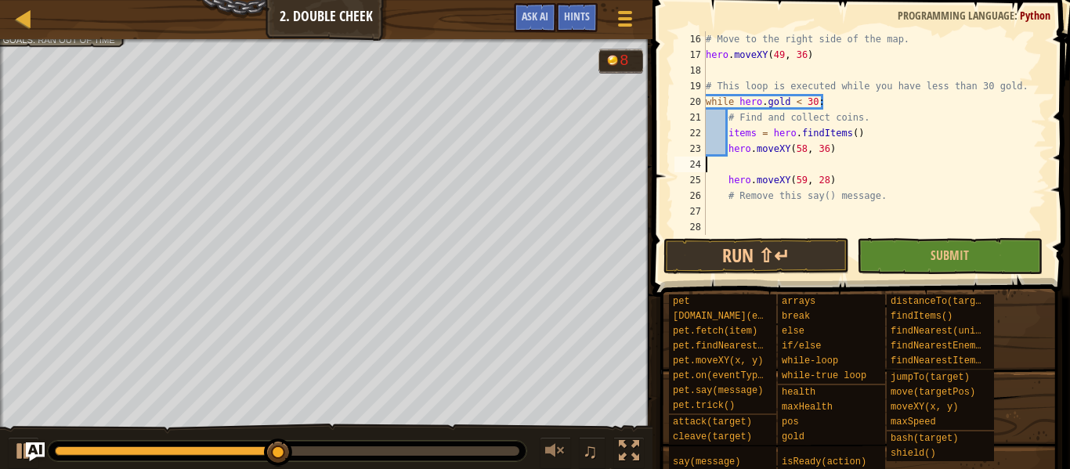
scroll to position [7, 0]
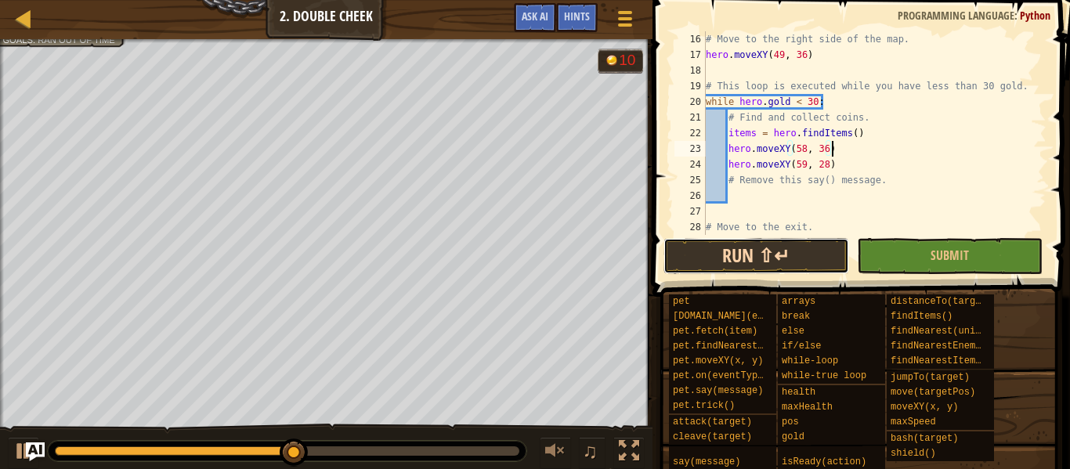
click at [745, 256] on button "Run ⇧↵" at bounding box center [757, 256] width 186 height 36
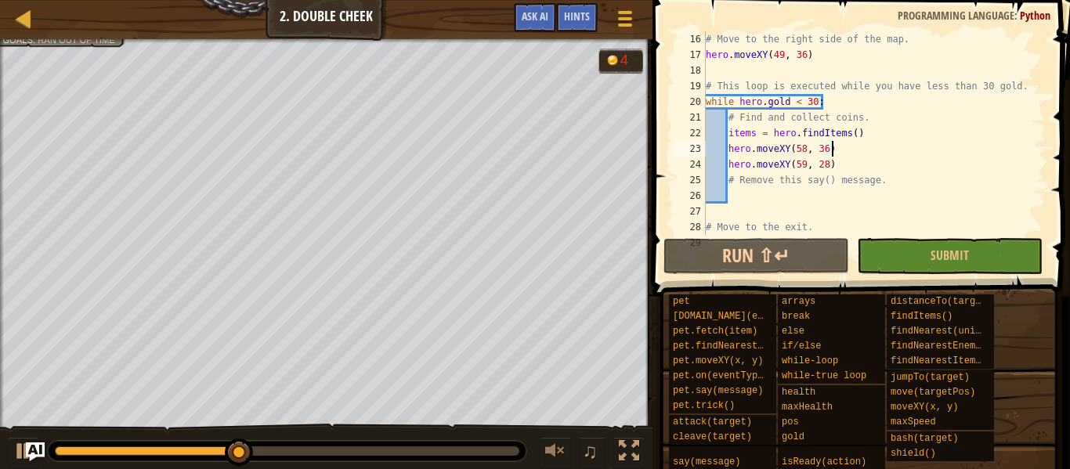
click at [806, 164] on div "# Move to the right side of the map. hero . moveXY ( 49 , 36 ) # This loop is e…" at bounding box center [875, 148] width 344 height 235
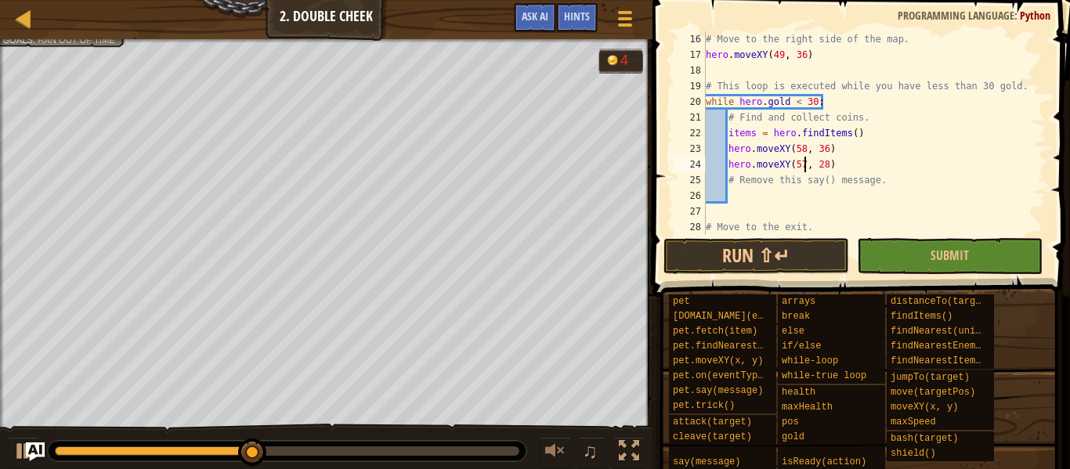
scroll to position [7, 14]
click at [825, 168] on div "# Move to the right side of the map. hero . moveXY ( 49 , 36 ) # This loop is e…" at bounding box center [875, 148] width 344 height 235
click at [766, 260] on button "Run ⇧↵" at bounding box center [757, 256] width 186 height 36
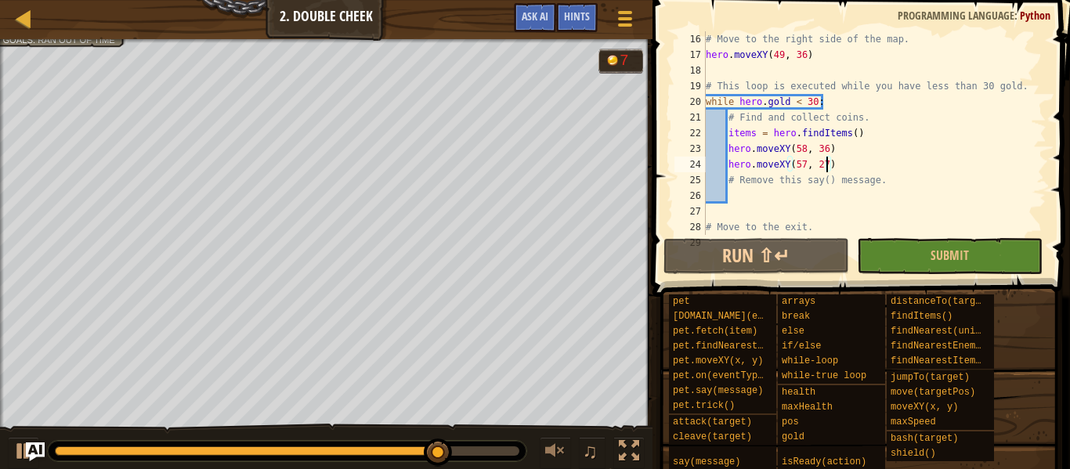
click at [836, 157] on div "# Move to the right side of the map. hero . moveXY ( 49 , 36 ) # This loop is e…" at bounding box center [875, 148] width 344 height 235
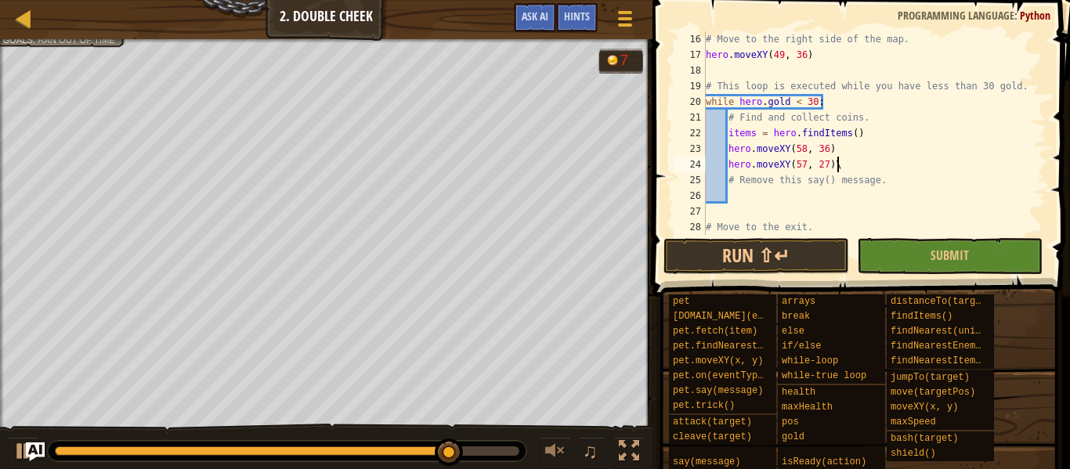
type textarea "hero.moveXY(57, 27)"
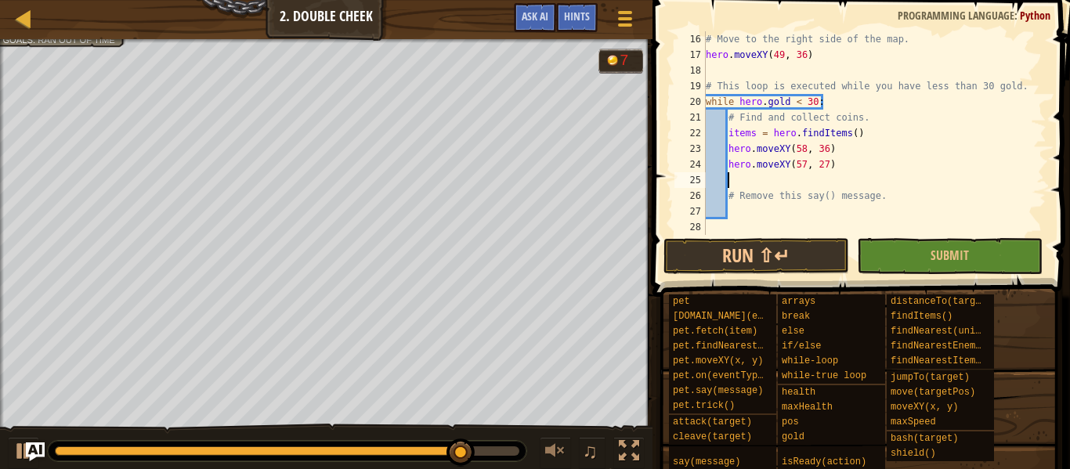
type textarea "5"
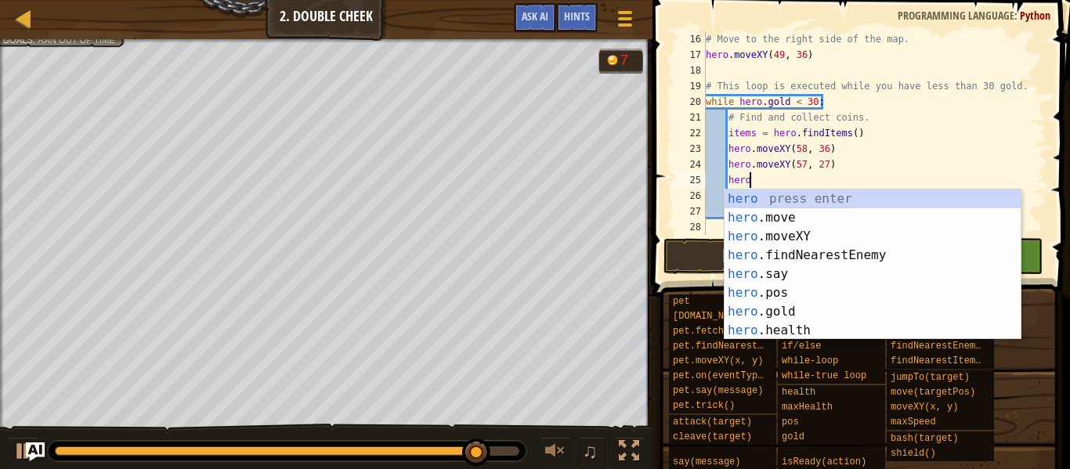
scroll to position [7, 5]
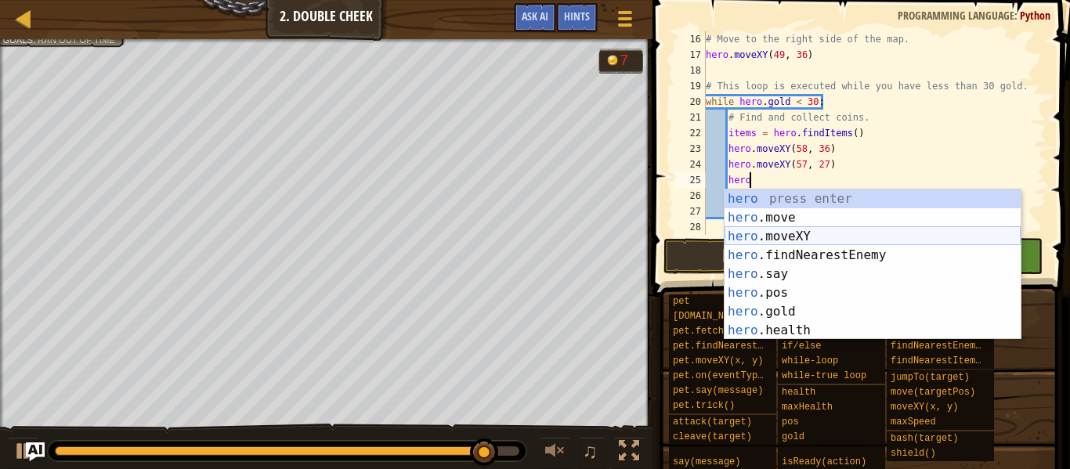
click at [814, 230] on div "hero press enter hero .move press enter hero .moveXY press enter hero .findNear…" at bounding box center [873, 284] width 296 height 188
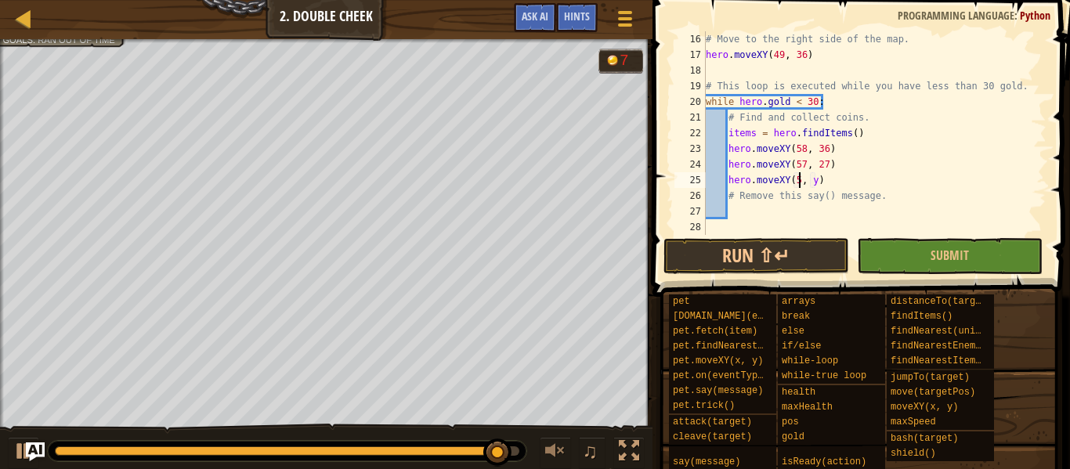
scroll to position [7, 14]
click at [825, 182] on div "# Move to the right side of the map. hero . moveXY ( 49 , 36 ) # This loop is e…" at bounding box center [875, 148] width 344 height 235
click at [823, 182] on div "# Move to the right side of the map. hero . moveXY ( 49 , 36 ) # This loop is e…" at bounding box center [875, 148] width 344 height 235
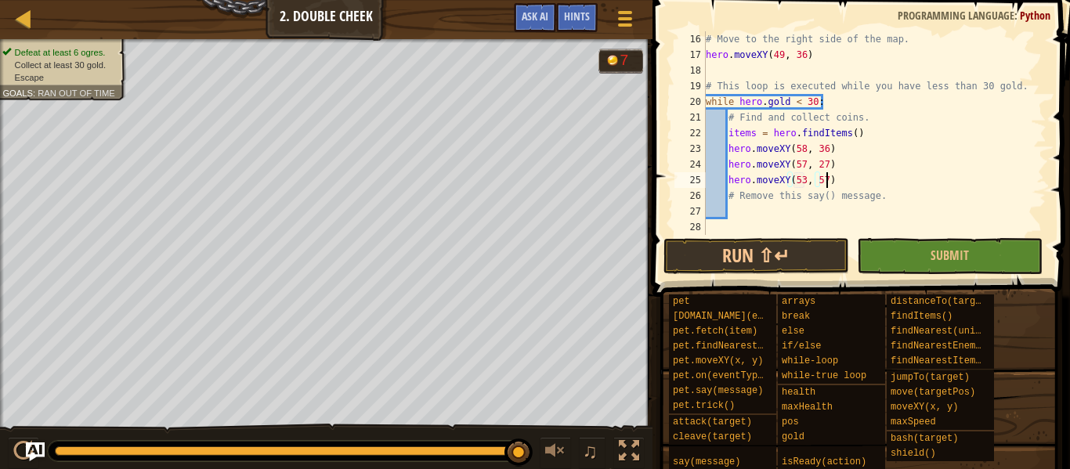
scroll to position [7, 17]
type textarea "hero.moveXY(53, 57)"
click at [756, 244] on button "Run ⇧↵" at bounding box center [757, 256] width 186 height 36
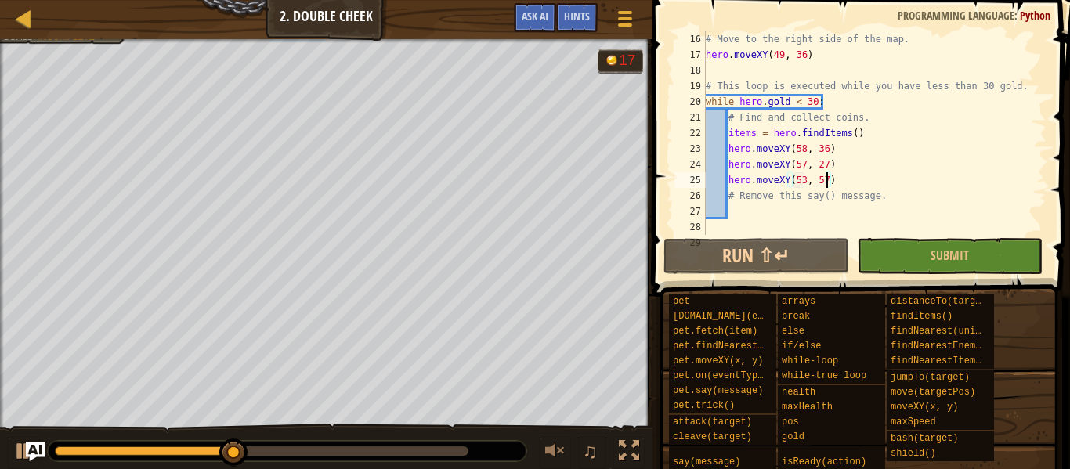
click at [101, 42] on div at bounding box center [326, 41] width 653 height 4
click at [103, 42] on div at bounding box center [326, 41] width 653 height 4
click at [841, 186] on div "# Move to the right side of the map. hero . moveXY ( 49 , 36 ) # This loop is e…" at bounding box center [875, 148] width 344 height 235
click at [809, 211] on div "# Move to the right side of the map. hero . moveXY ( 49 , 36 ) # This loop is e…" at bounding box center [875, 148] width 344 height 235
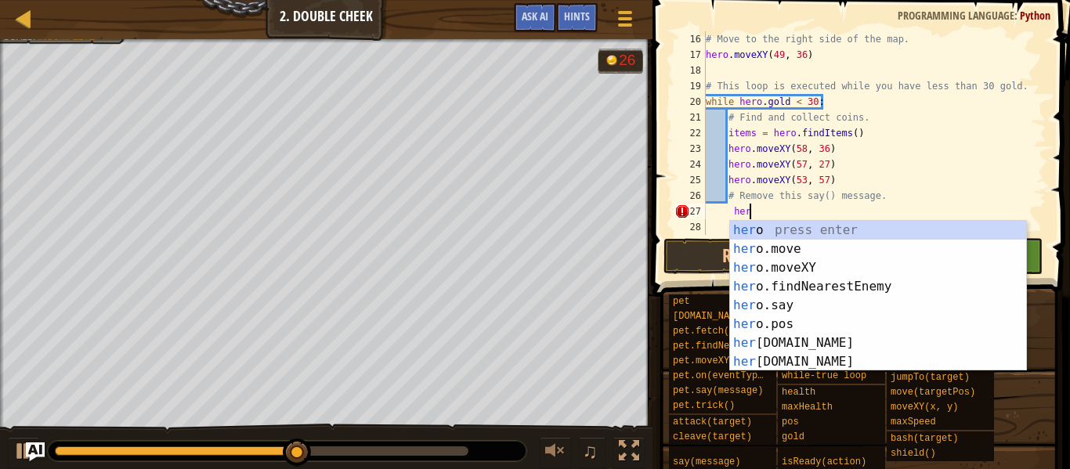
scroll to position [7, 5]
click at [807, 266] on div "her o press enter her o.move press enter her o.moveXY press enter her o.findNea…" at bounding box center [878, 315] width 296 height 188
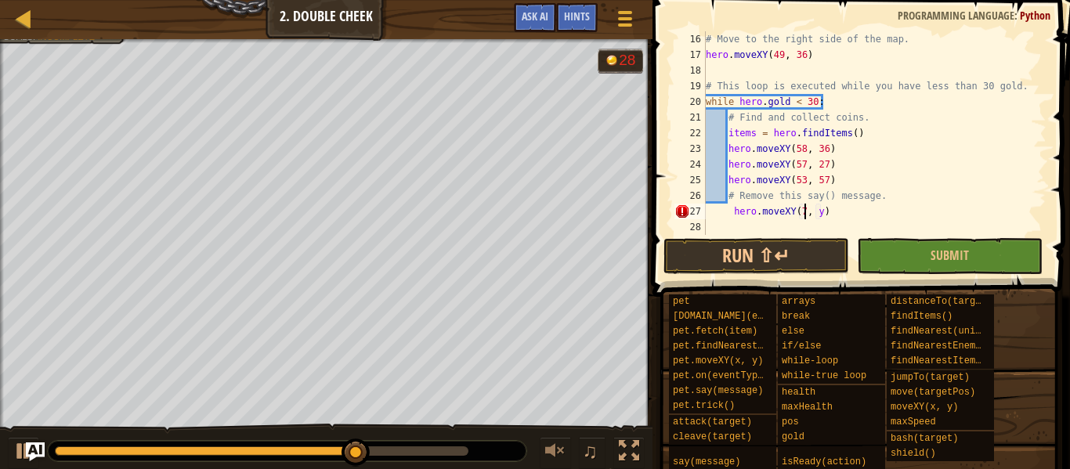
scroll to position [7, 15]
click at [827, 214] on div "# Move to the right side of the map. hero . moveXY ( 49 , 36 ) # This loop is e…" at bounding box center [875, 148] width 344 height 235
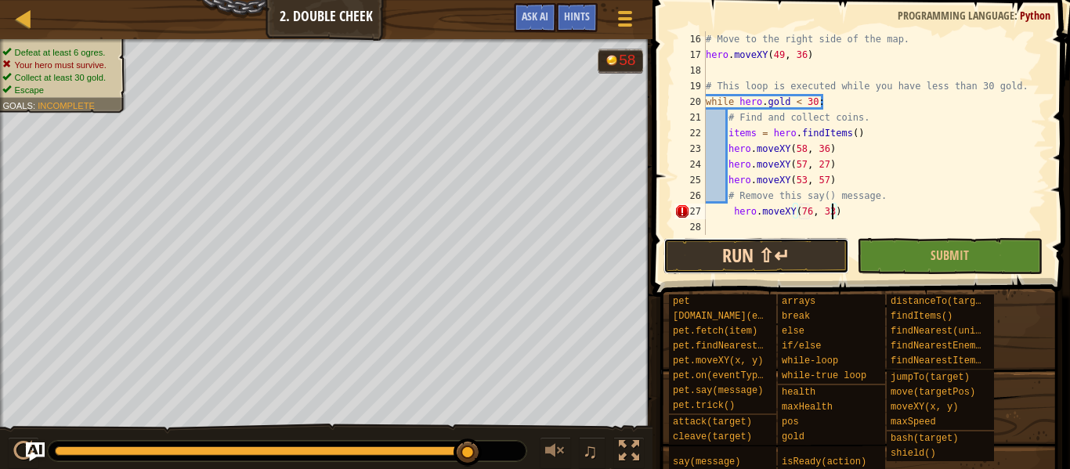
click at [805, 251] on button "Run ⇧↵" at bounding box center [757, 256] width 186 height 36
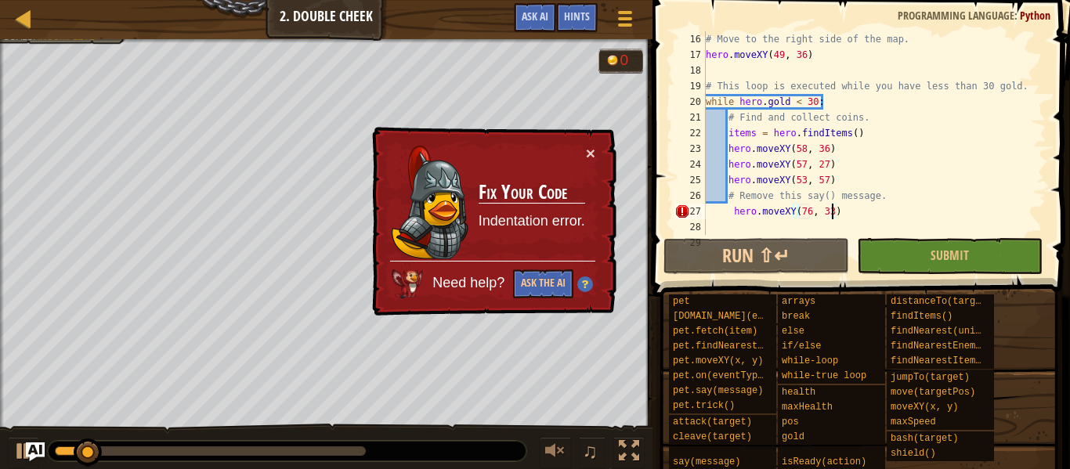
click at [733, 213] on div "# Move to the right side of the map. hero . moveXY ( 49 , 36 ) # This loop is e…" at bounding box center [875, 148] width 344 height 235
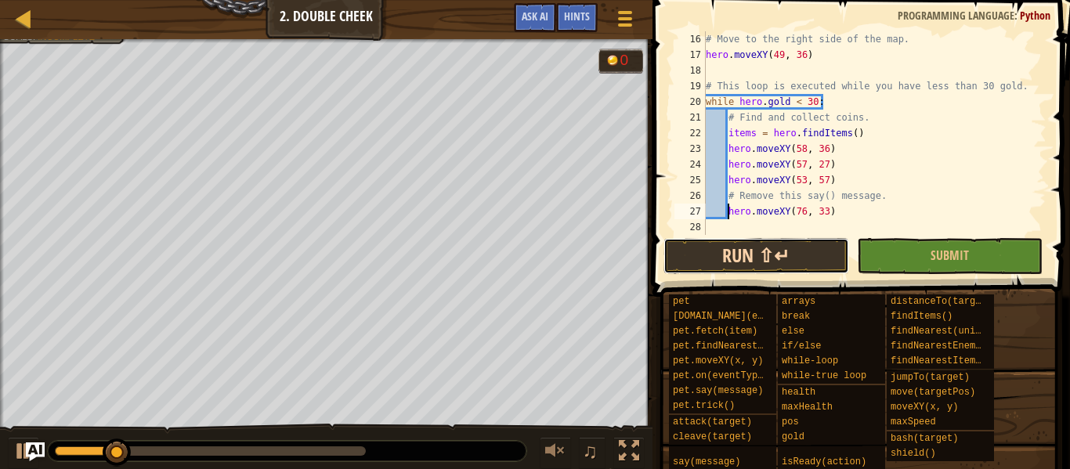
click at [747, 263] on button "Run ⇧↵" at bounding box center [757, 256] width 186 height 36
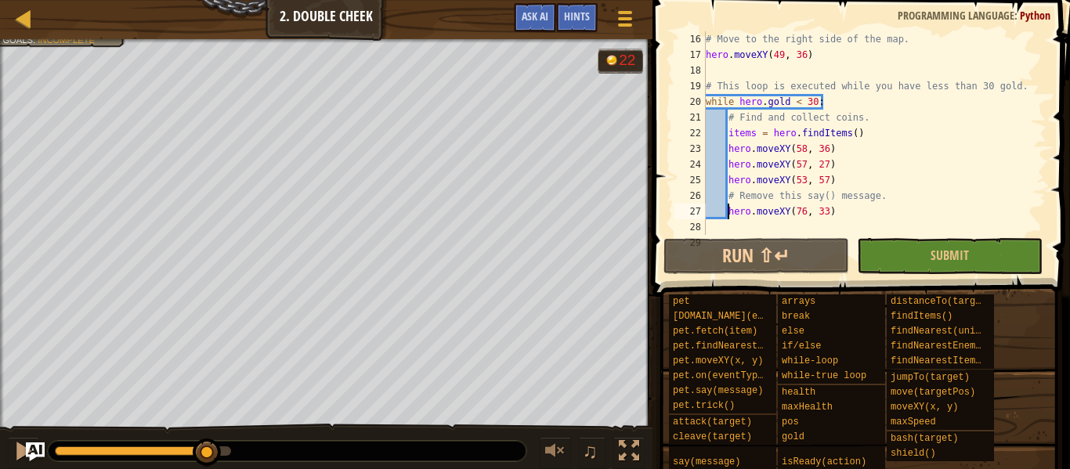
click at [208, 407] on div "Defeat at least 6 ogres. Collect at least 30 gold. Escape Goals : Incomplete 22…" at bounding box center [535, 255] width 1070 height 432
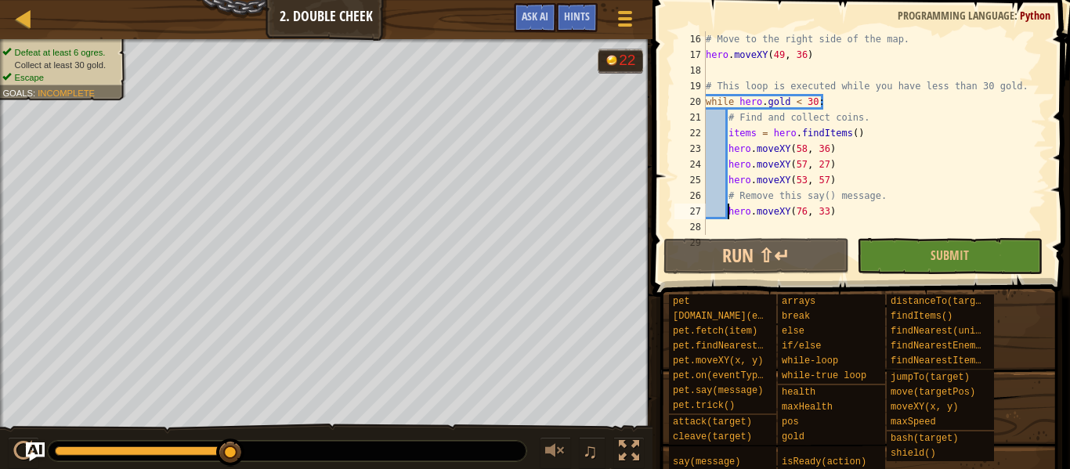
drag, startPoint x: 209, startPoint y: 449, endPoint x: 244, endPoint y: 447, distance: 35.3
click at [244, 447] on div at bounding box center [230, 453] width 28 height 28
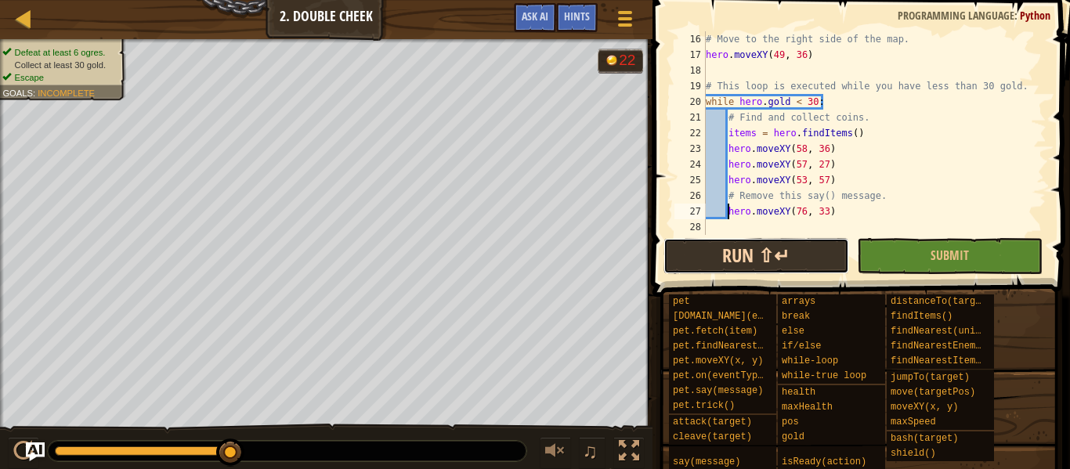
click at [744, 251] on button "Run ⇧↵" at bounding box center [757, 256] width 186 height 36
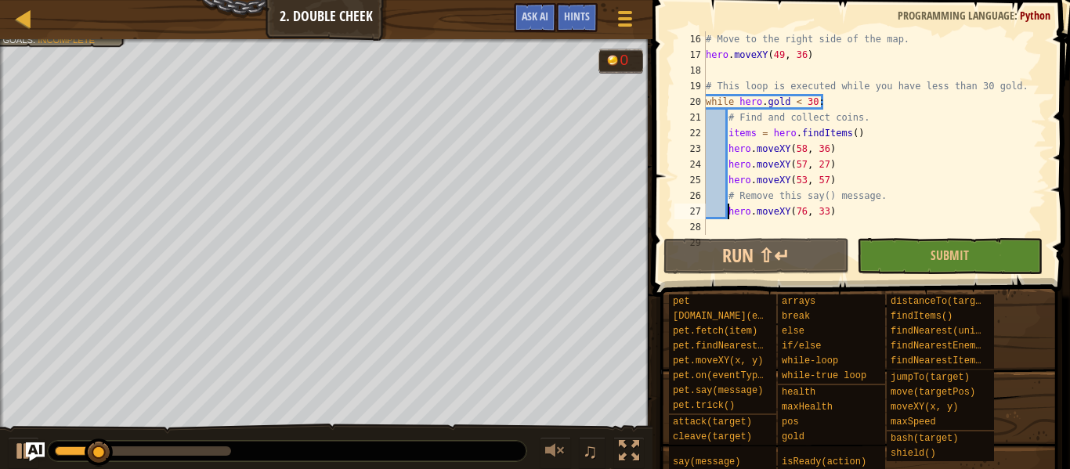
click at [838, 179] on div "# Move to the right side of the map. hero . moveXY ( 49 , 36 ) # This loop is e…" at bounding box center [875, 148] width 344 height 235
type textarea "hero.moveXY(53, 57)"
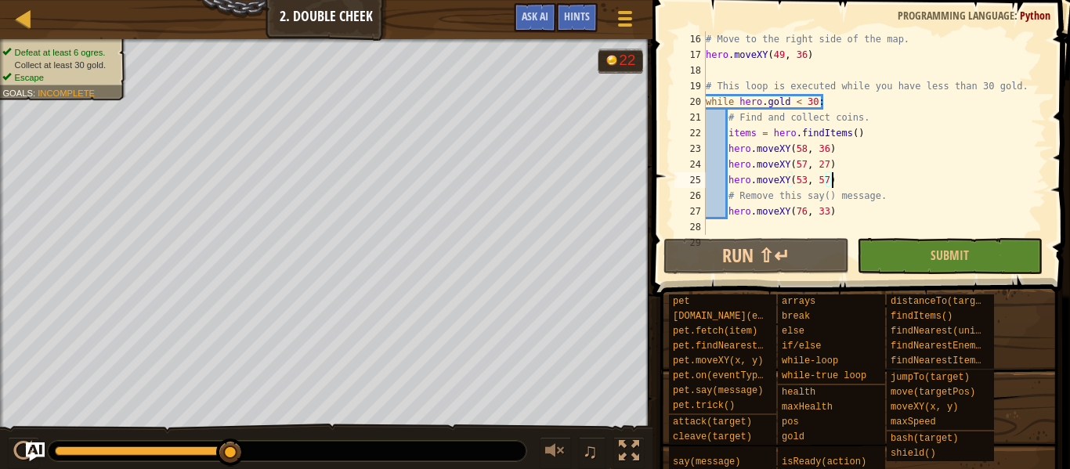
click at [847, 224] on div "# Move to the right side of the map. hero . moveXY ( 49 , 36 ) # This loop is e…" at bounding box center [875, 148] width 344 height 235
